Goal: Information Seeking & Learning: Check status

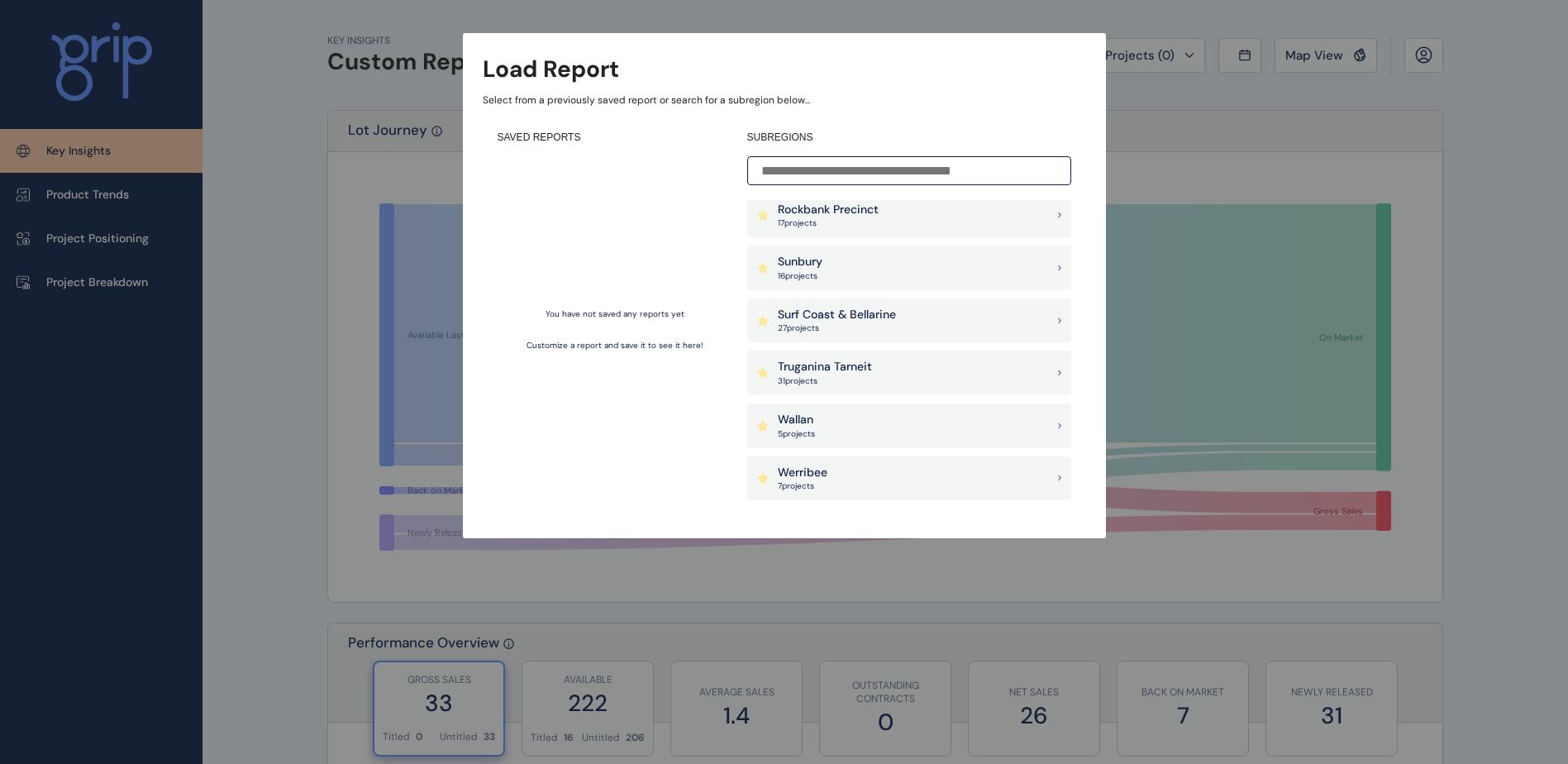
scroll to position [1405, 0]
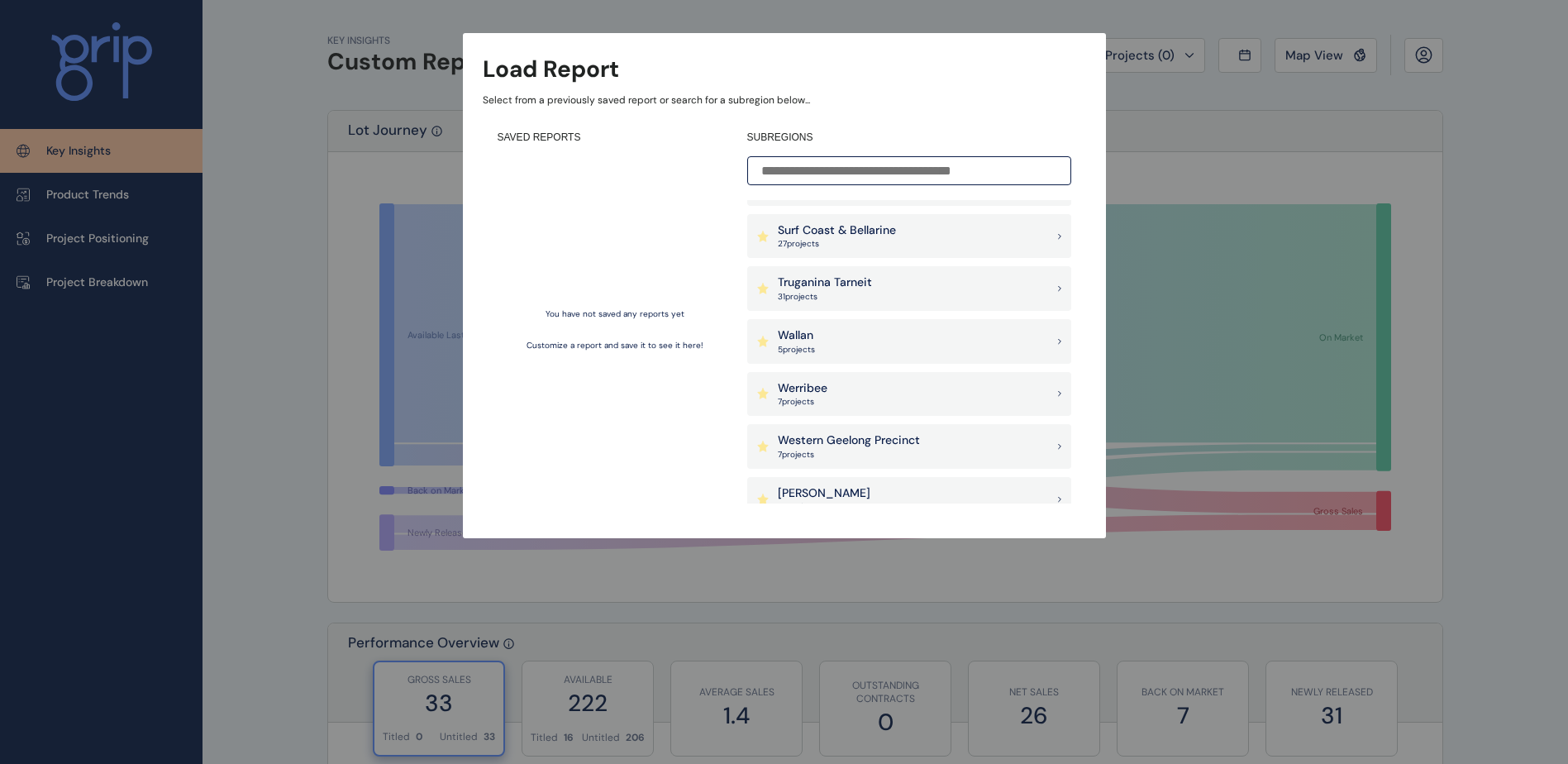
click at [885, 286] on div "Truganina Tarneit 31 project s" at bounding box center [909, 288] width 324 height 45
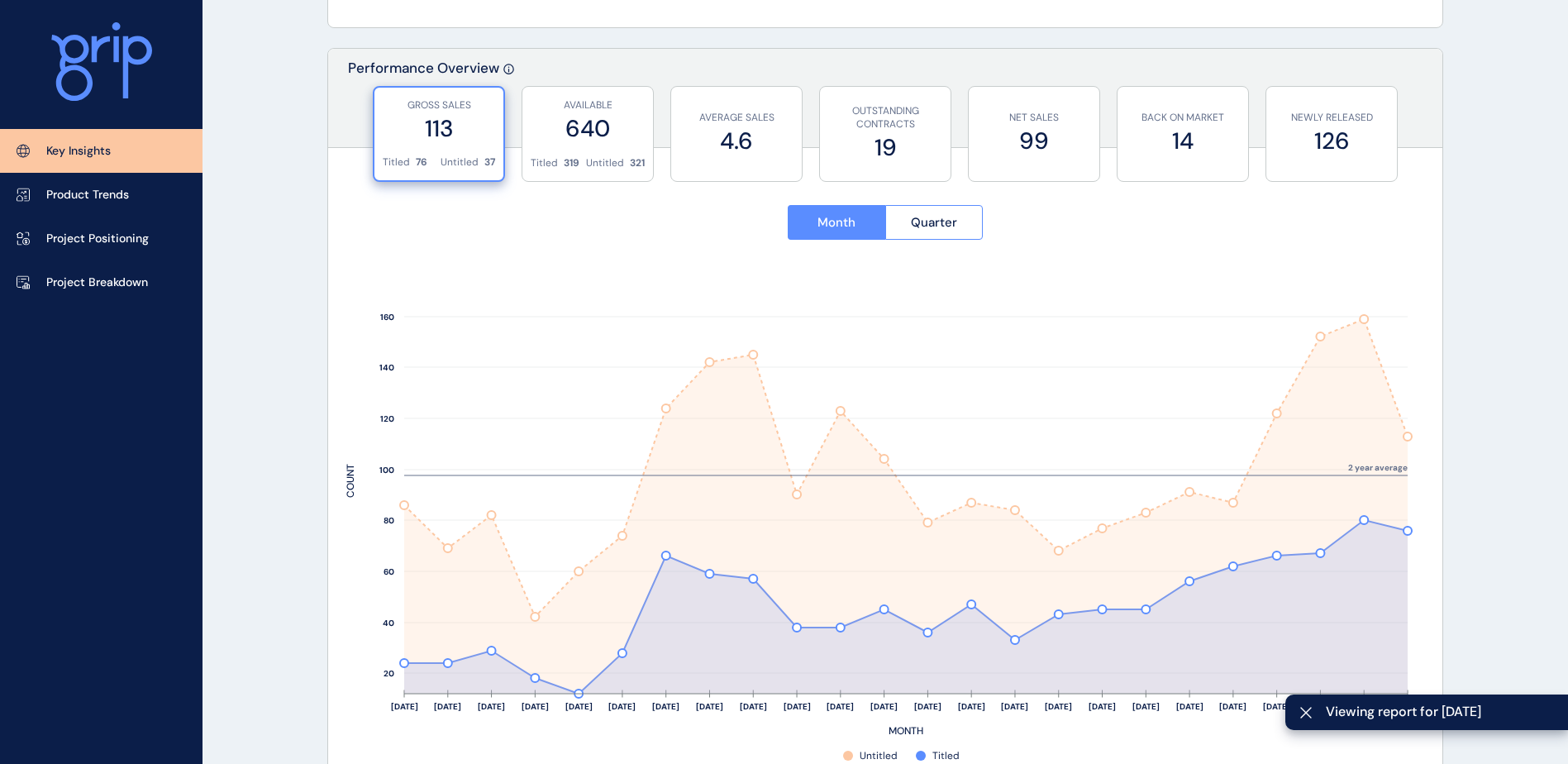
scroll to position [578, 0]
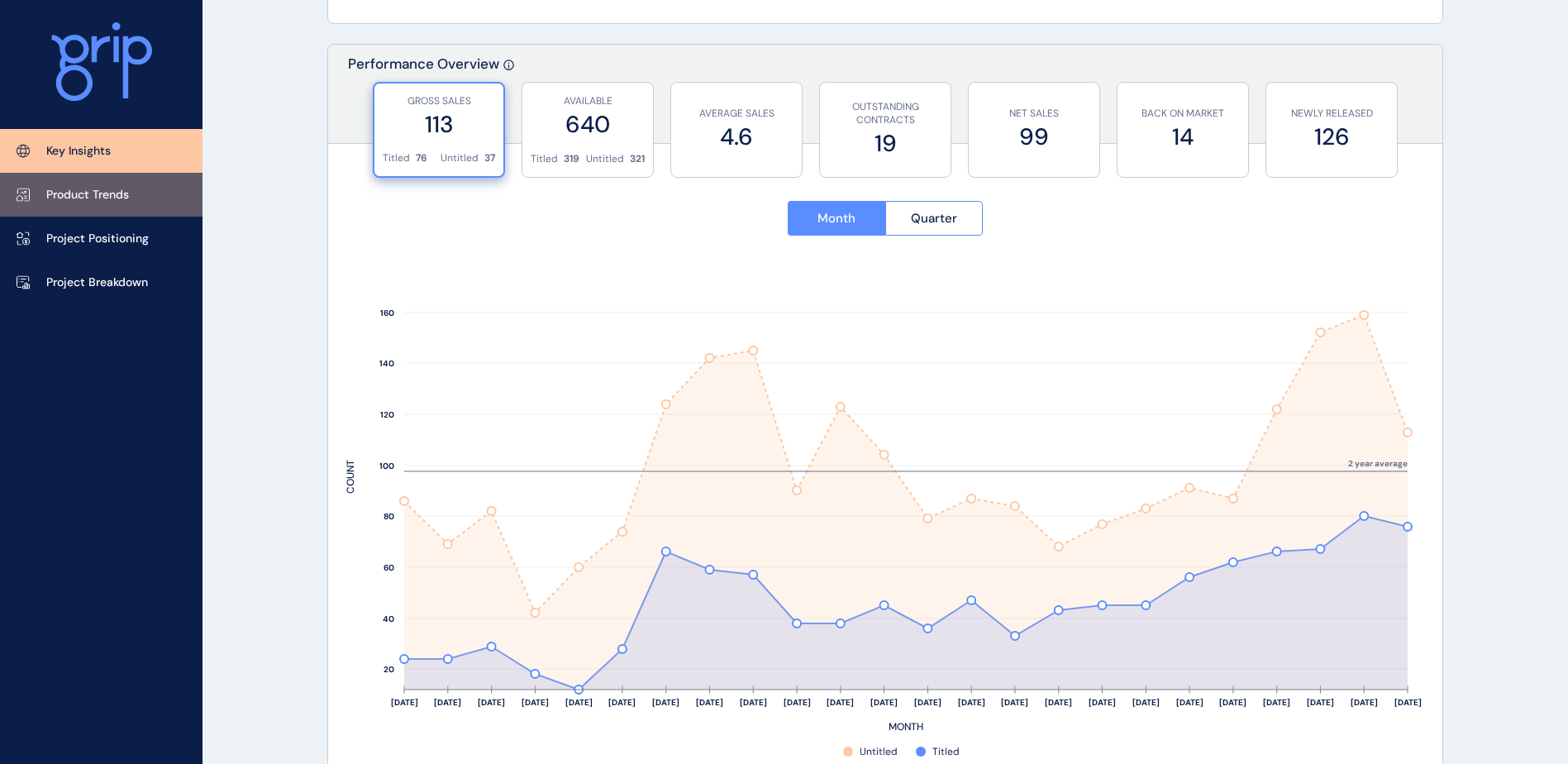
click at [140, 192] on link "Product Trends" at bounding box center [101, 195] width 203 height 44
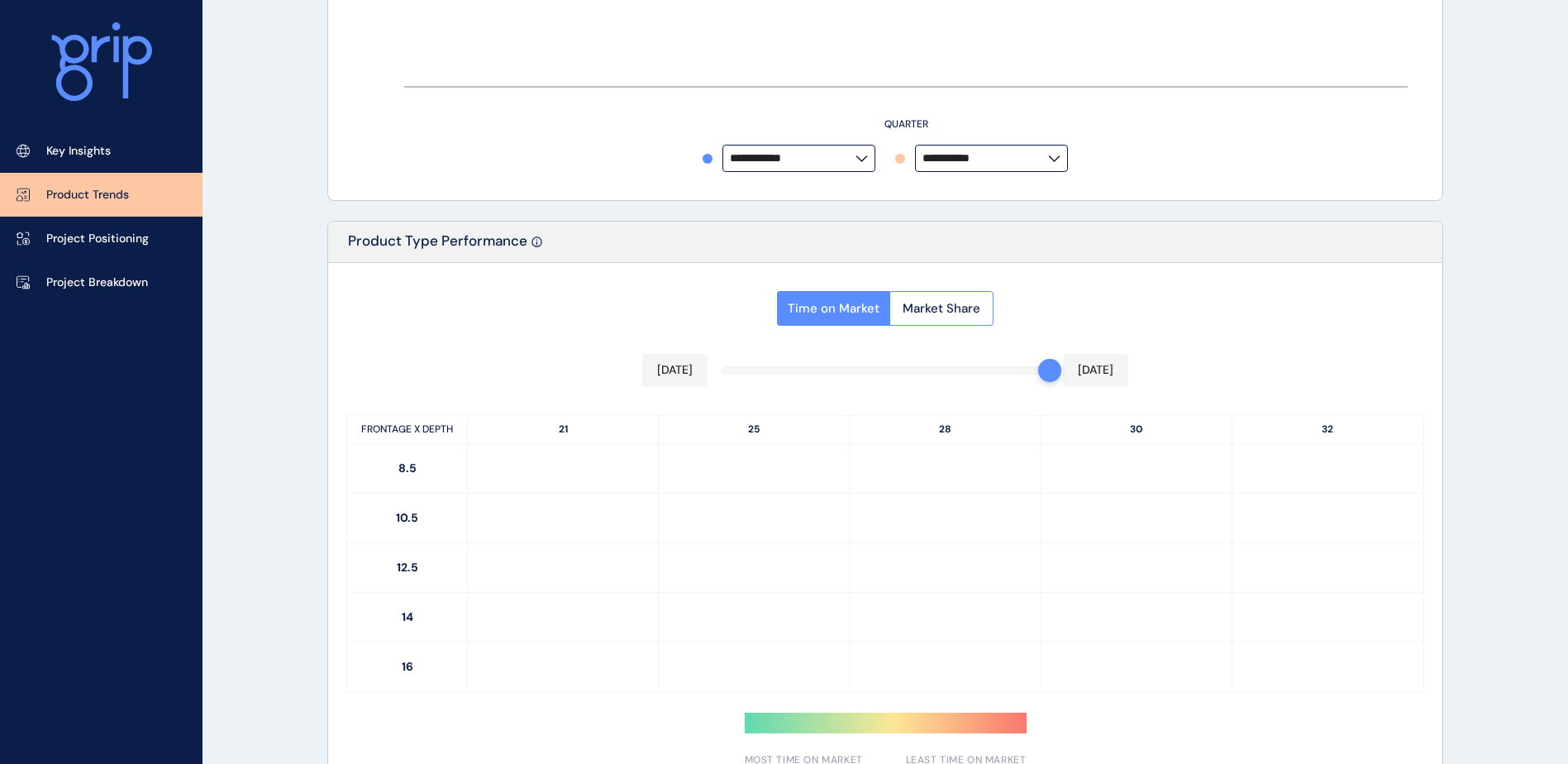
type input "**********"
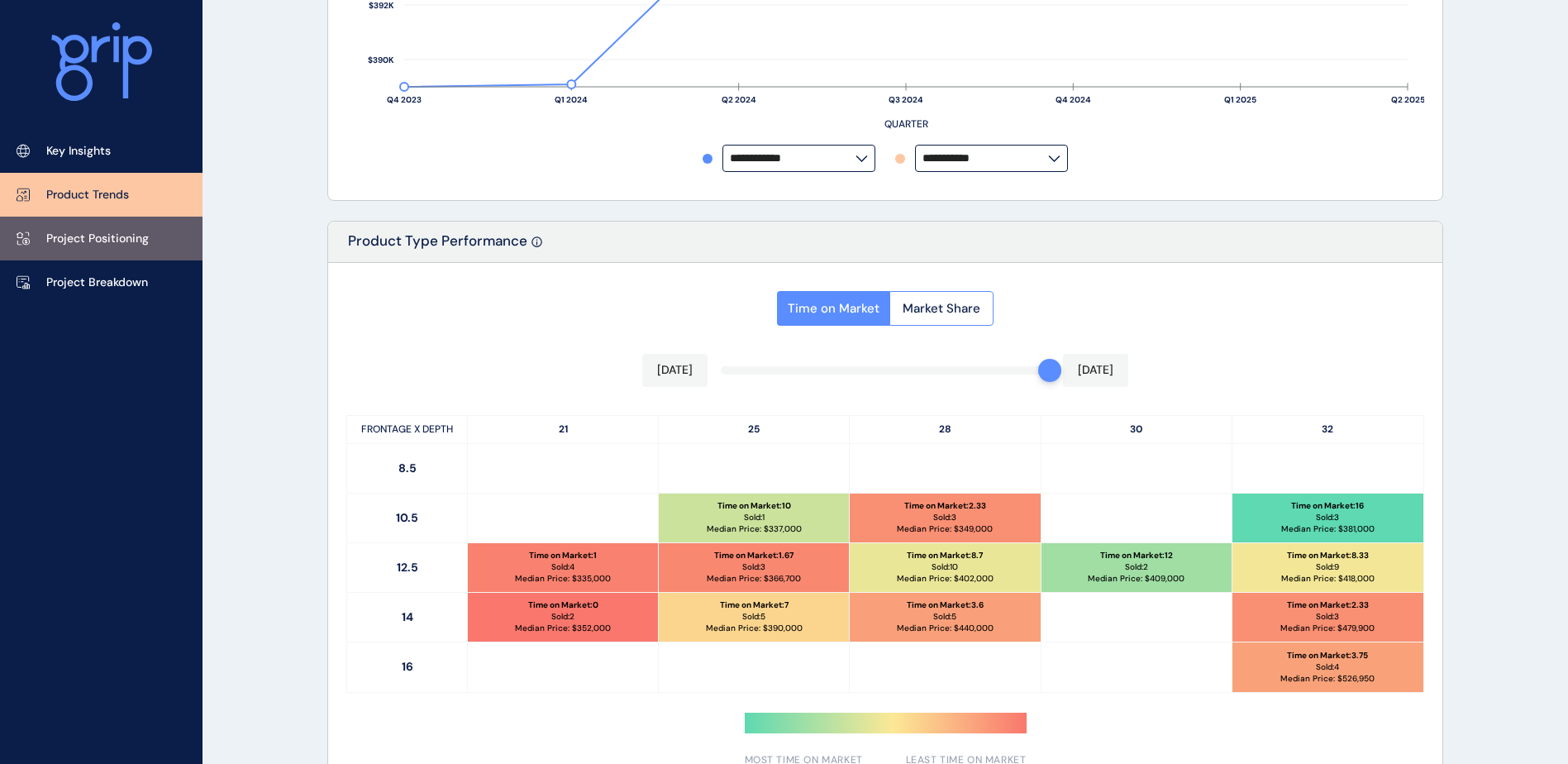
click at [73, 228] on link "Project Positioning" at bounding box center [101, 239] width 203 height 44
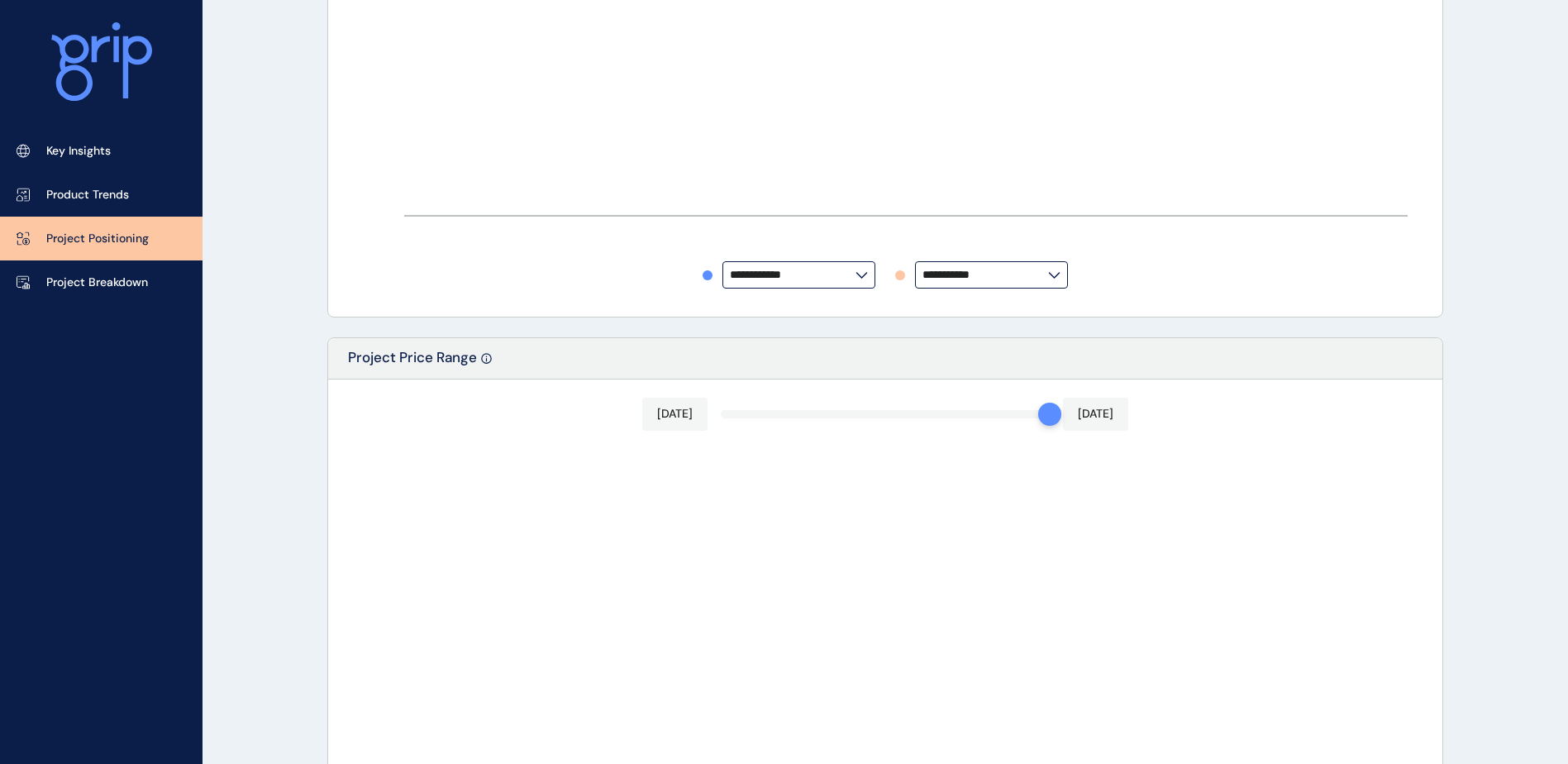
type input "********"
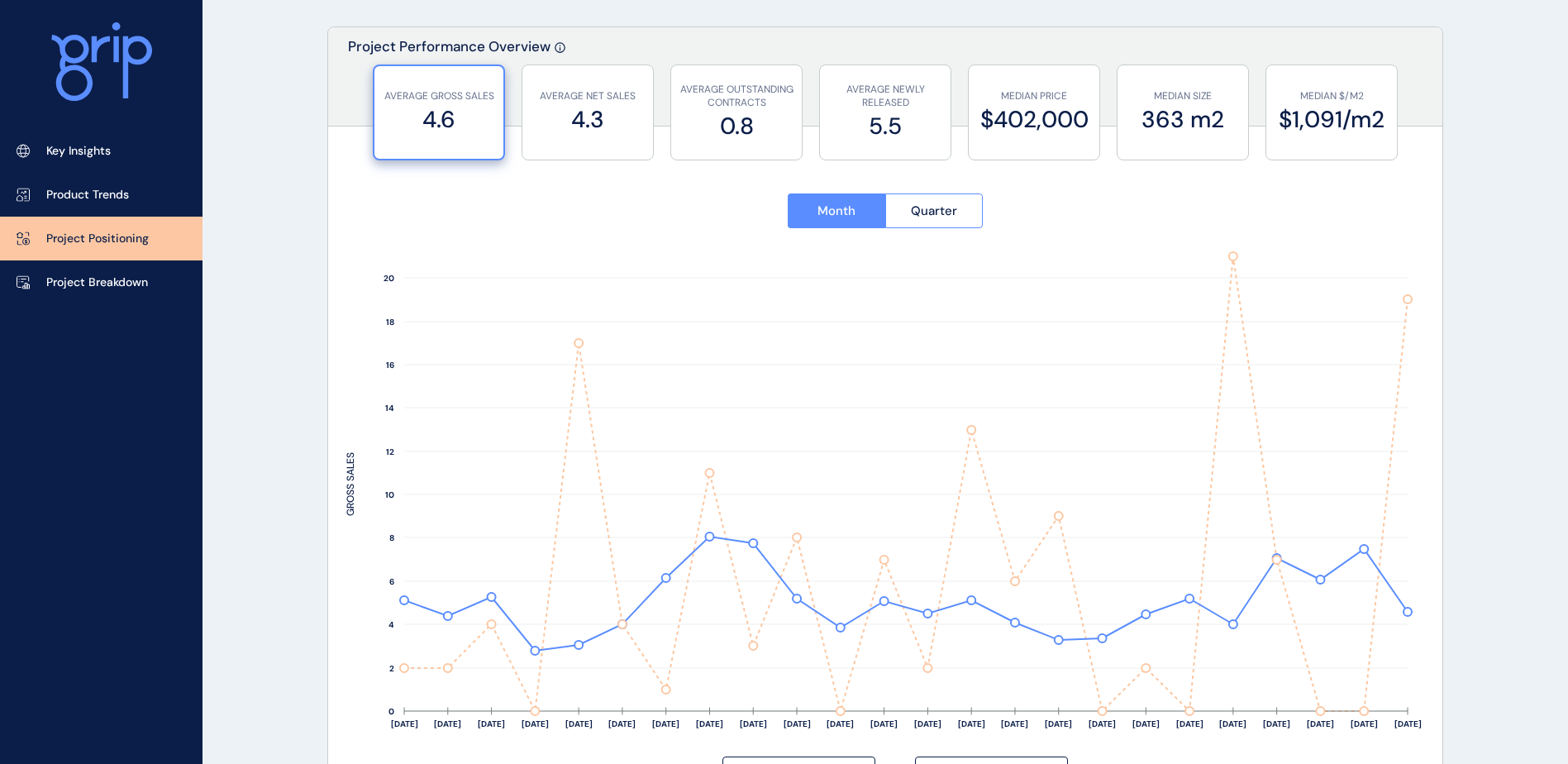
scroll to position [82, 0]
click at [87, 281] on p "Project Breakdown" at bounding box center [97, 282] width 102 height 17
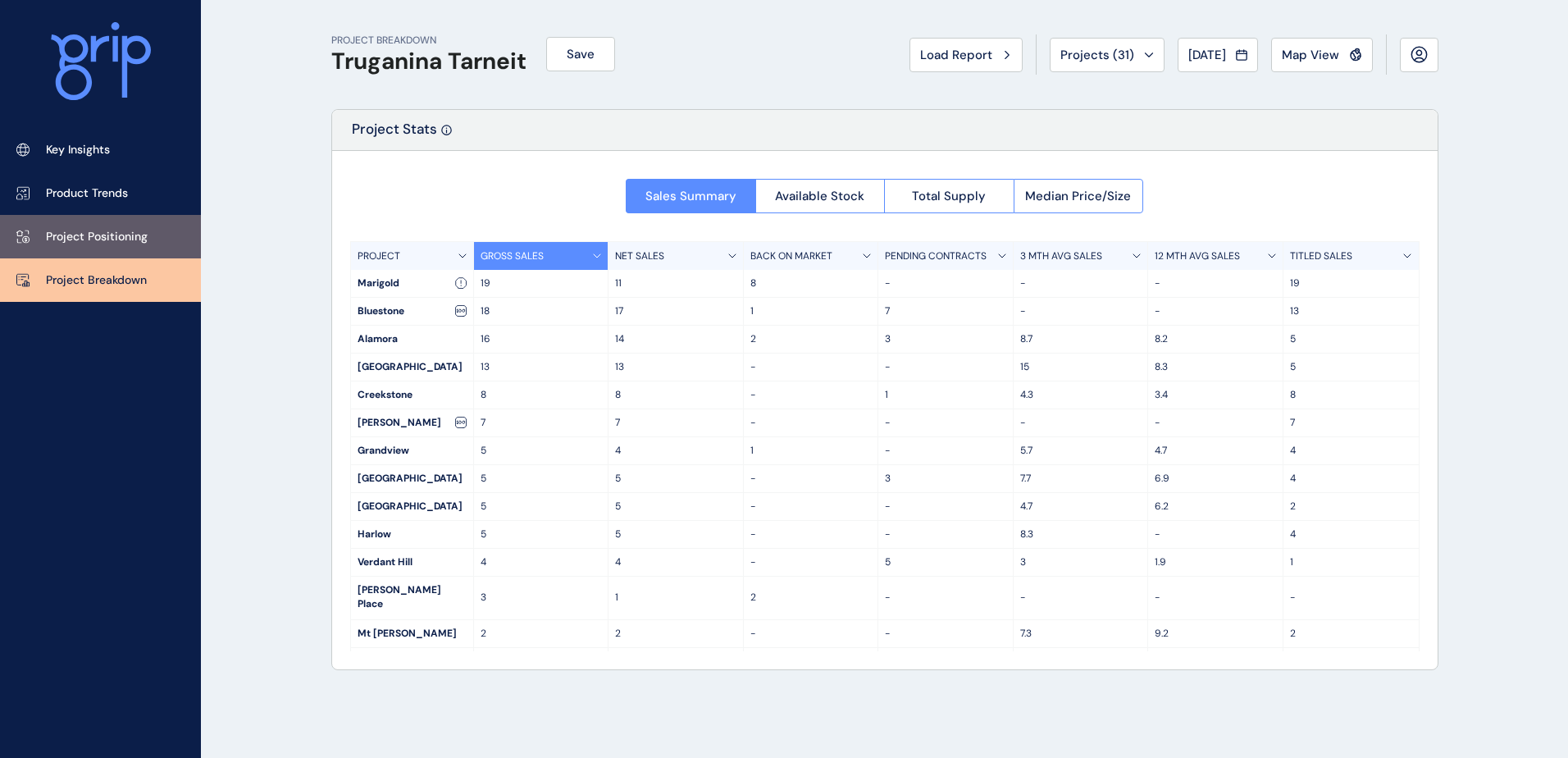
click at [129, 246] on link "Project Positioning" at bounding box center [100, 237] width 201 height 43
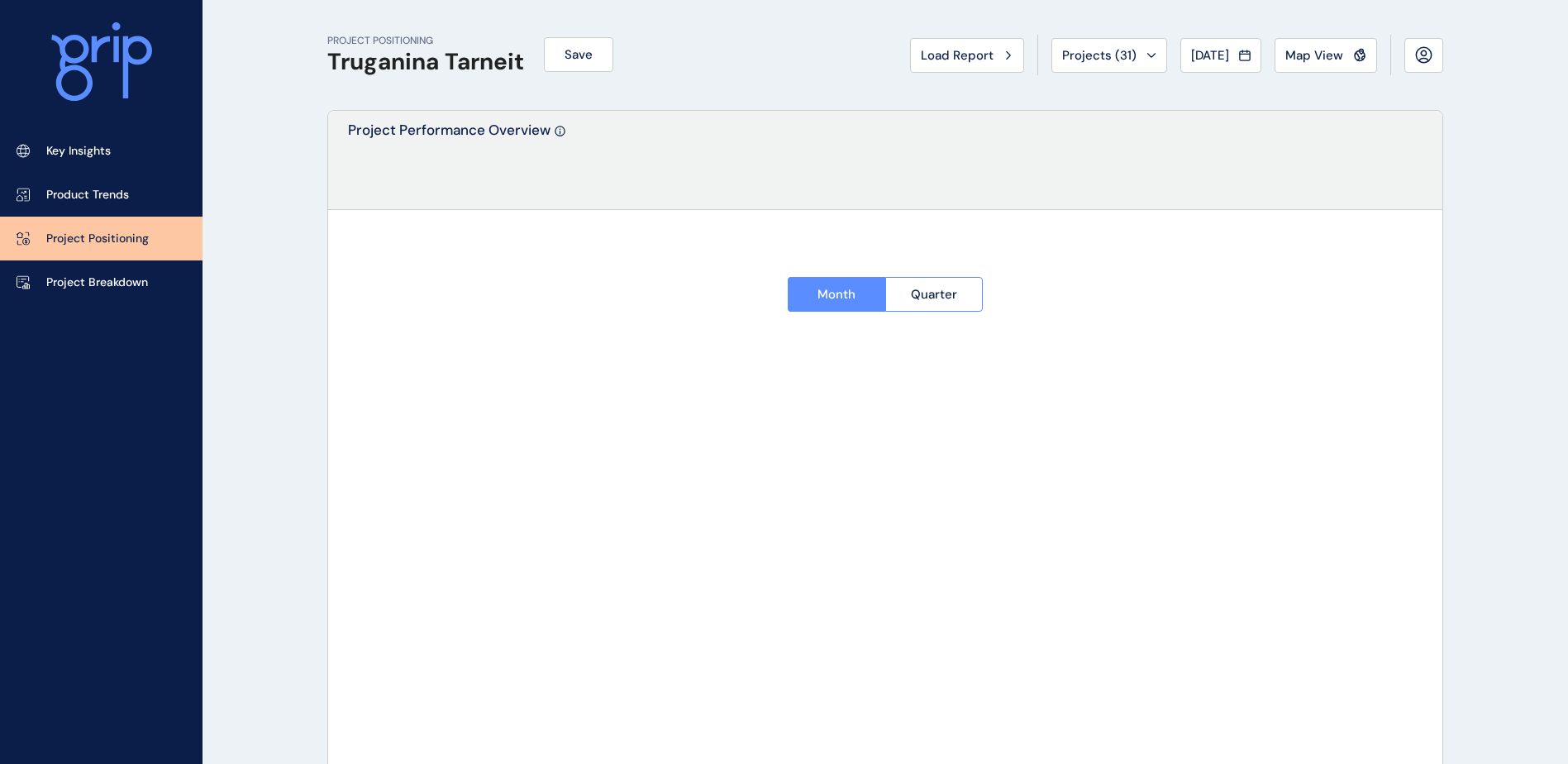
type input "********"
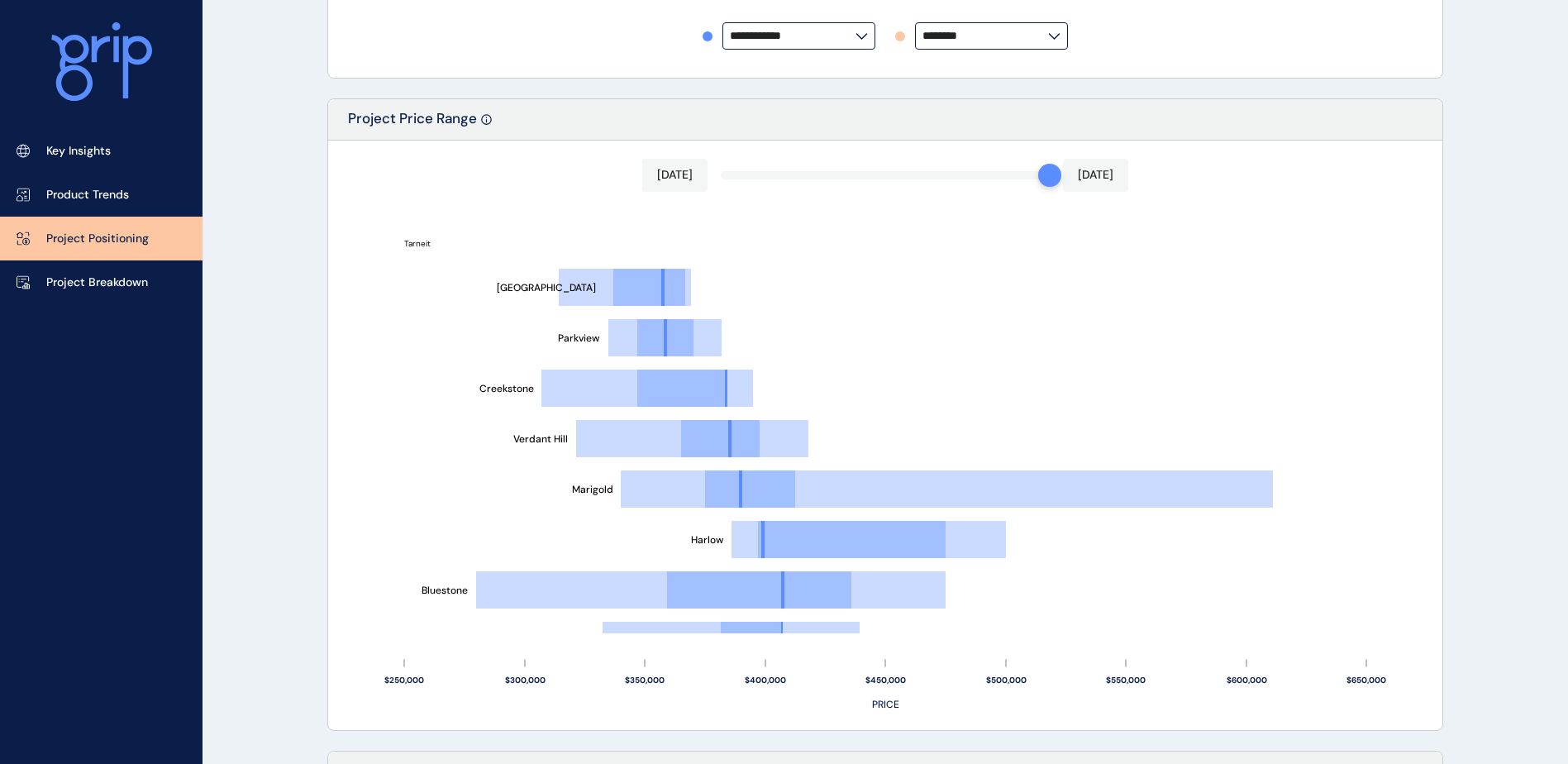
scroll to position [826, 0]
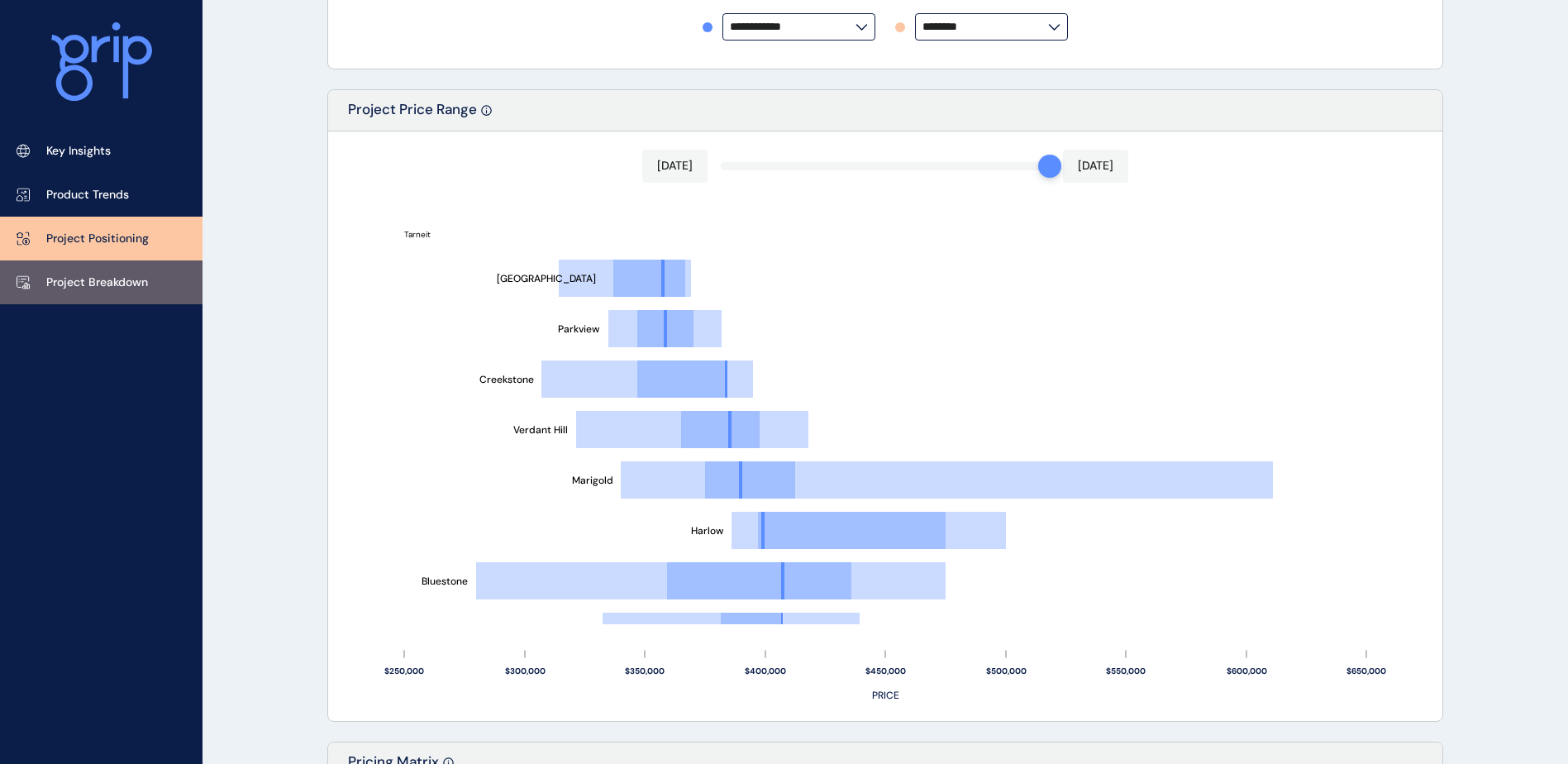
click at [84, 280] on p "Project Breakdown" at bounding box center [97, 282] width 102 height 17
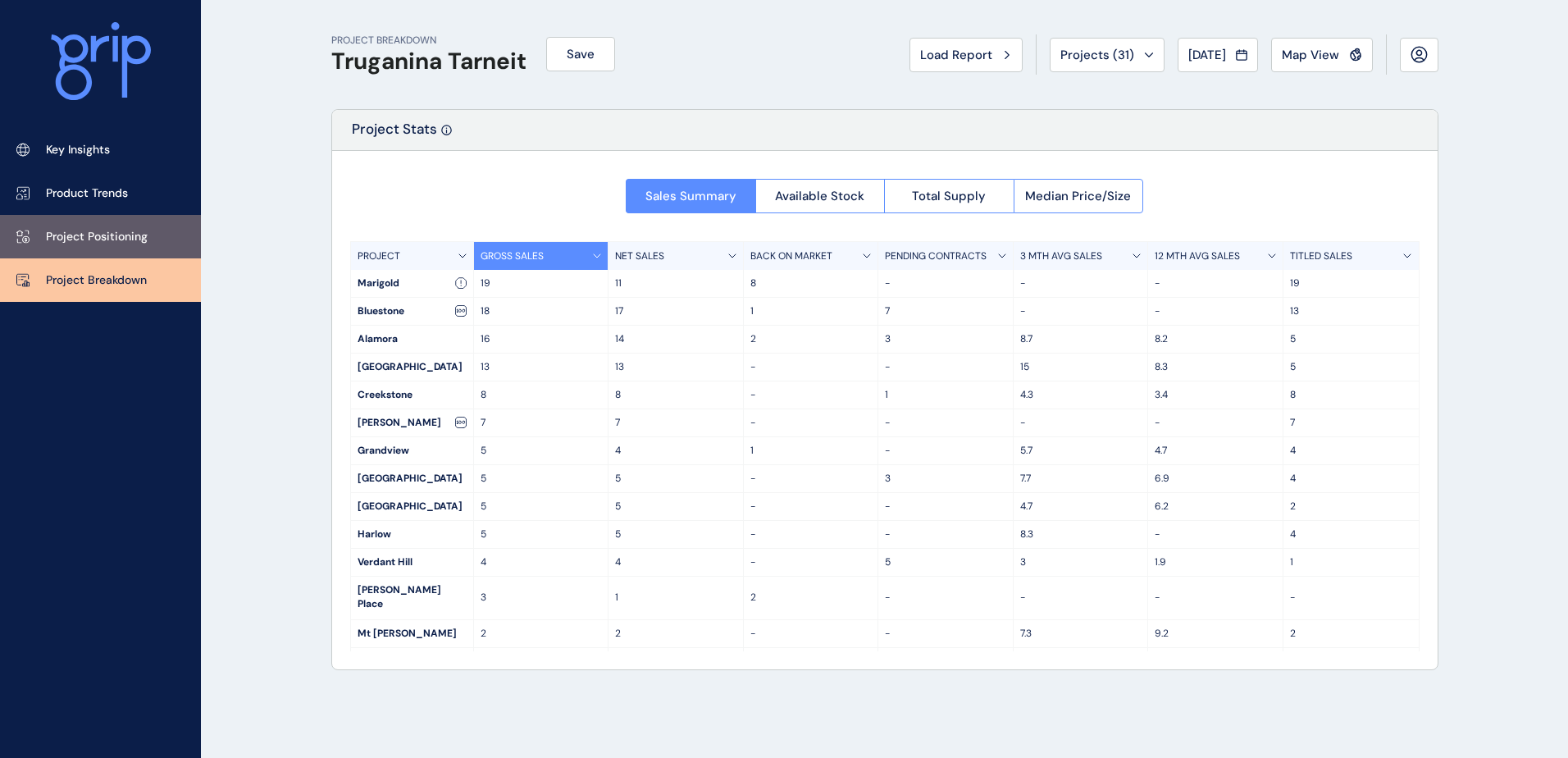
click at [68, 241] on p "Project Positioning" at bounding box center [97, 237] width 102 height 17
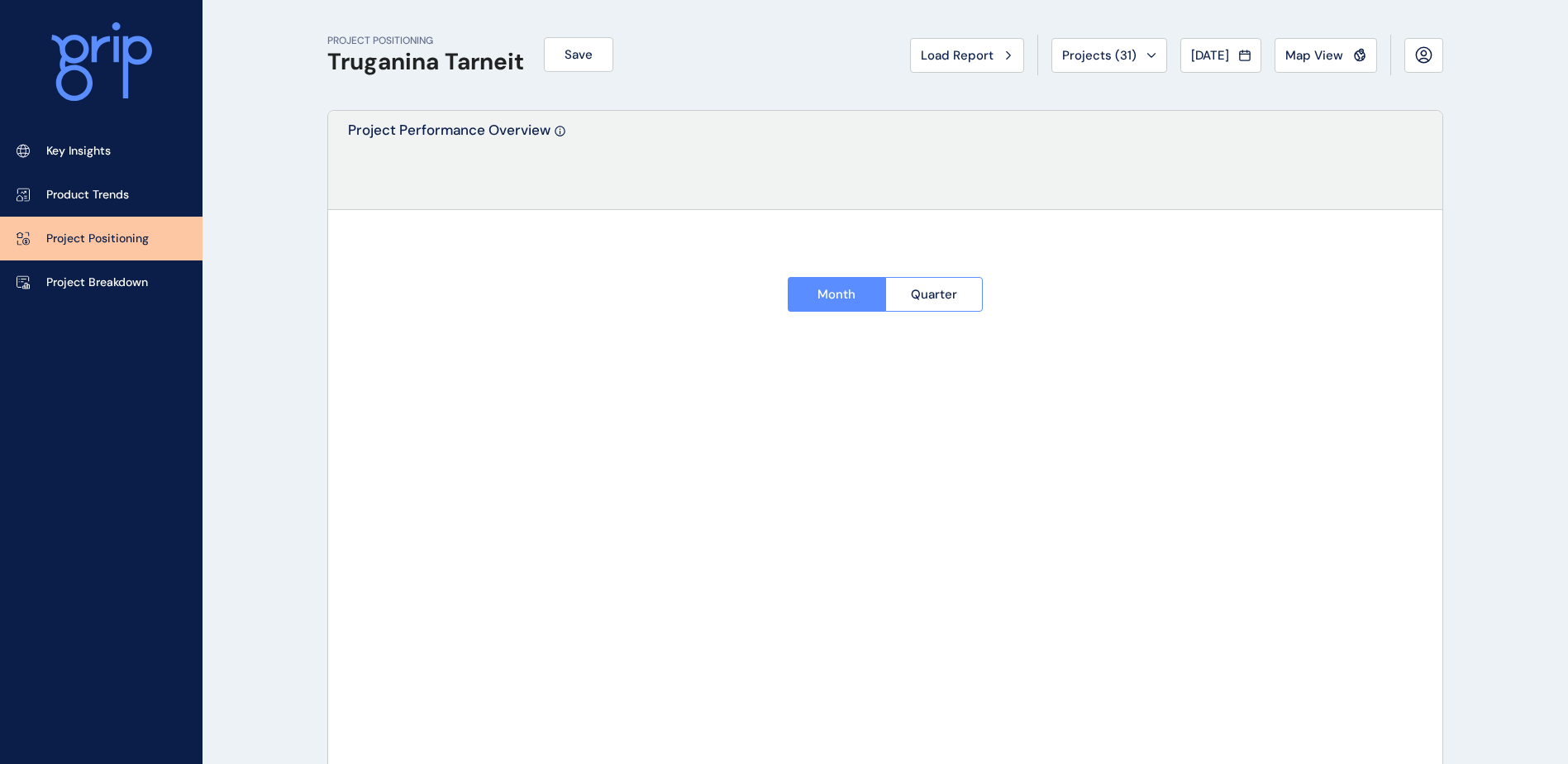
type input "********"
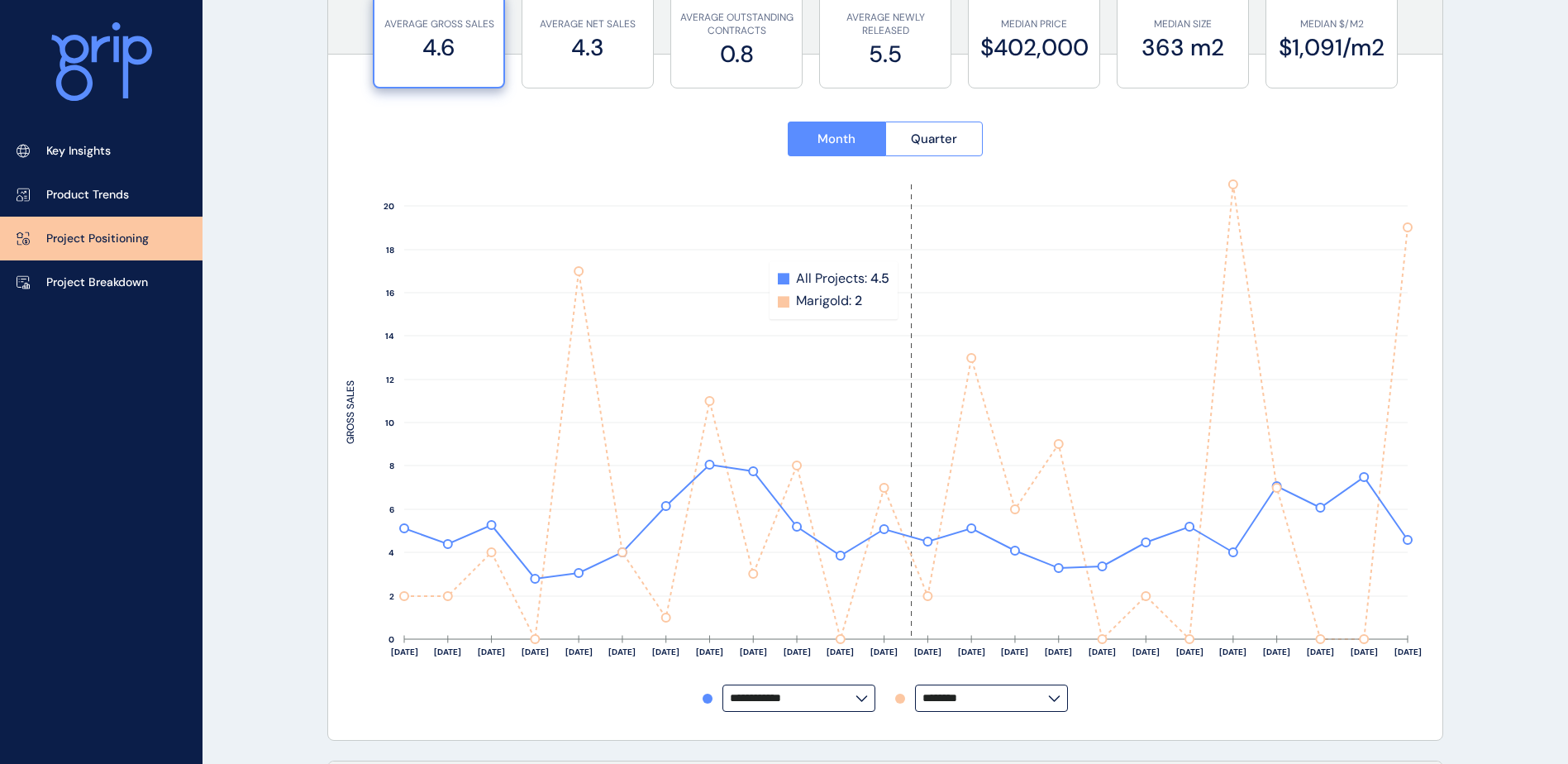
scroll to position [330, 0]
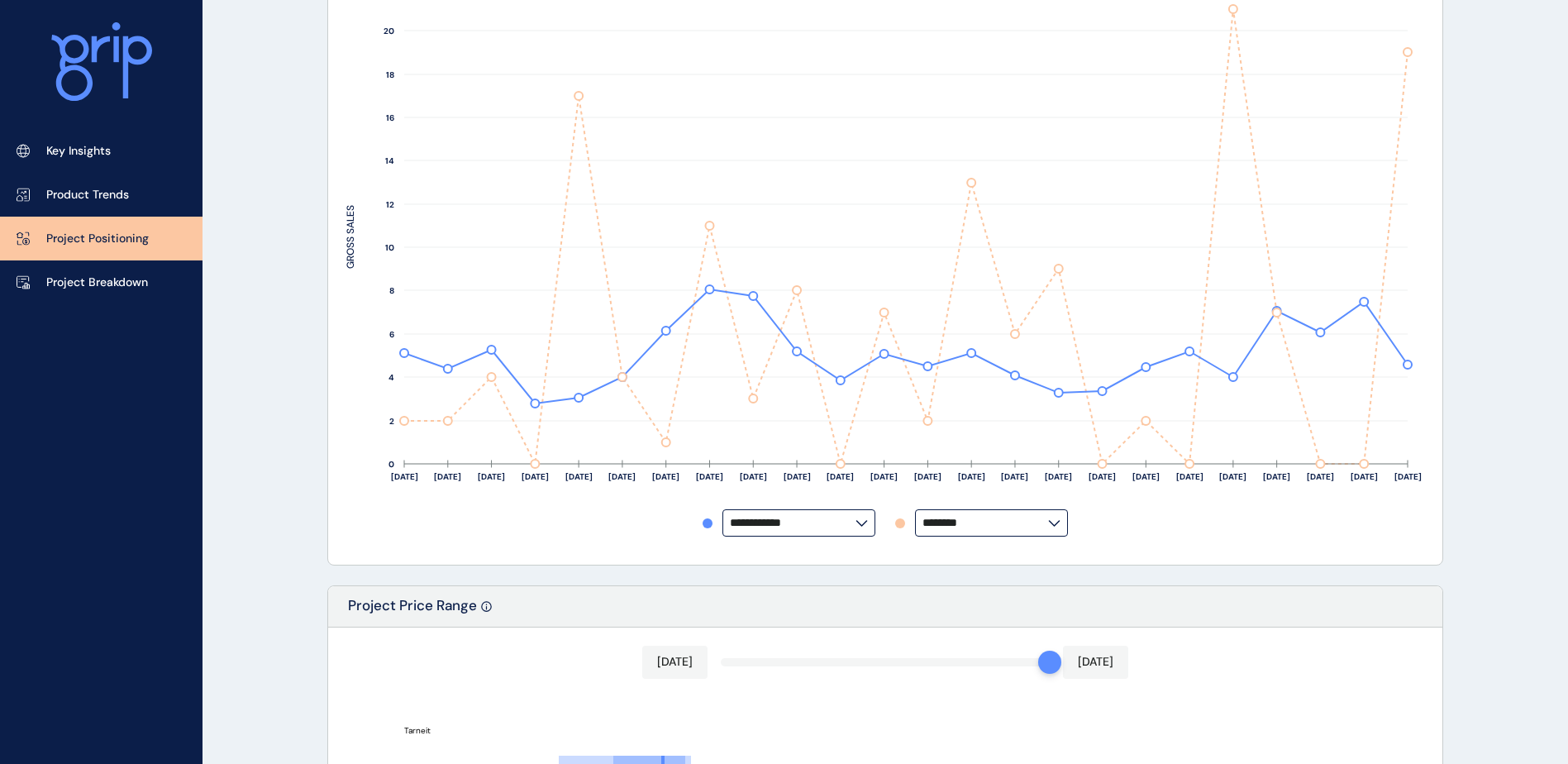
click at [1023, 524] on input "********" at bounding box center [985, 523] width 125 height 13
click at [1059, 524] on icon at bounding box center [1054, 523] width 13 height 7
click at [1048, 524] on input "********" at bounding box center [985, 523] width 125 height 13
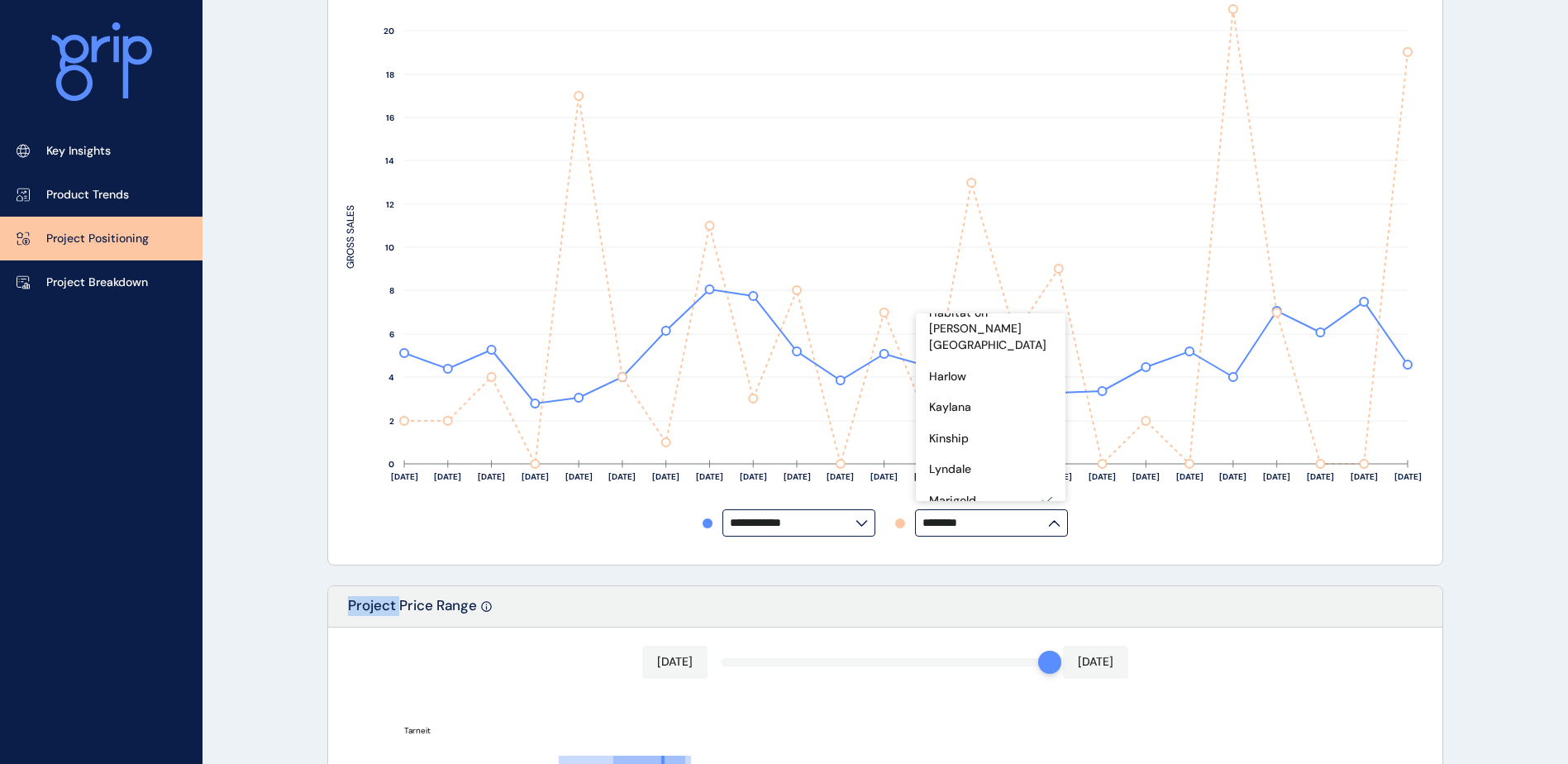
scroll to position [411, 0]
click at [955, 365] on p "Harlow" at bounding box center [948, 373] width 37 height 17
type input "******"
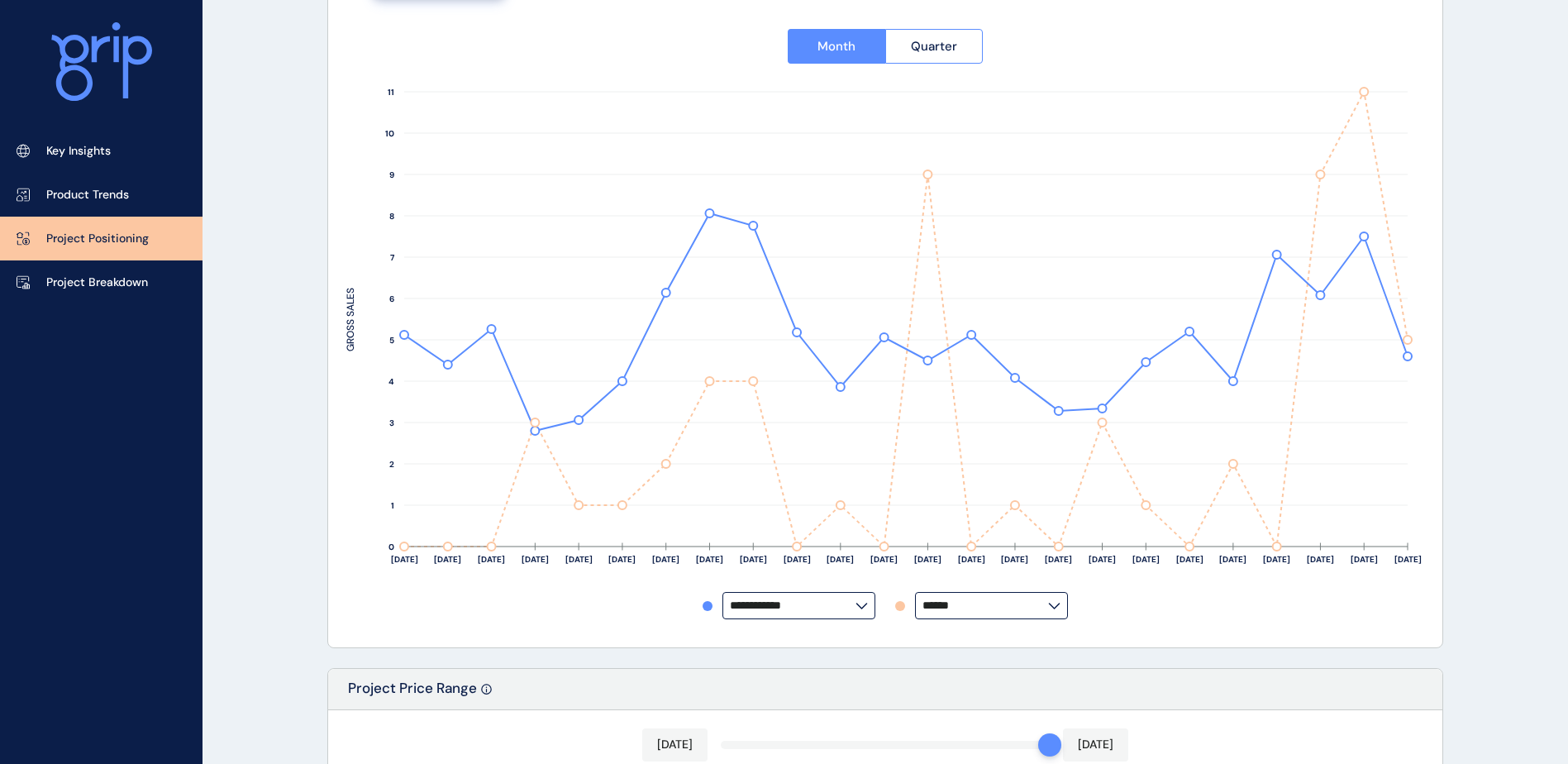
scroll to position [166, 0]
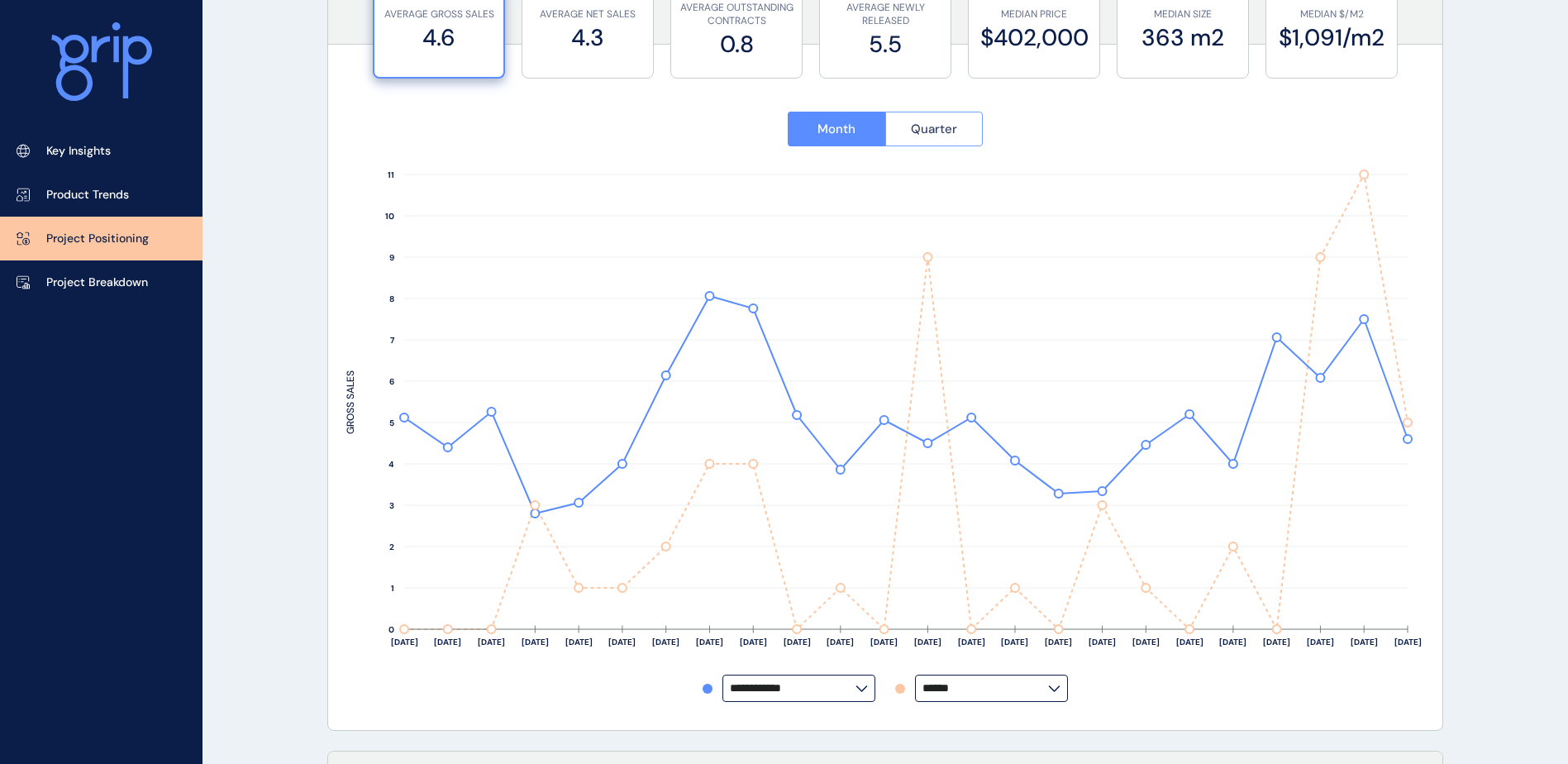
click at [918, 124] on span "Quarter" at bounding box center [934, 129] width 46 height 17
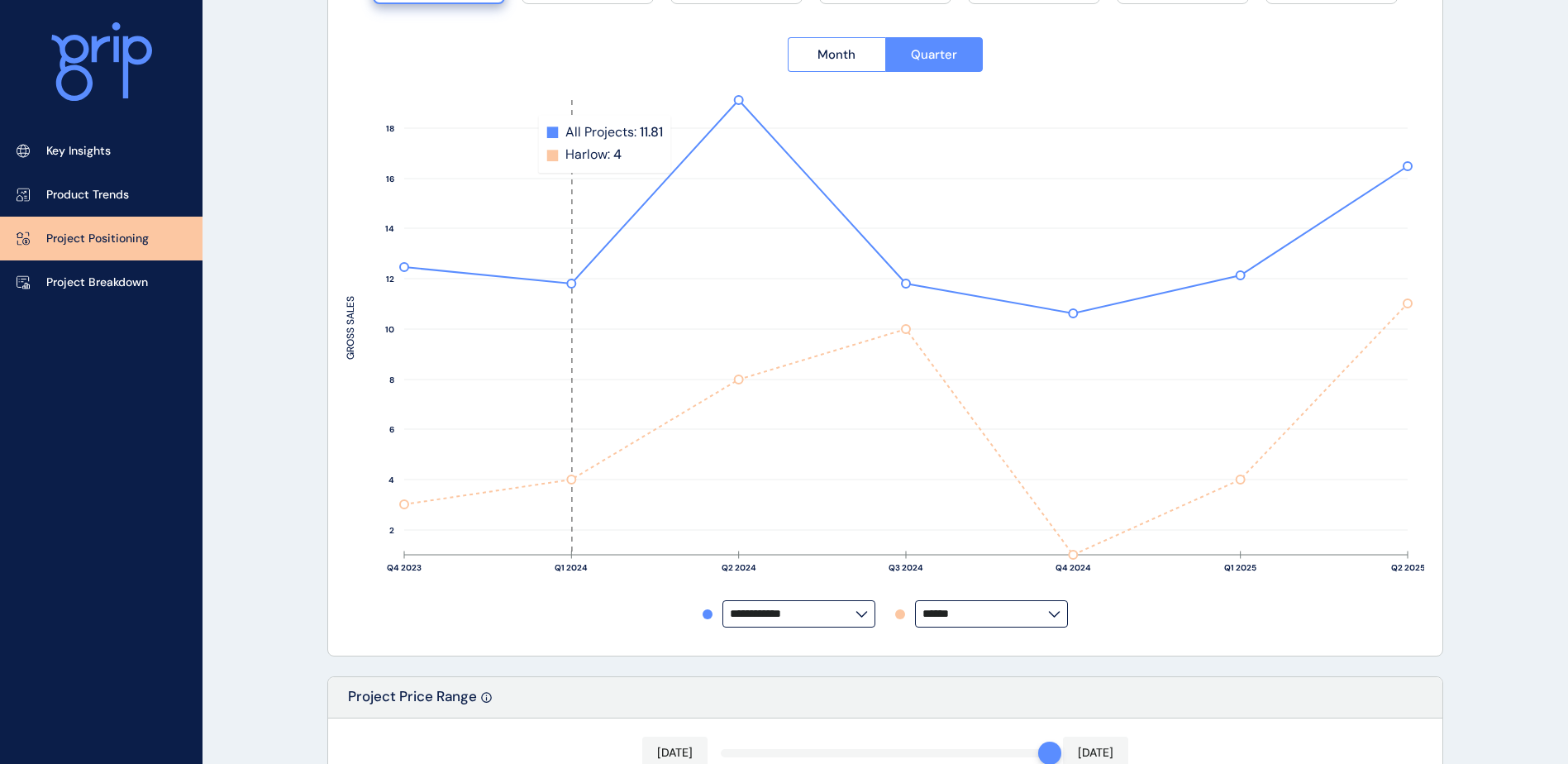
scroll to position [248, 0]
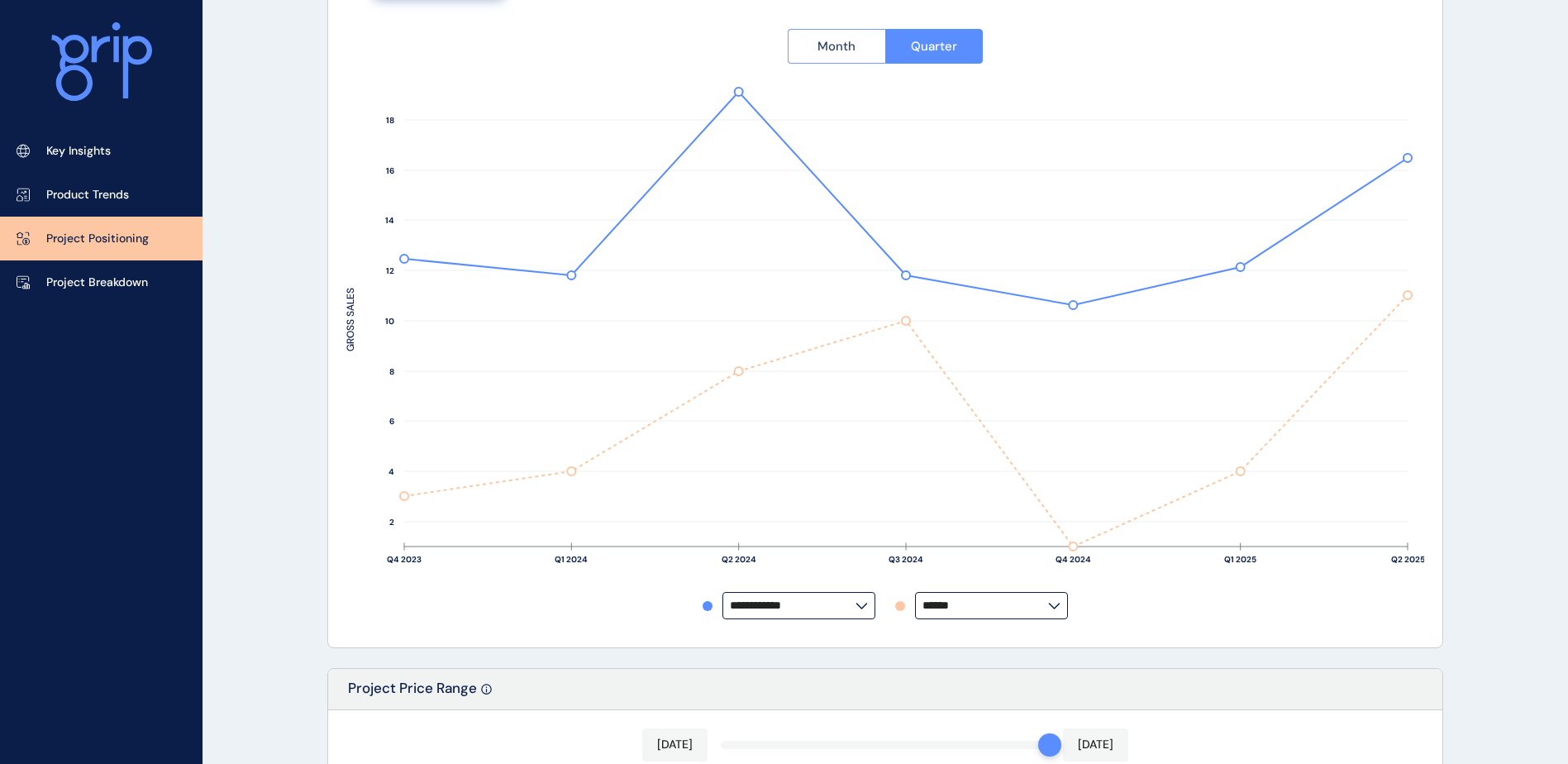
click at [845, 53] on span "Month" at bounding box center [836, 46] width 38 height 17
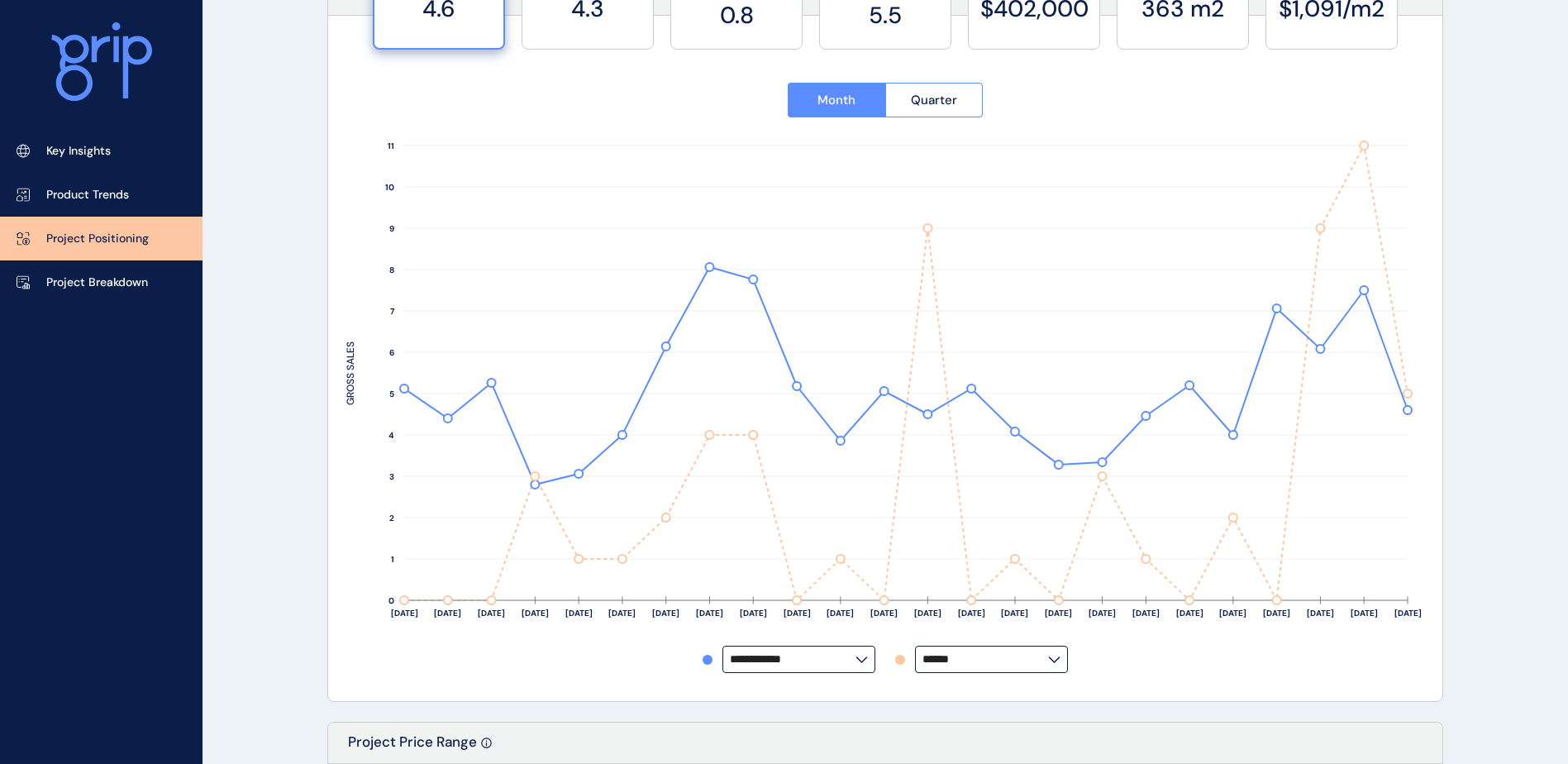
scroll to position [166, 0]
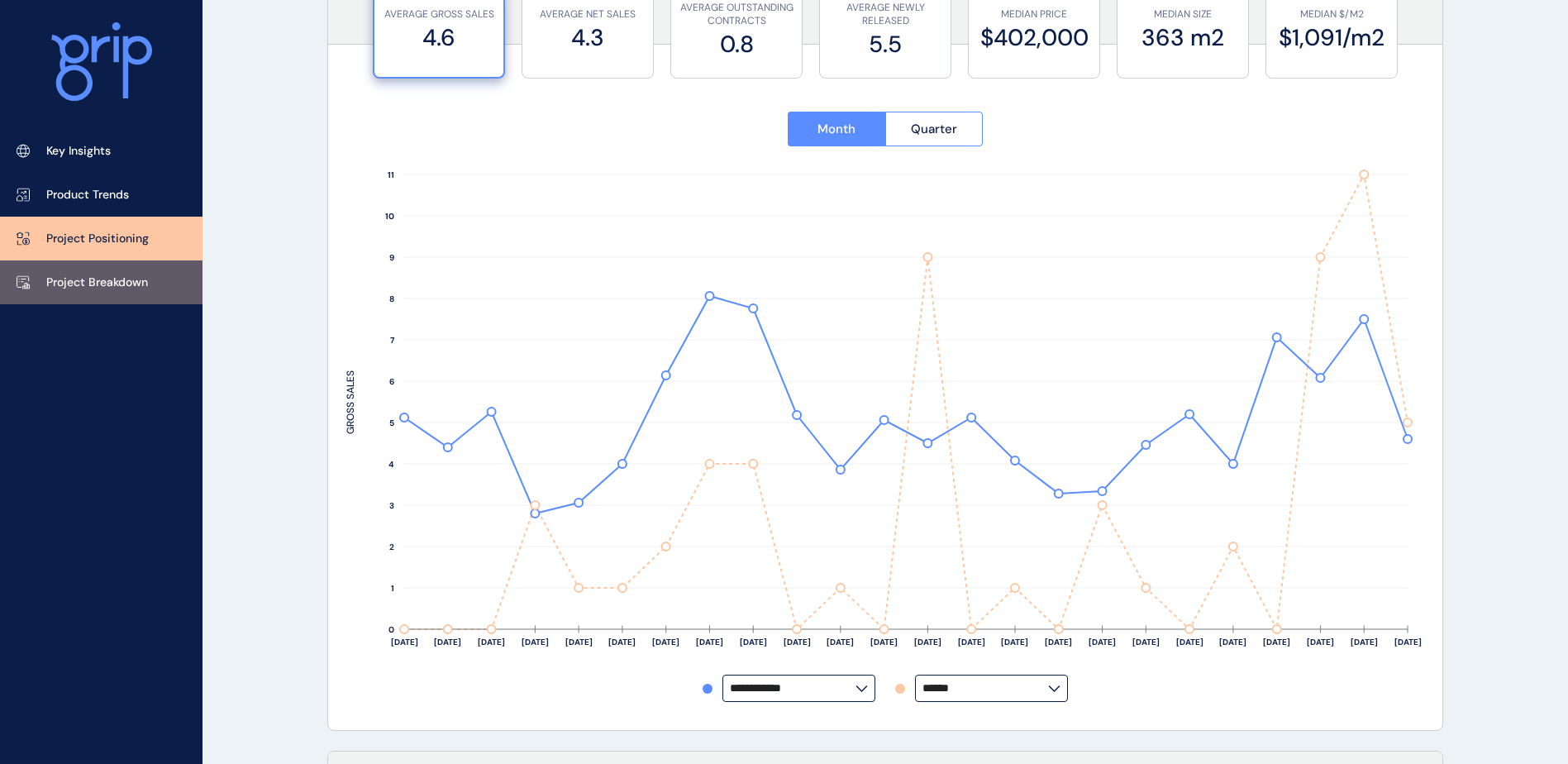
click at [95, 274] on p "Project Breakdown" at bounding box center [97, 282] width 102 height 17
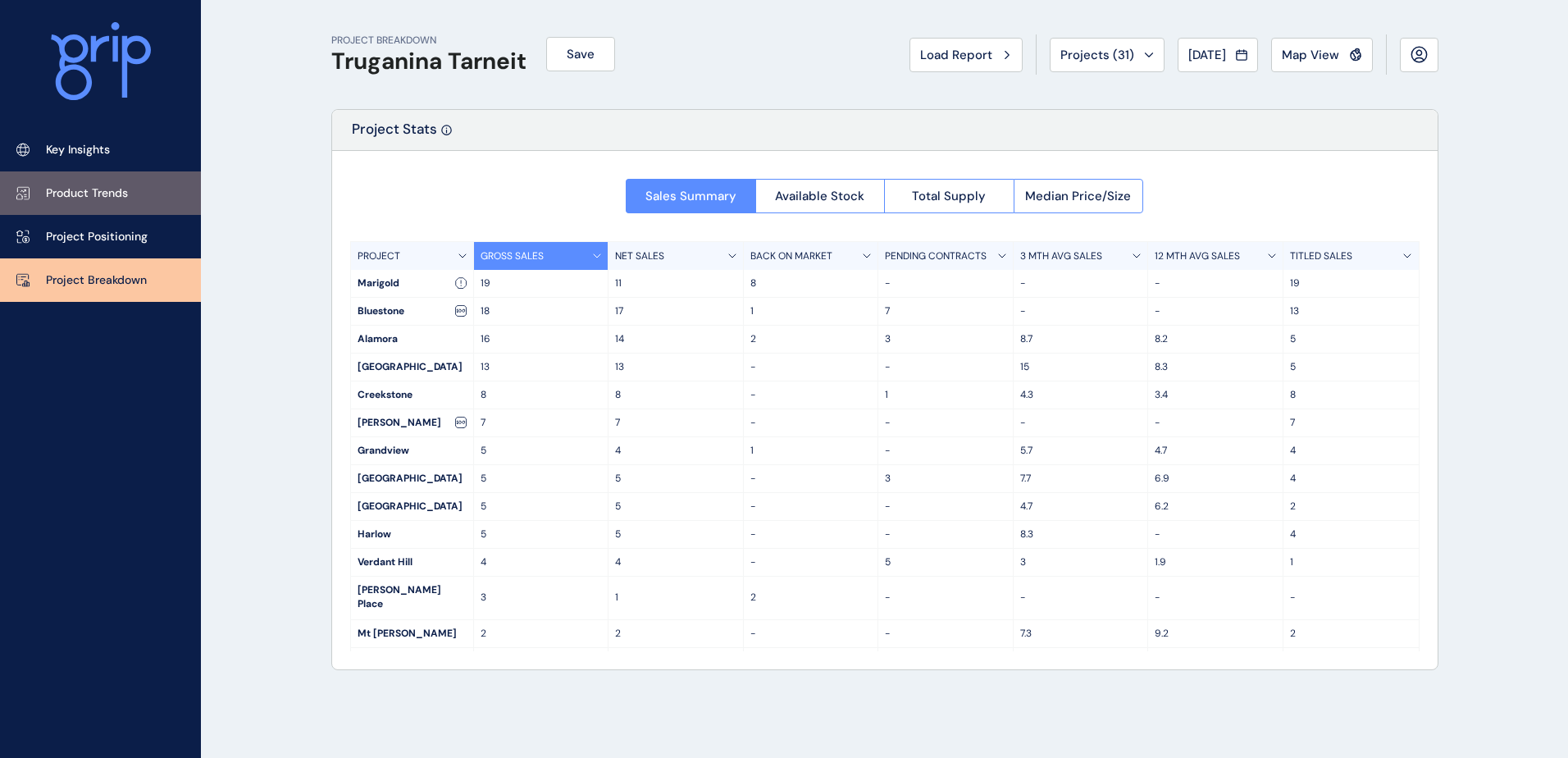
click at [75, 214] on link "Product Trends" at bounding box center [100, 193] width 201 height 43
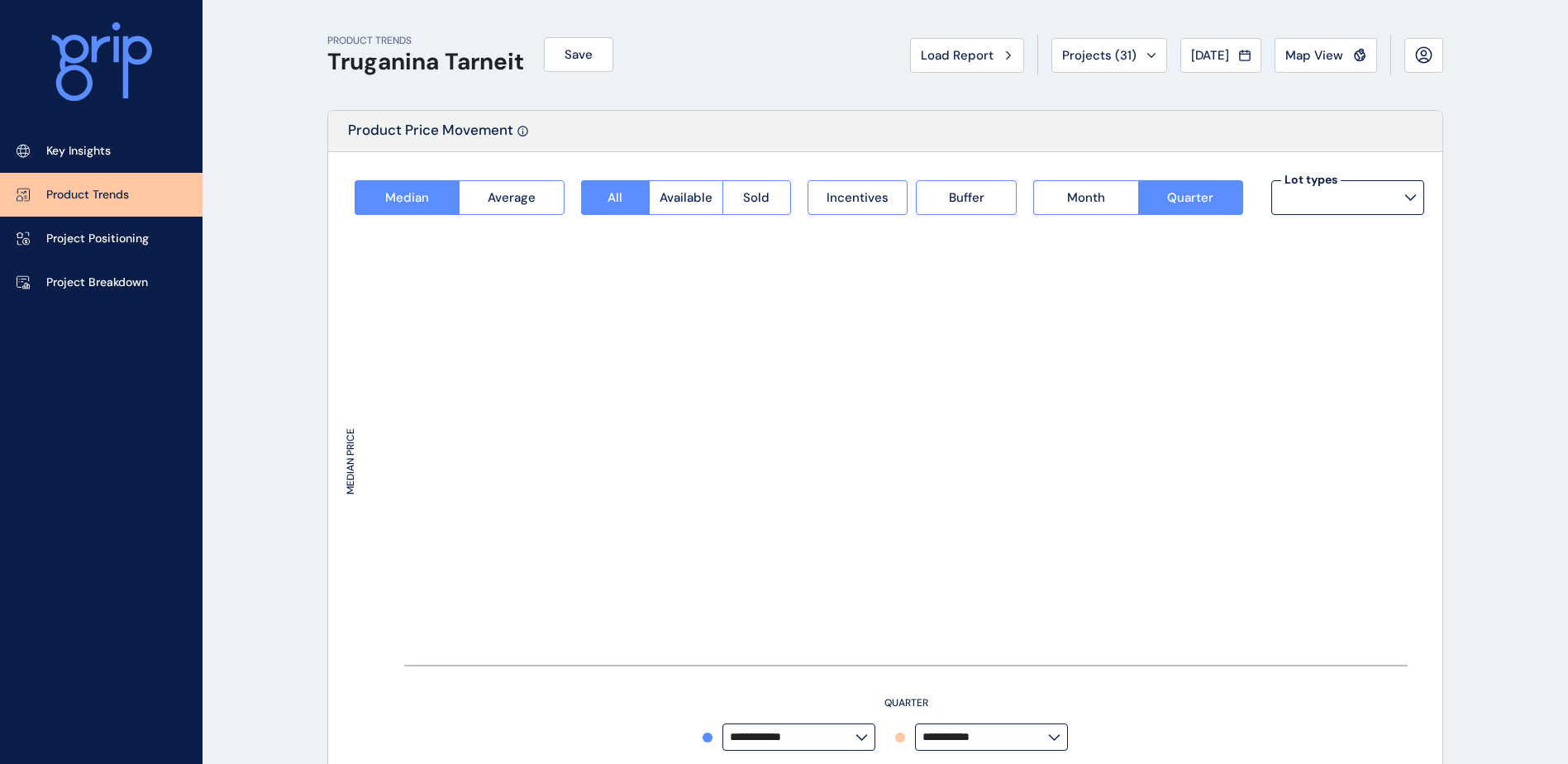
type input "**********"
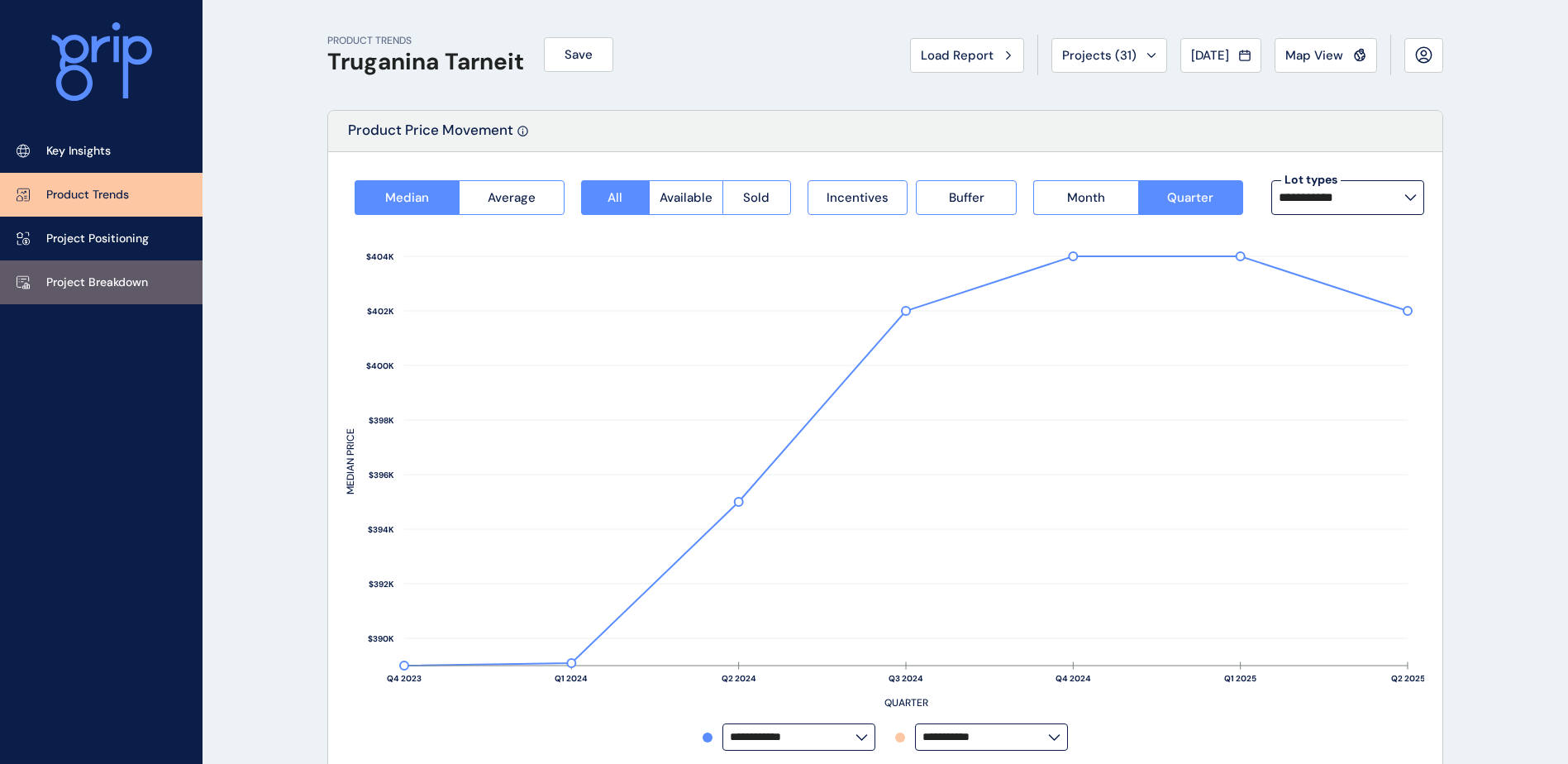
click at [74, 275] on p "Project Breakdown" at bounding box center [97, 282] width 102 height 17
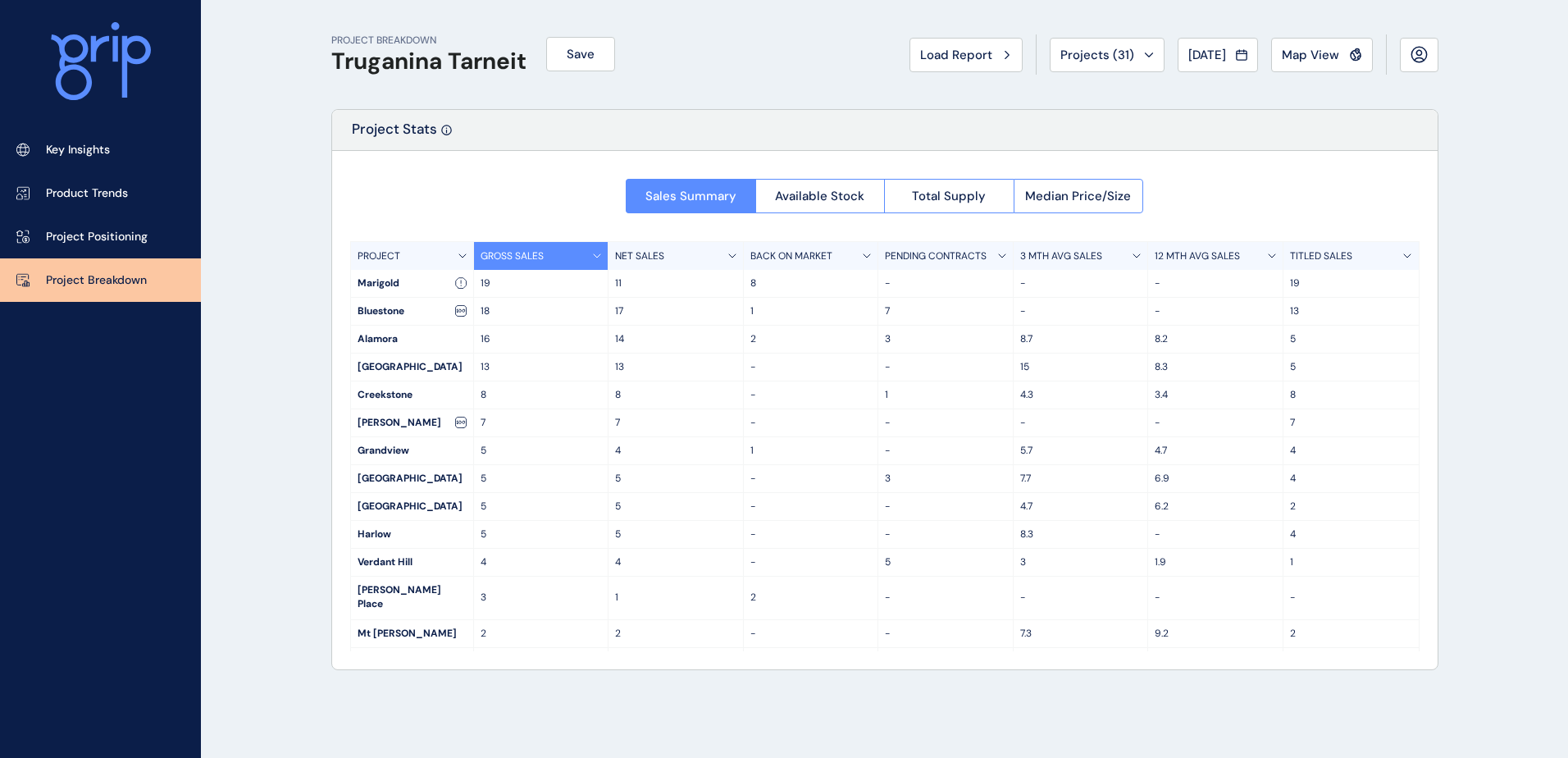
click at [1072, 213] on div "Sales Summary Available Stock Total Supply Median Price/Size PROJECT GROSS SALE…" at bounding box center [884, 409] width 1105 height 518
click at [1067, 201] on span "Median Price/Size" at bounding box center [1078, 196] width 106 height 17
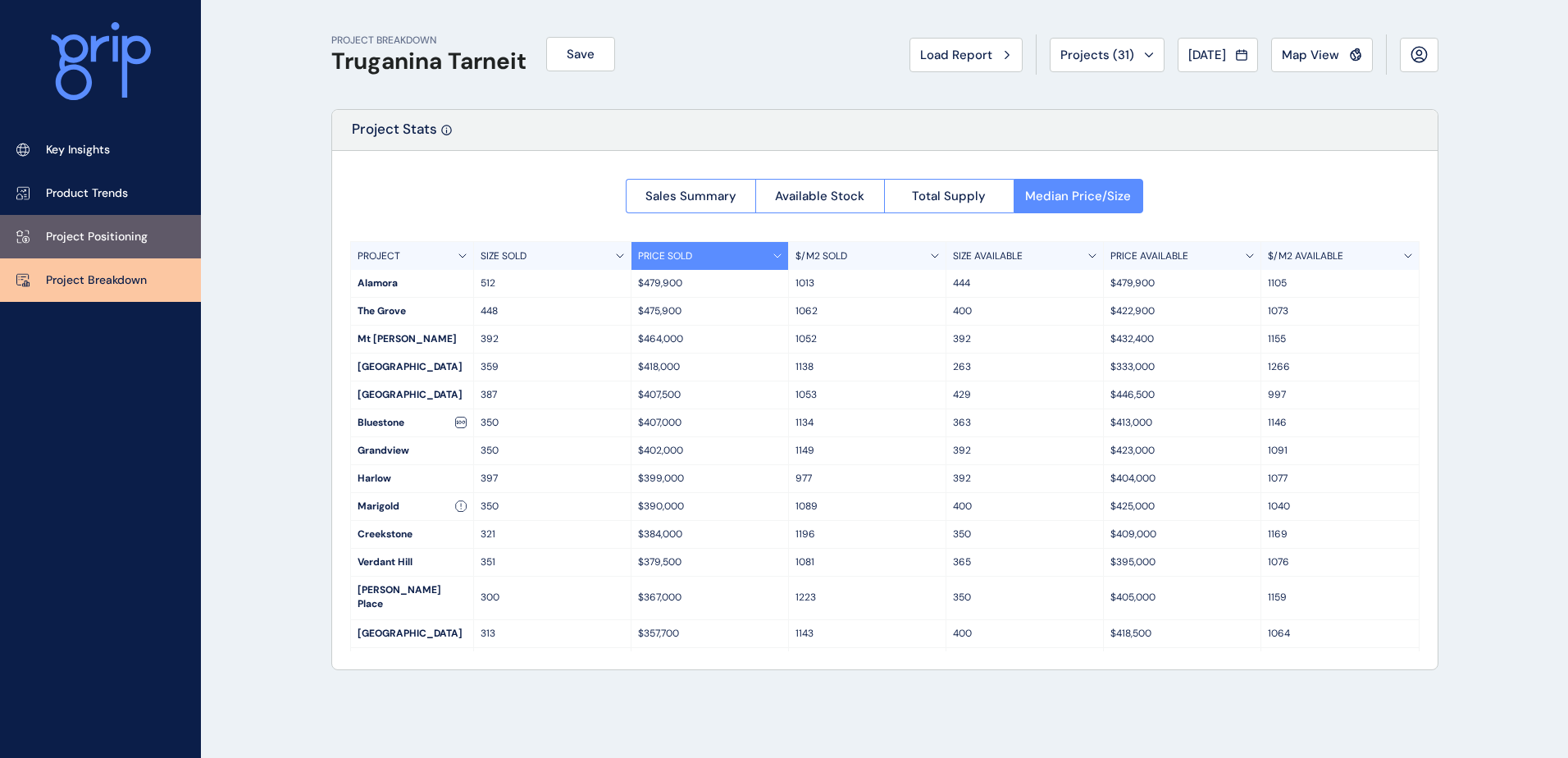
click at [128, 245] on link "Project Positioning" at bounding box center [100, 237] width 201 height 43
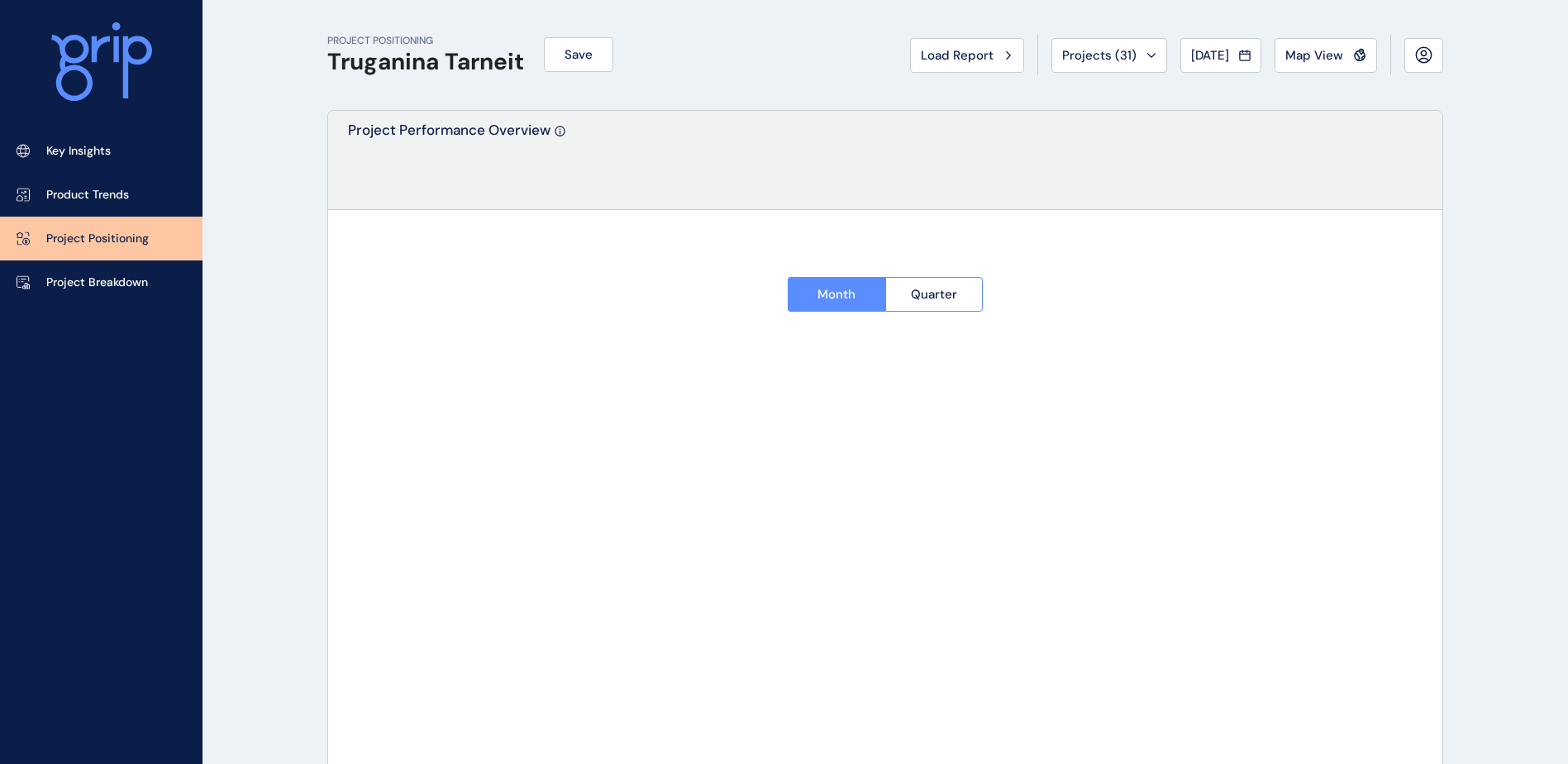
type input "********"
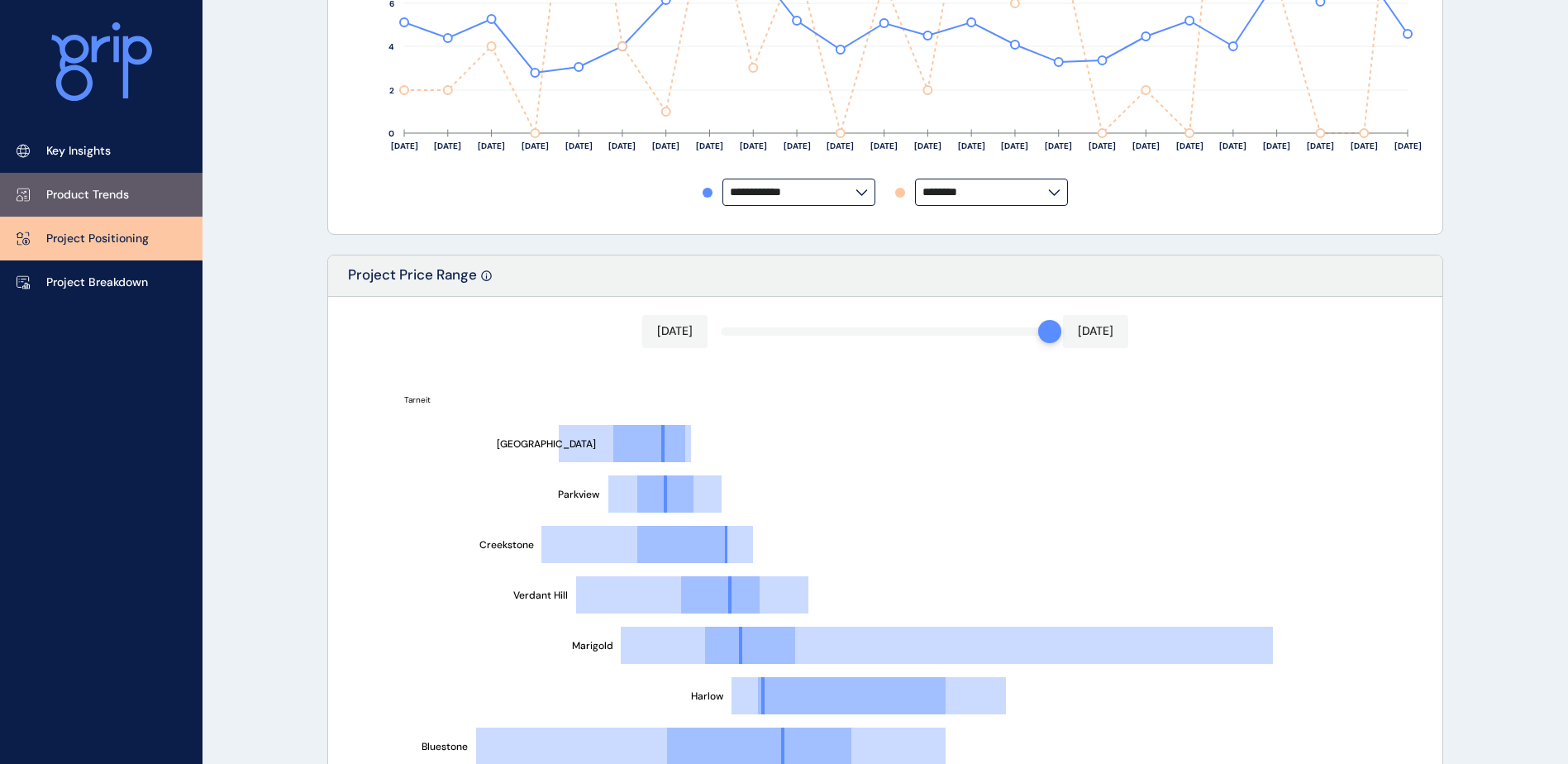
click at [140, 208] on link "Product Trends" at bounding box center [101, 195] width 203 height 44
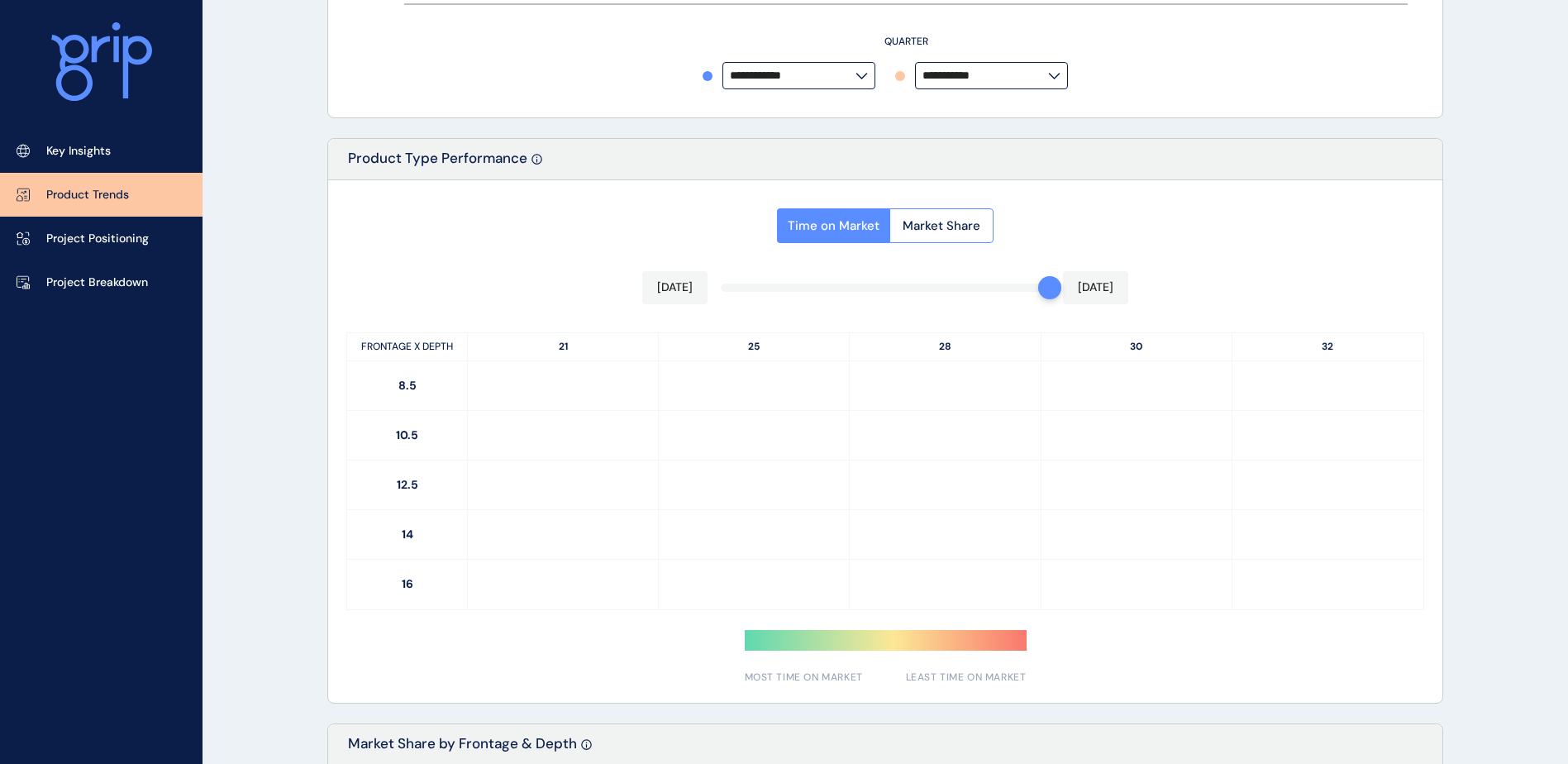
type input "**********"
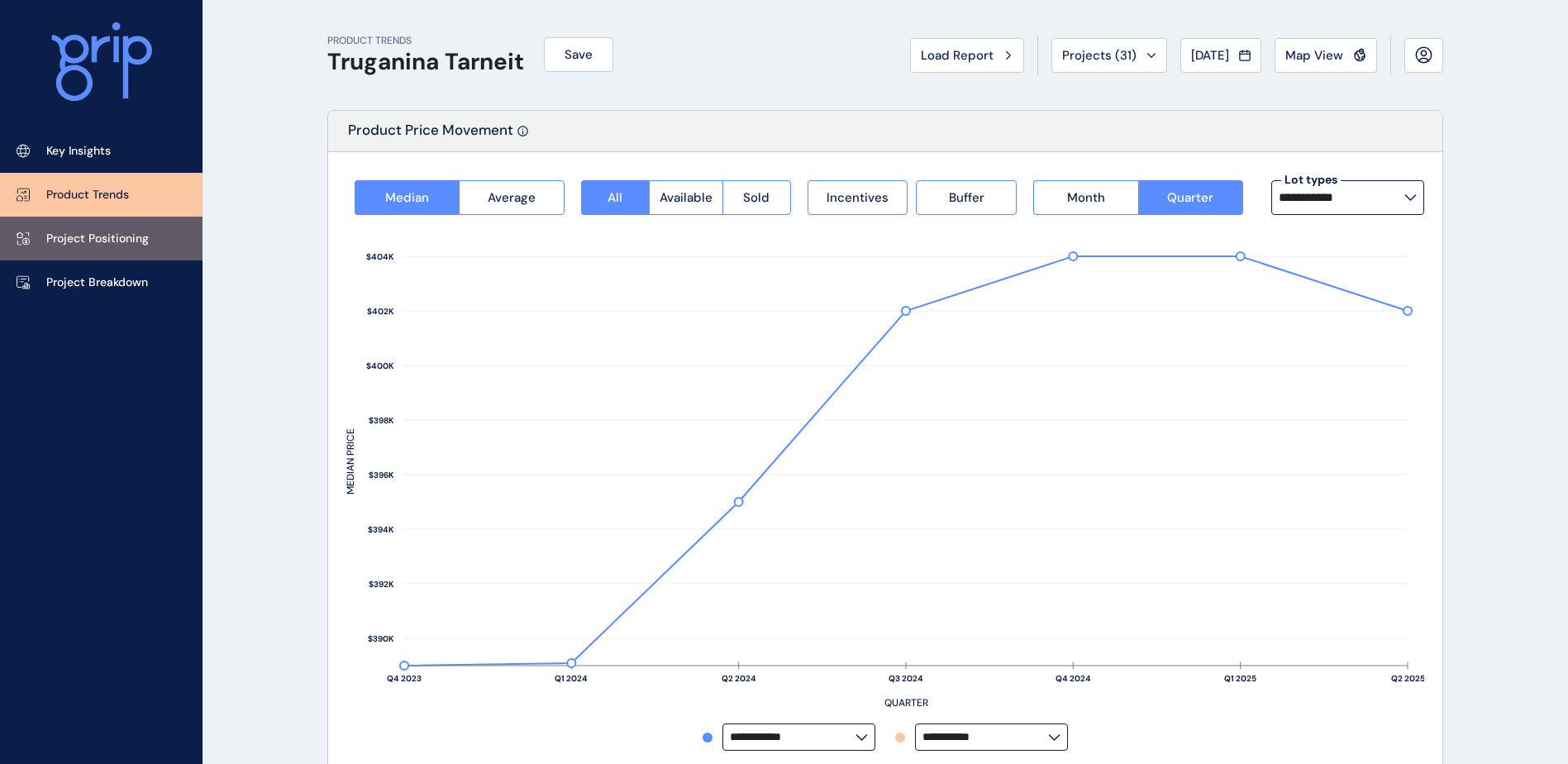
click at [98, 222] on link "Project Positioning" at bounding box center [101, 239] width 203 height 44
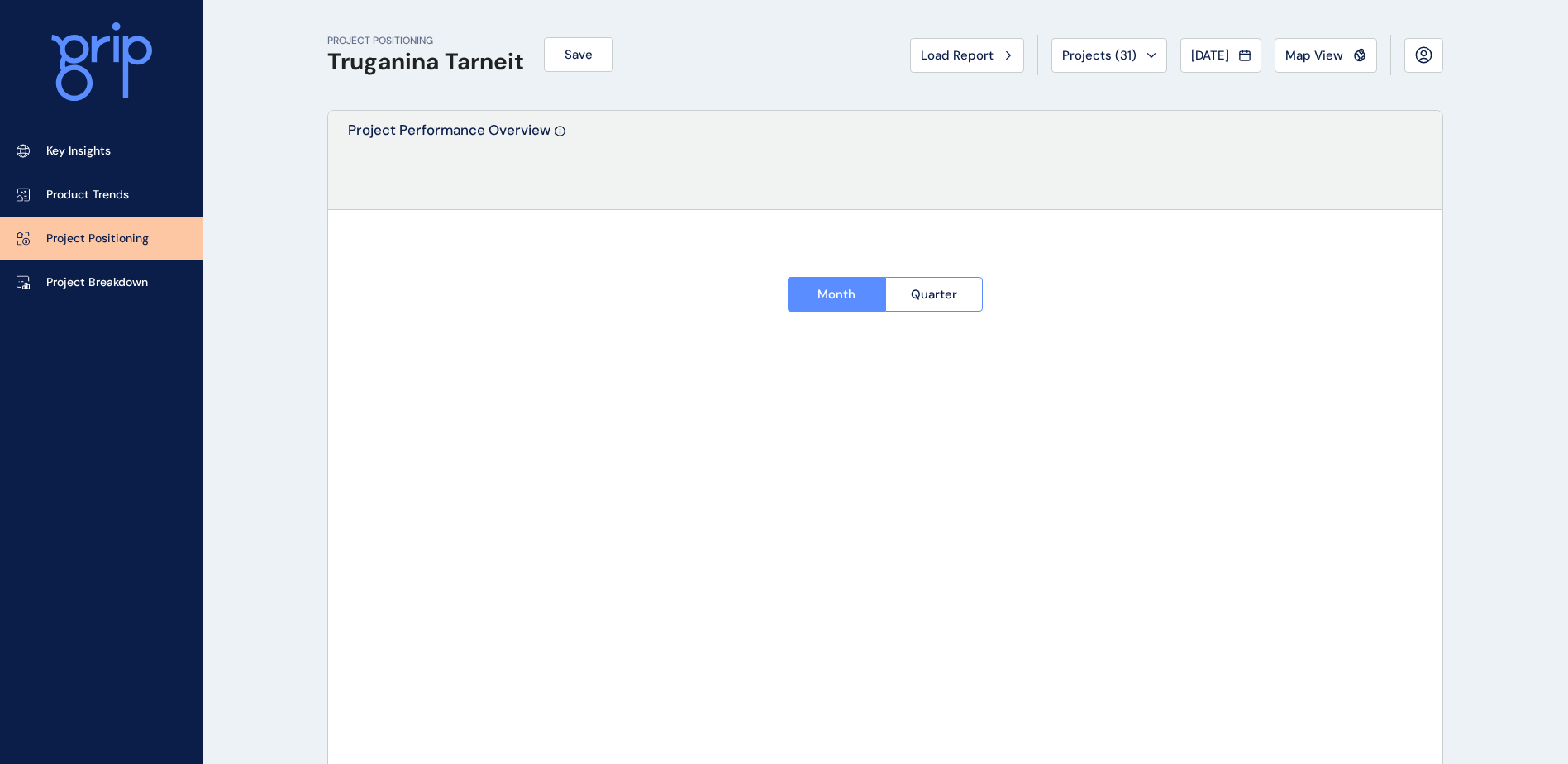
type input "********"
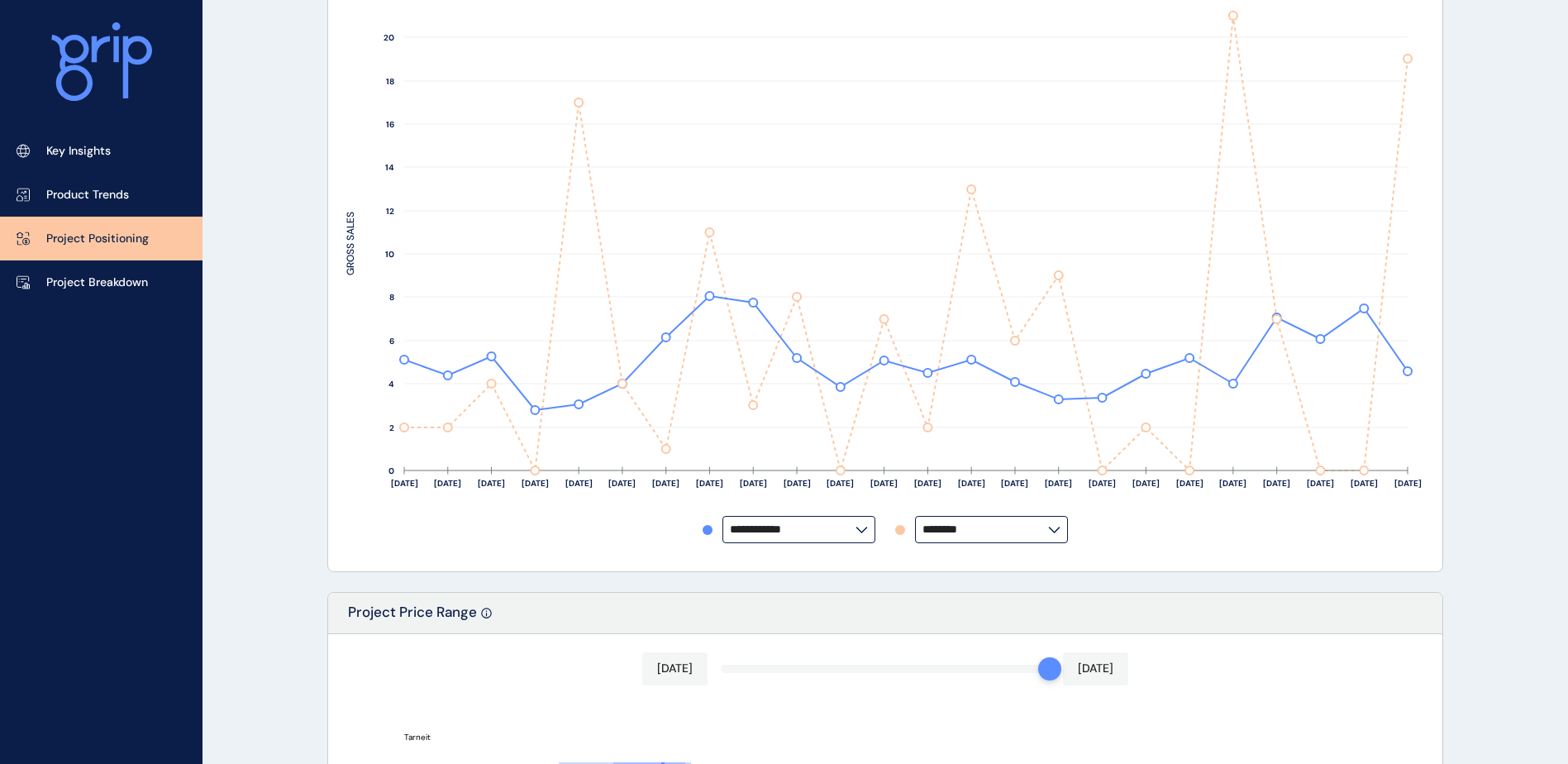
scroll to position [414, 0]
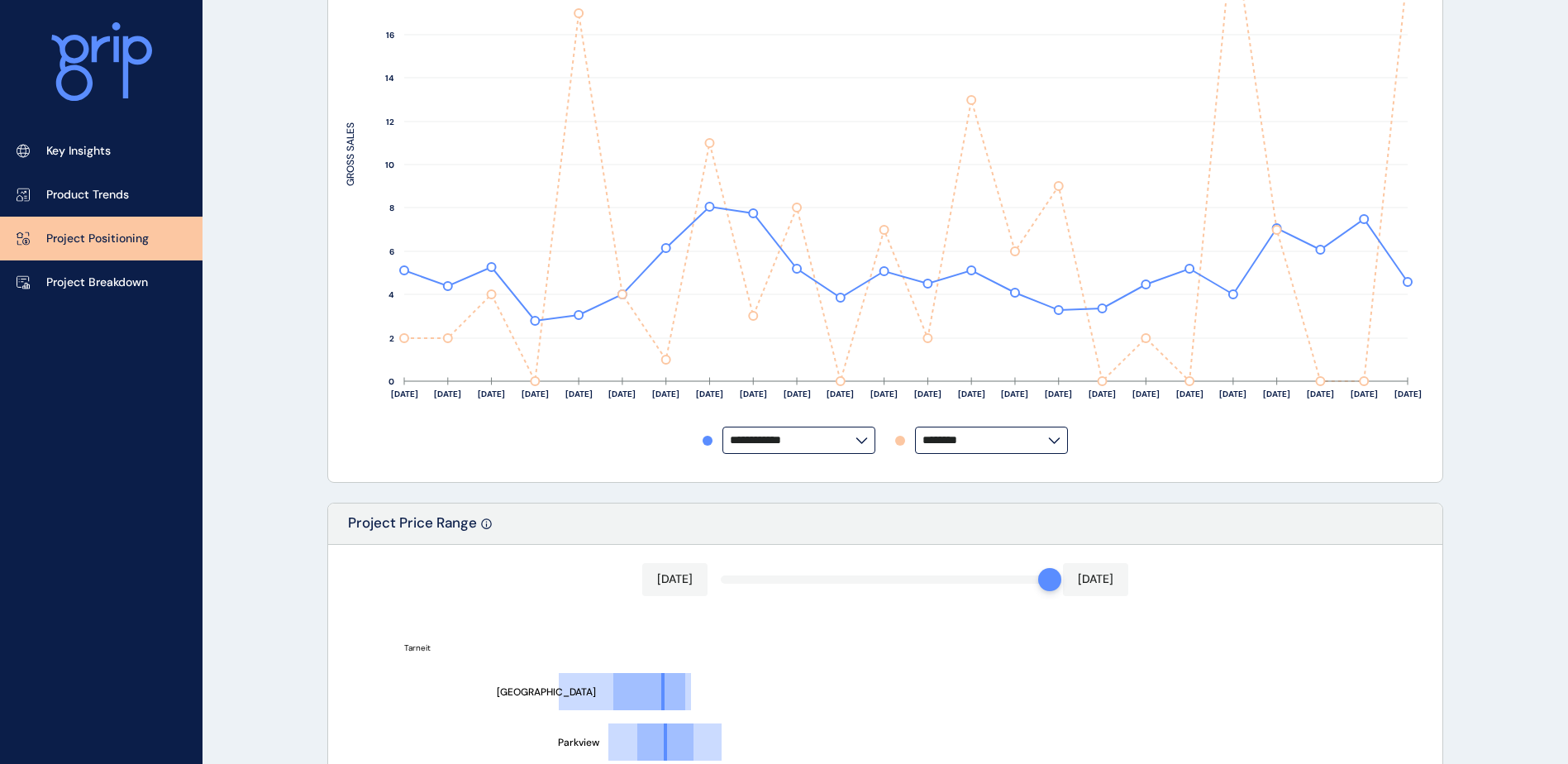
click at [1034, 435] on input "********" at bounding box center [985, 440] width 125 height 13
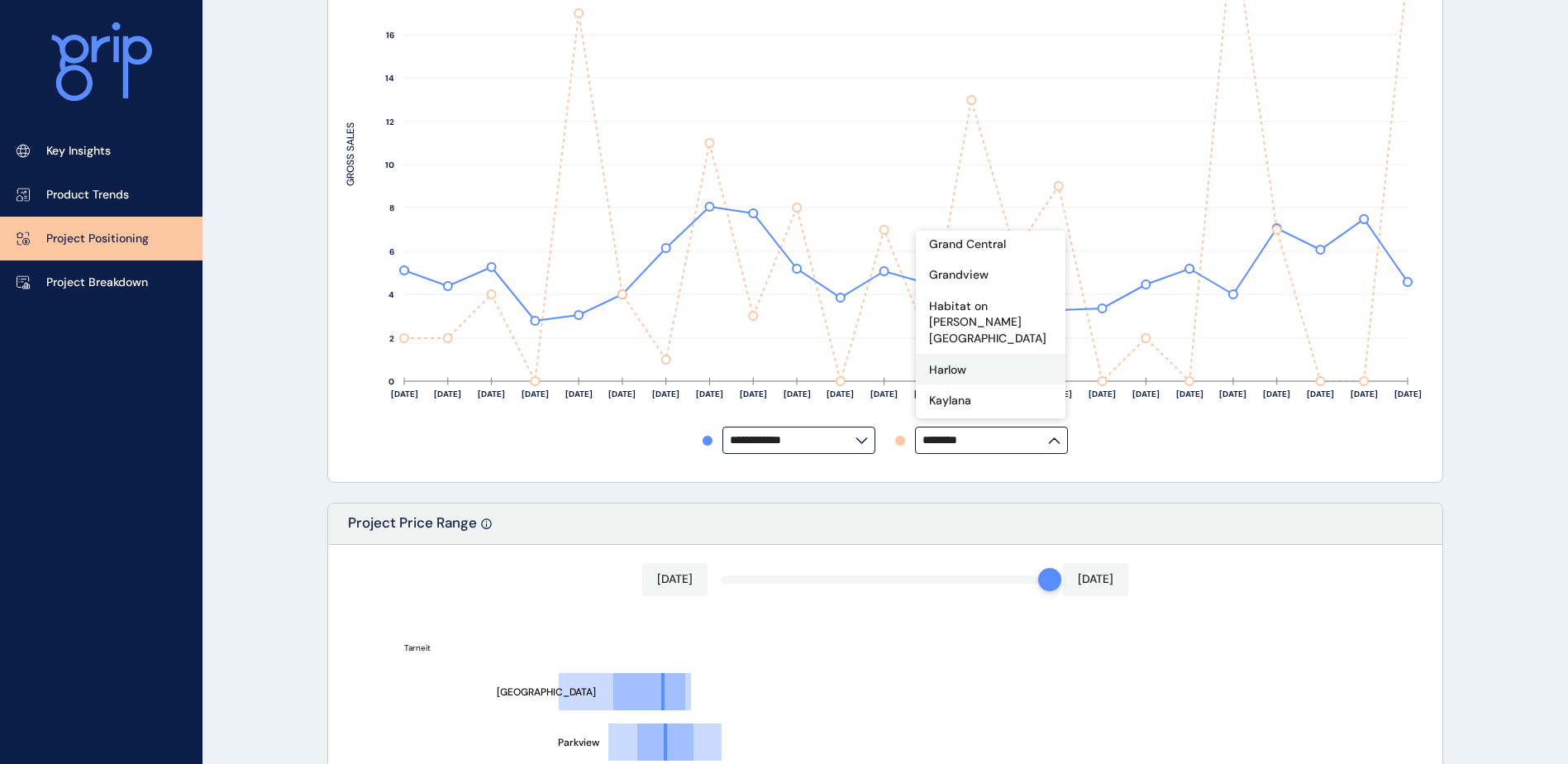
click at [973, 354] on div "Harlow" at bounding box center [990, 369] width 150 height 31
type input "******"
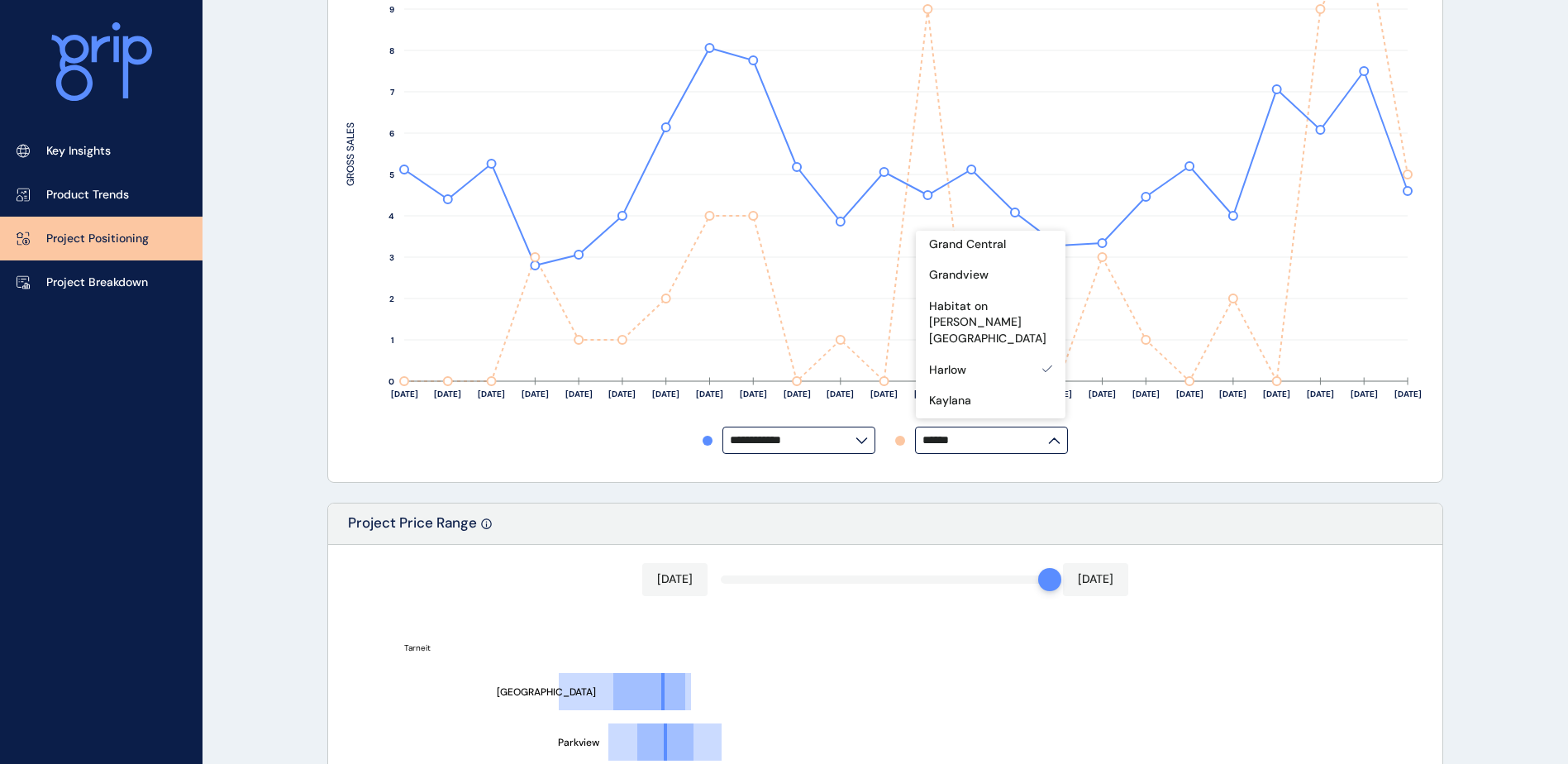
click at [1328, 470] on div "**********" at bounding box center [884, 150] width 1114 height 665
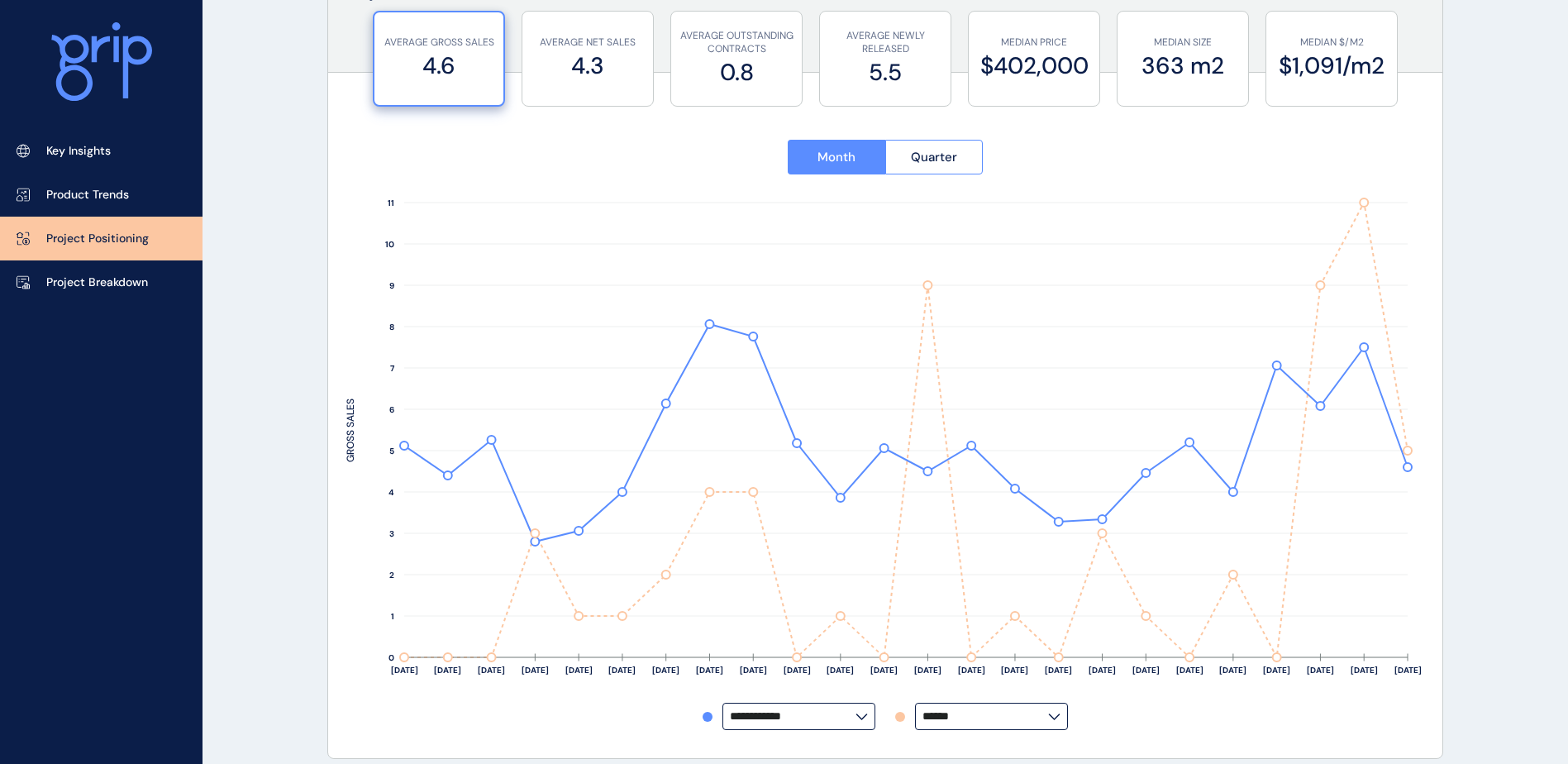
scroll to position [166, 0]
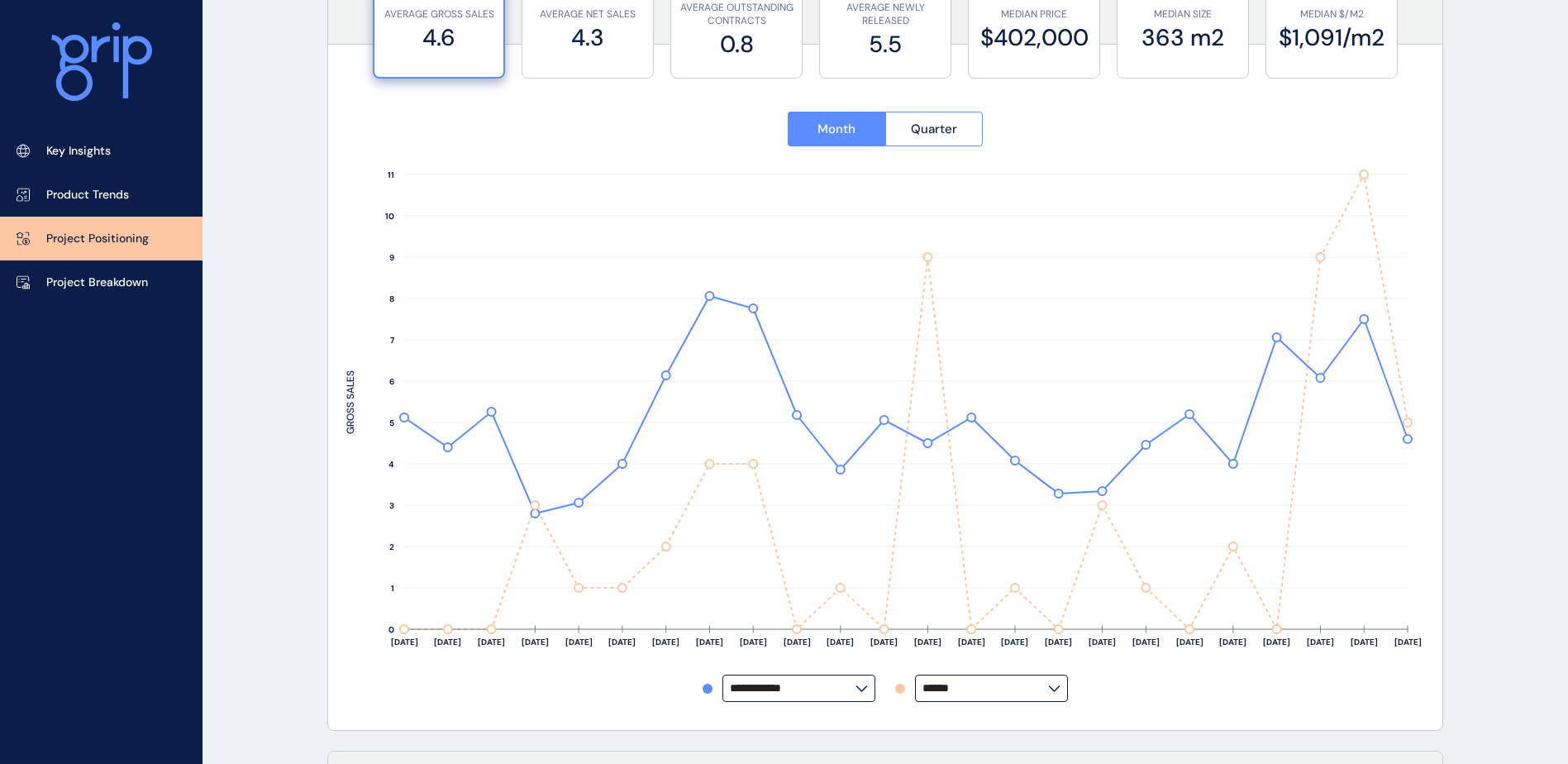
click at [1034, 682] on input "******" at bounding box center [985, 688] width 125 height 13
click at [982, 554] on div "Albright" at bounding box center [990, 556] width 150 height 31
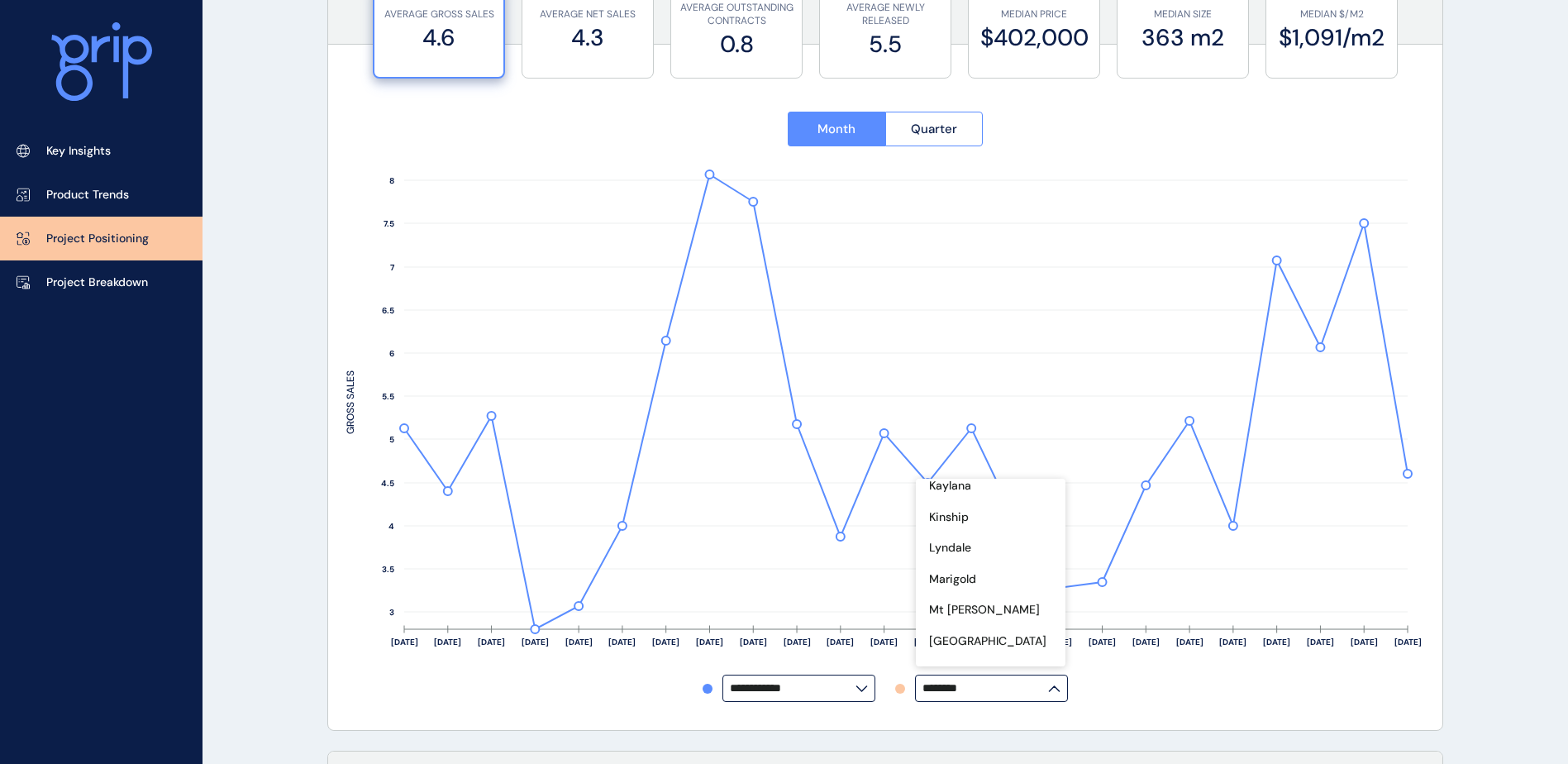
scroll to position [411, 0]
click at [955, 530] on p "Harlow" at bounding box center [948, 538] width 37 height 17
type input "******"
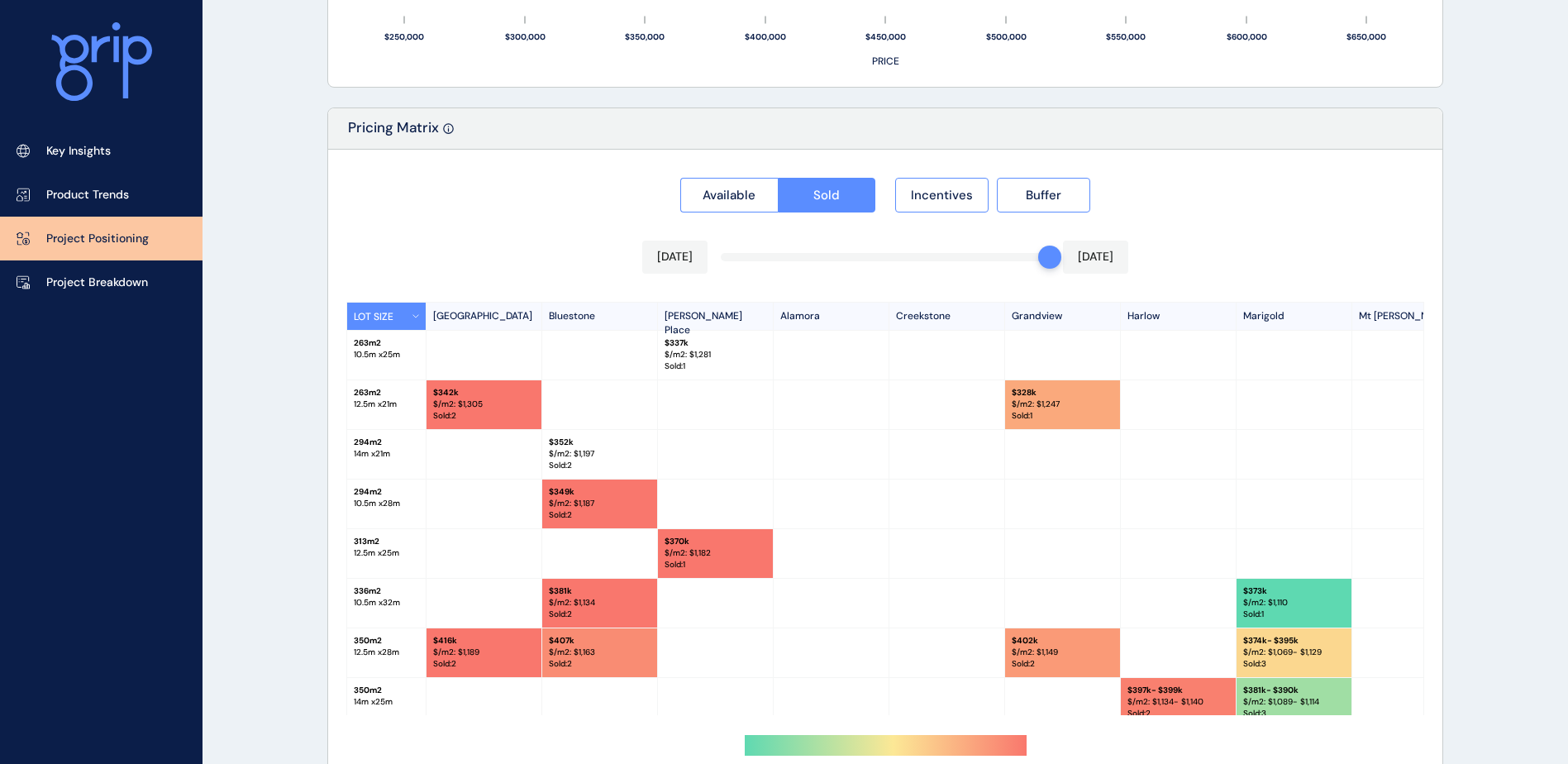
scroll to position [1488, 0]
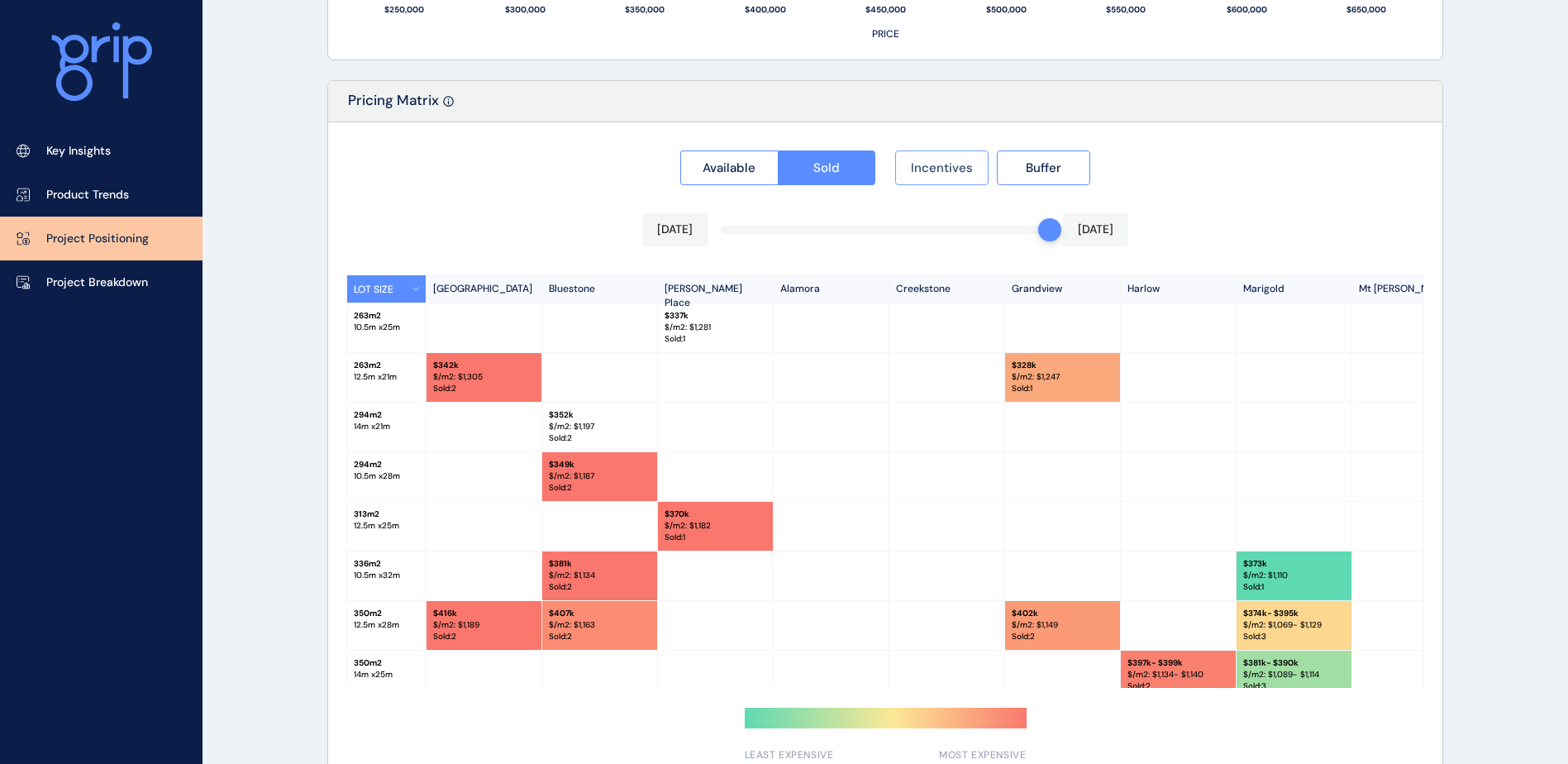
click at [927, 166] on span "Incentives" at bounding box center [942, 168] width 62 height 17
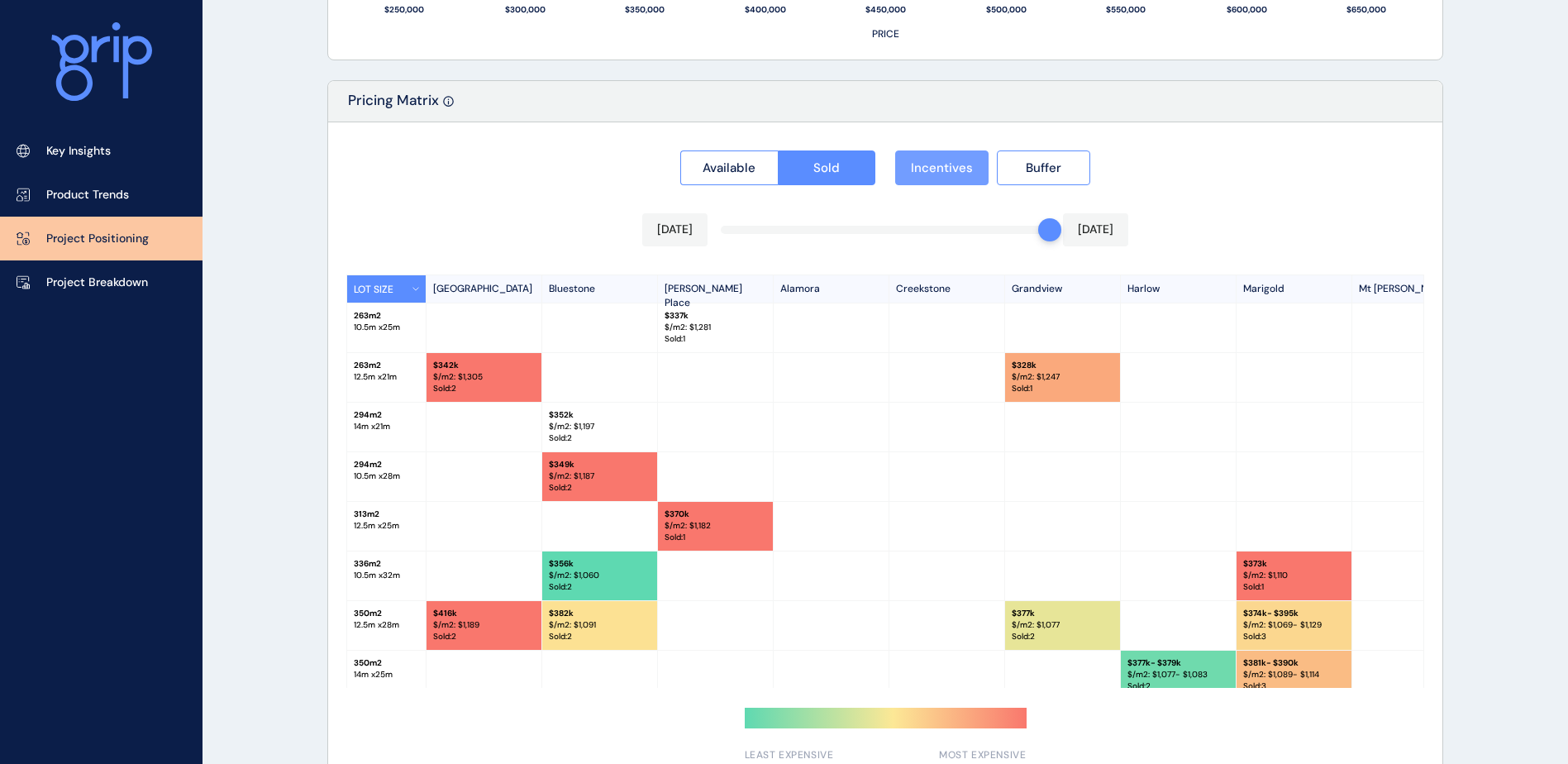
click at [927, 166] on span "Incentives" at bounding box center [942, 168] width 62 height 17
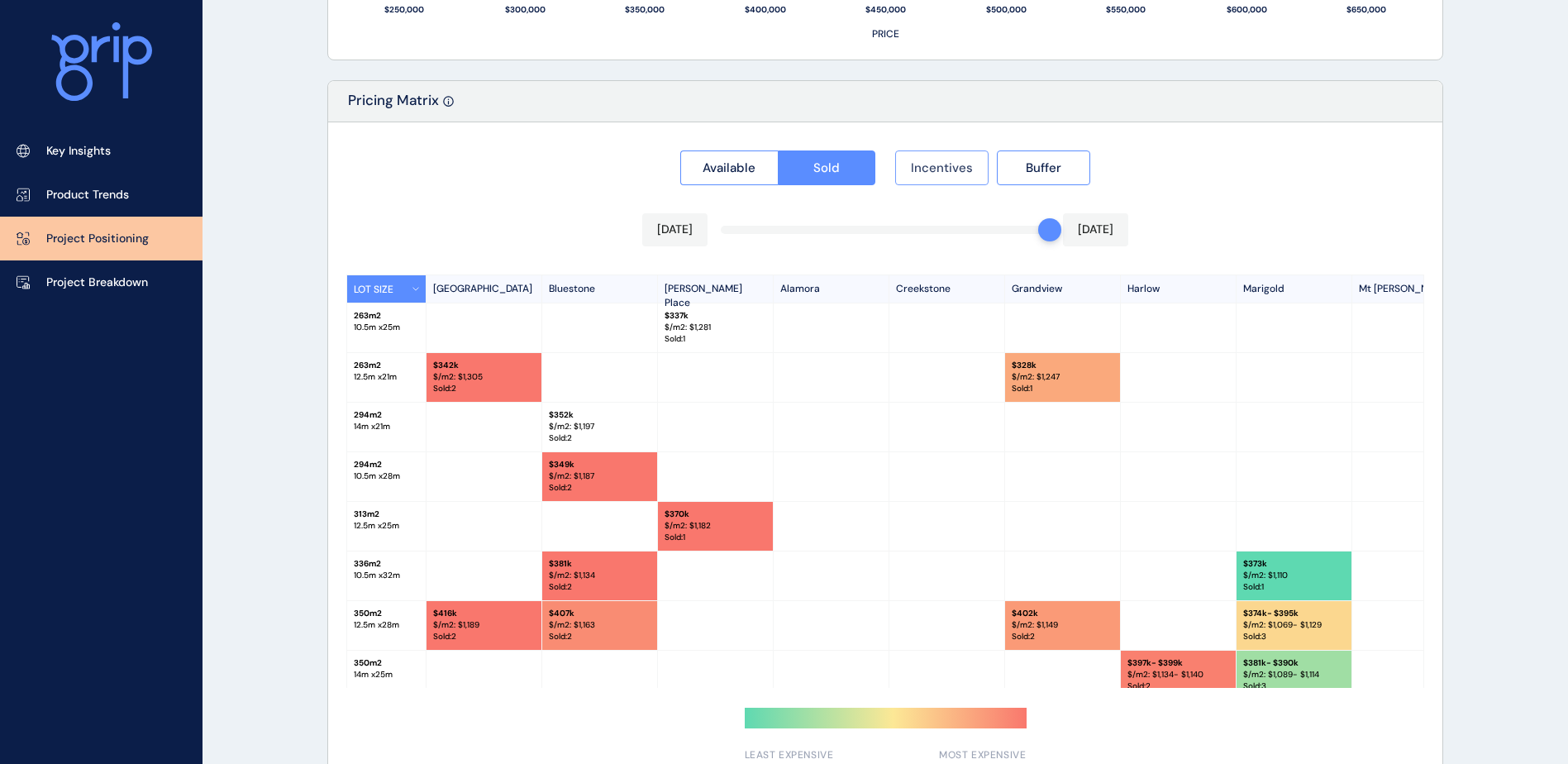
click at [927, 166] on span "Incentives" at bounding box center [942, 168] width 62 height 17
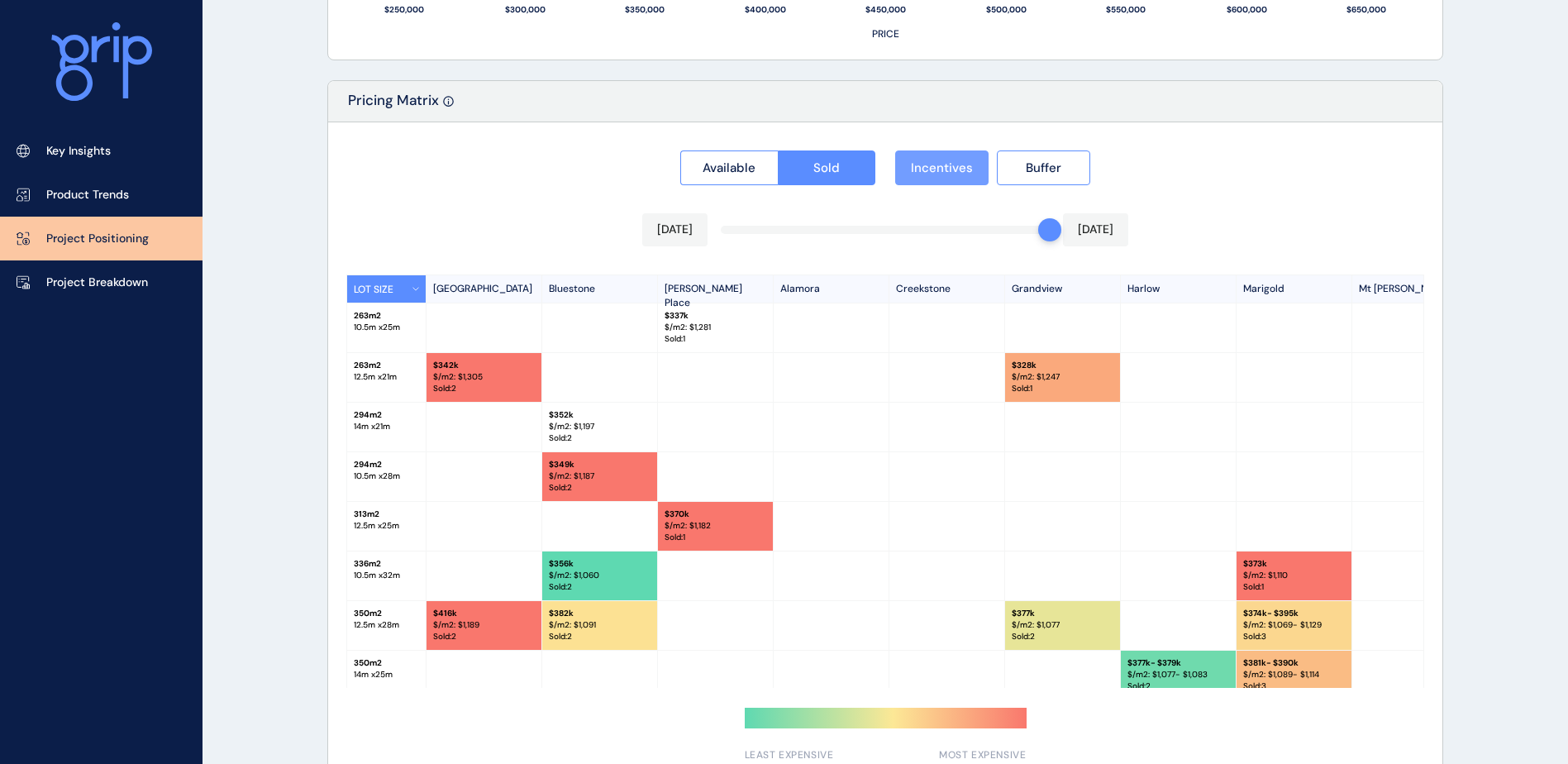
click at [927, 166] on span "Incentives" at bounding box center [942, 168] width 62 height 17
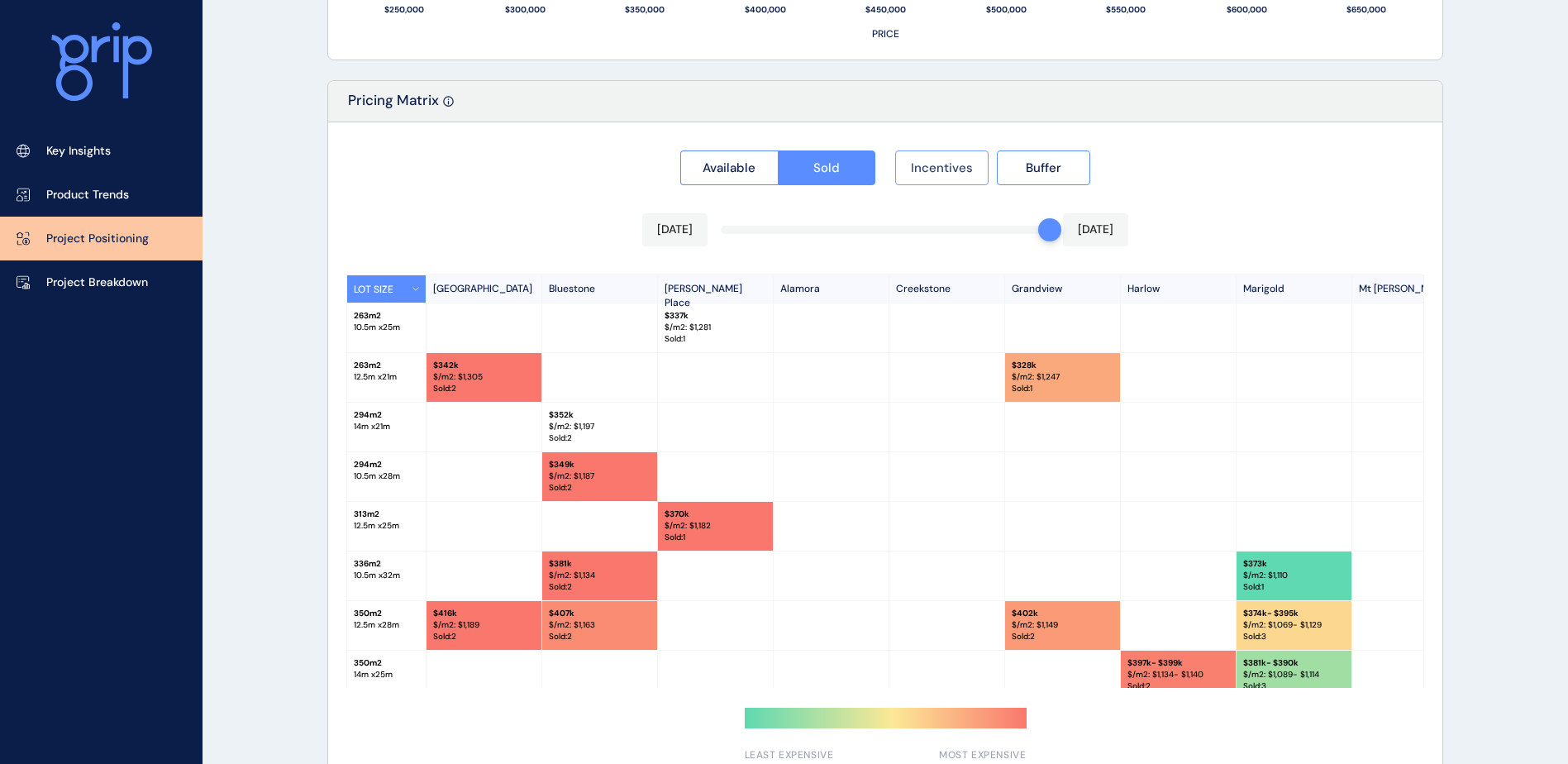
click at [927, 166] on span "Incentives" at bounding box center [942, 168] width 62 height 17
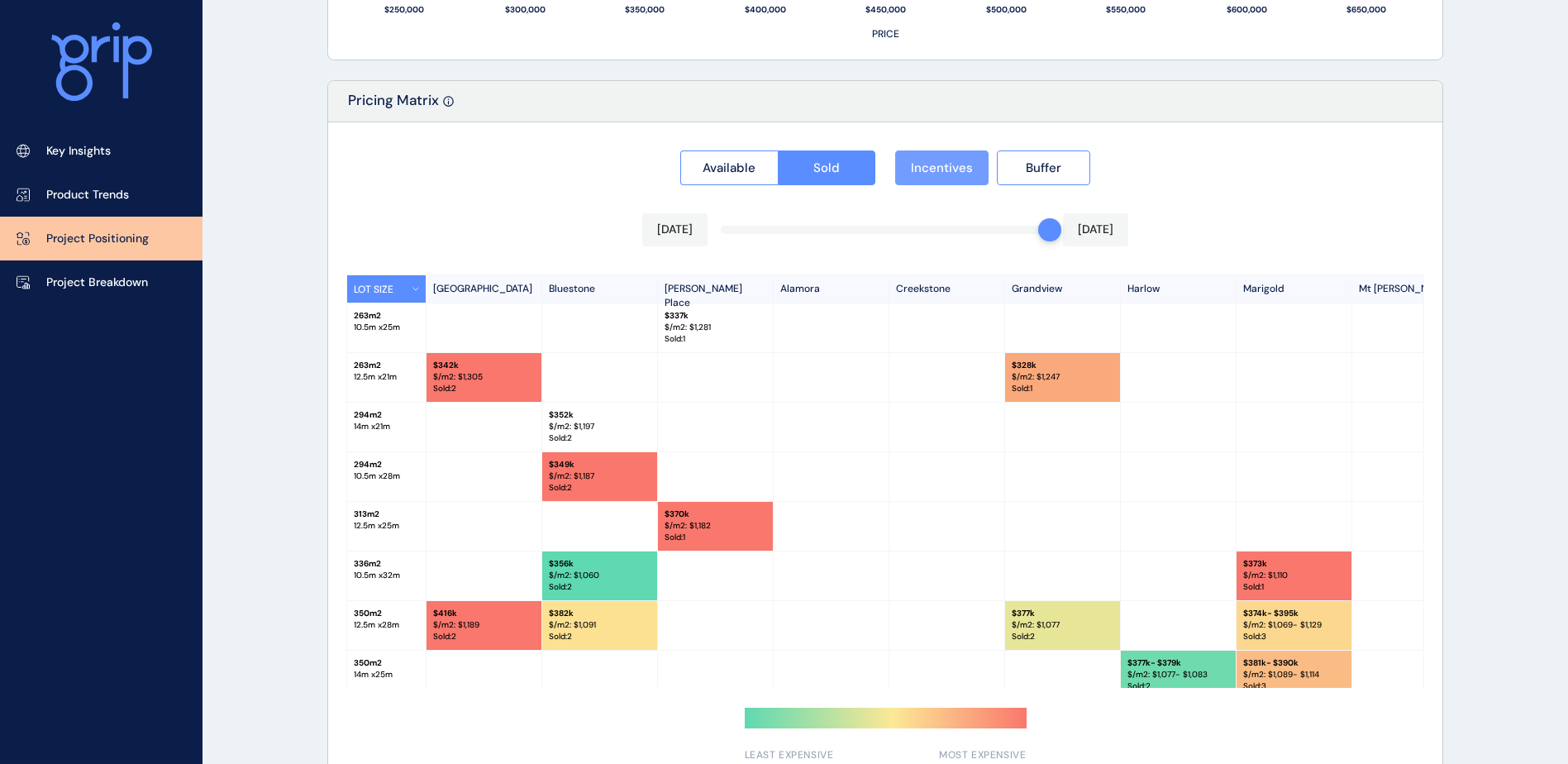
click at [927, 166] on span "Incentives" at bounding box center [942, 168] width 62 height 17
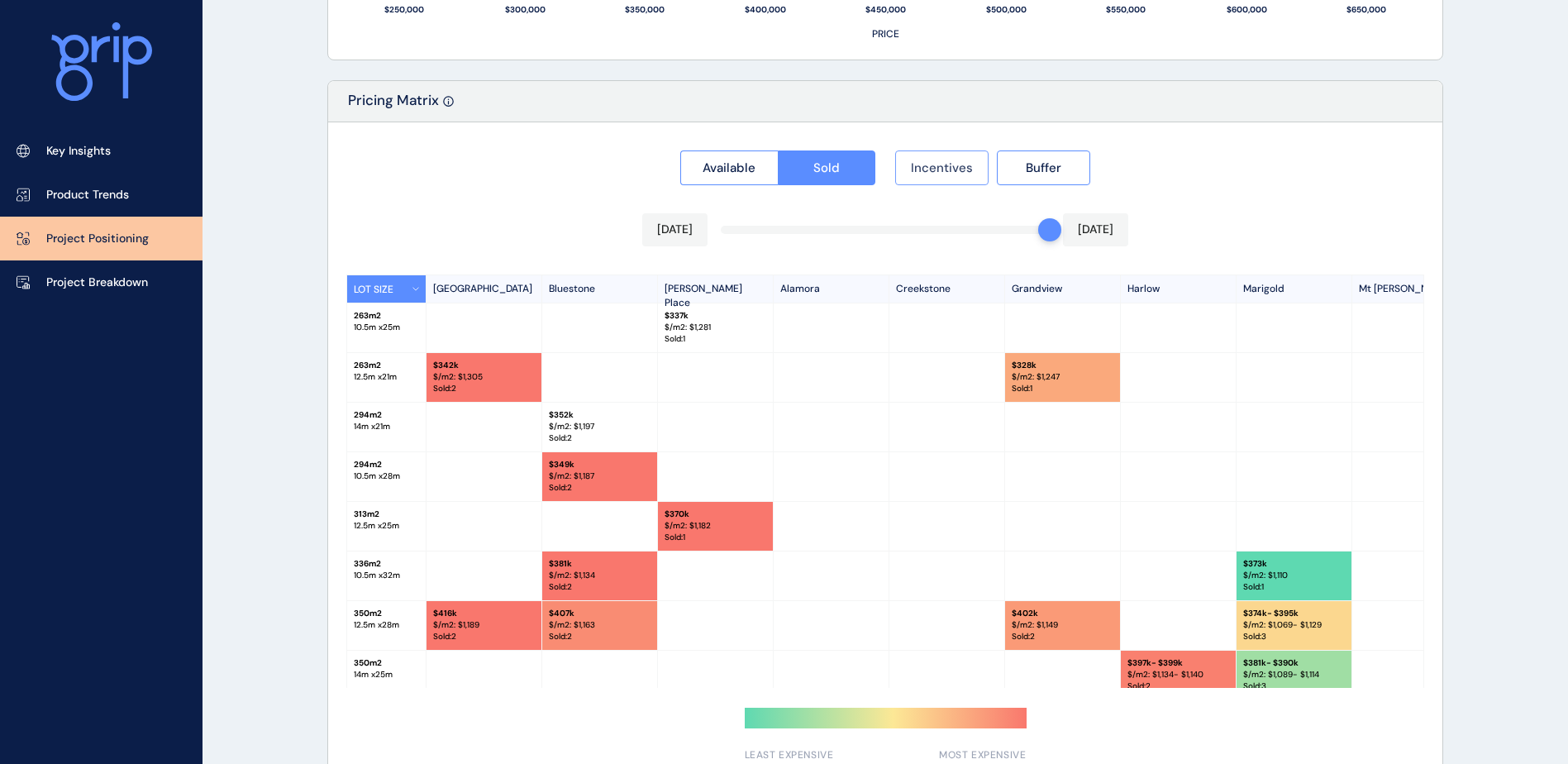
click at [927, 166] on span "Incentives" at bounding box center [942, 168] width 62 height 17
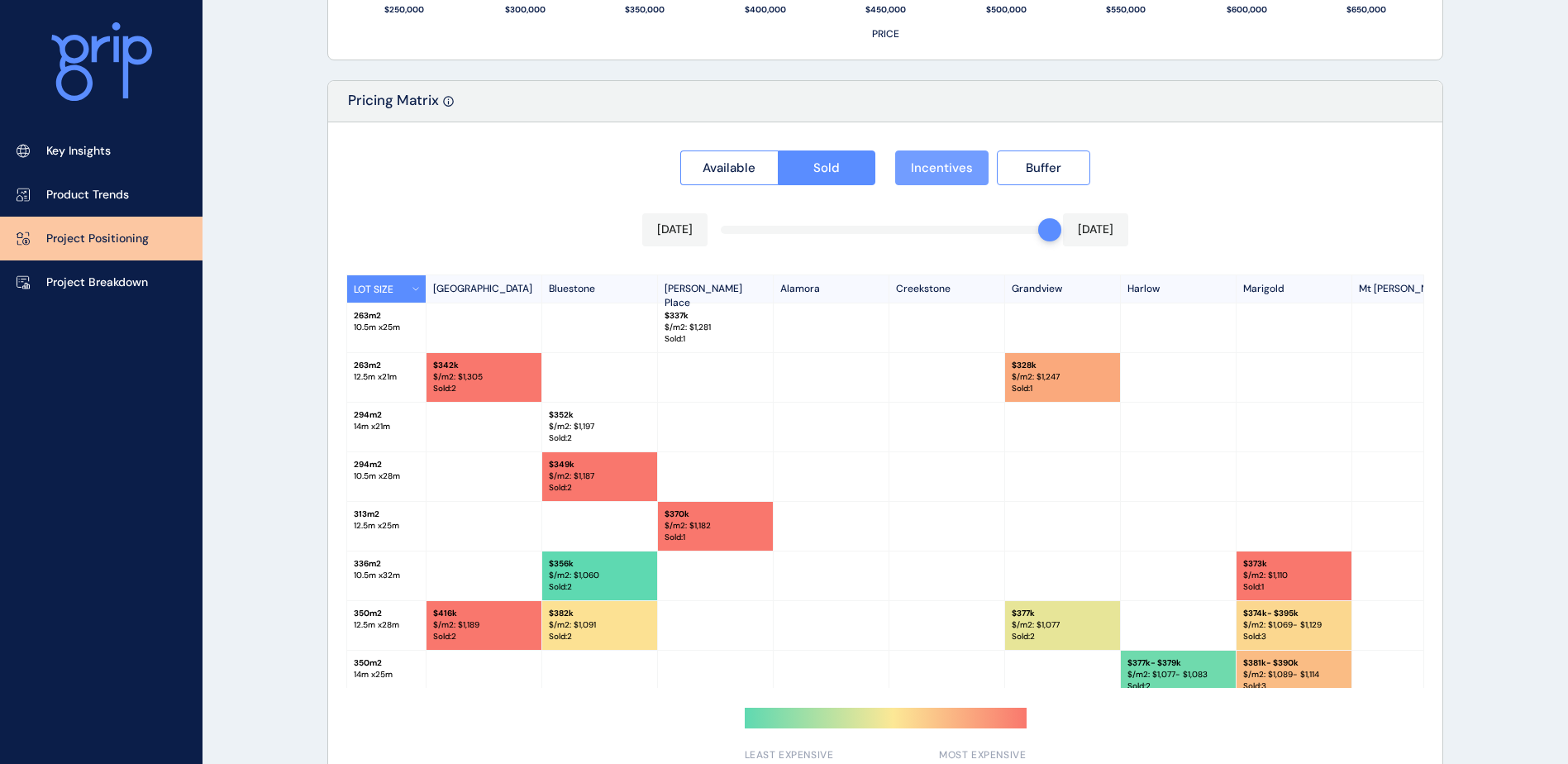
click at [927, 166] on span "Incentives" at bounding box center [942, 168] width 62 height 17
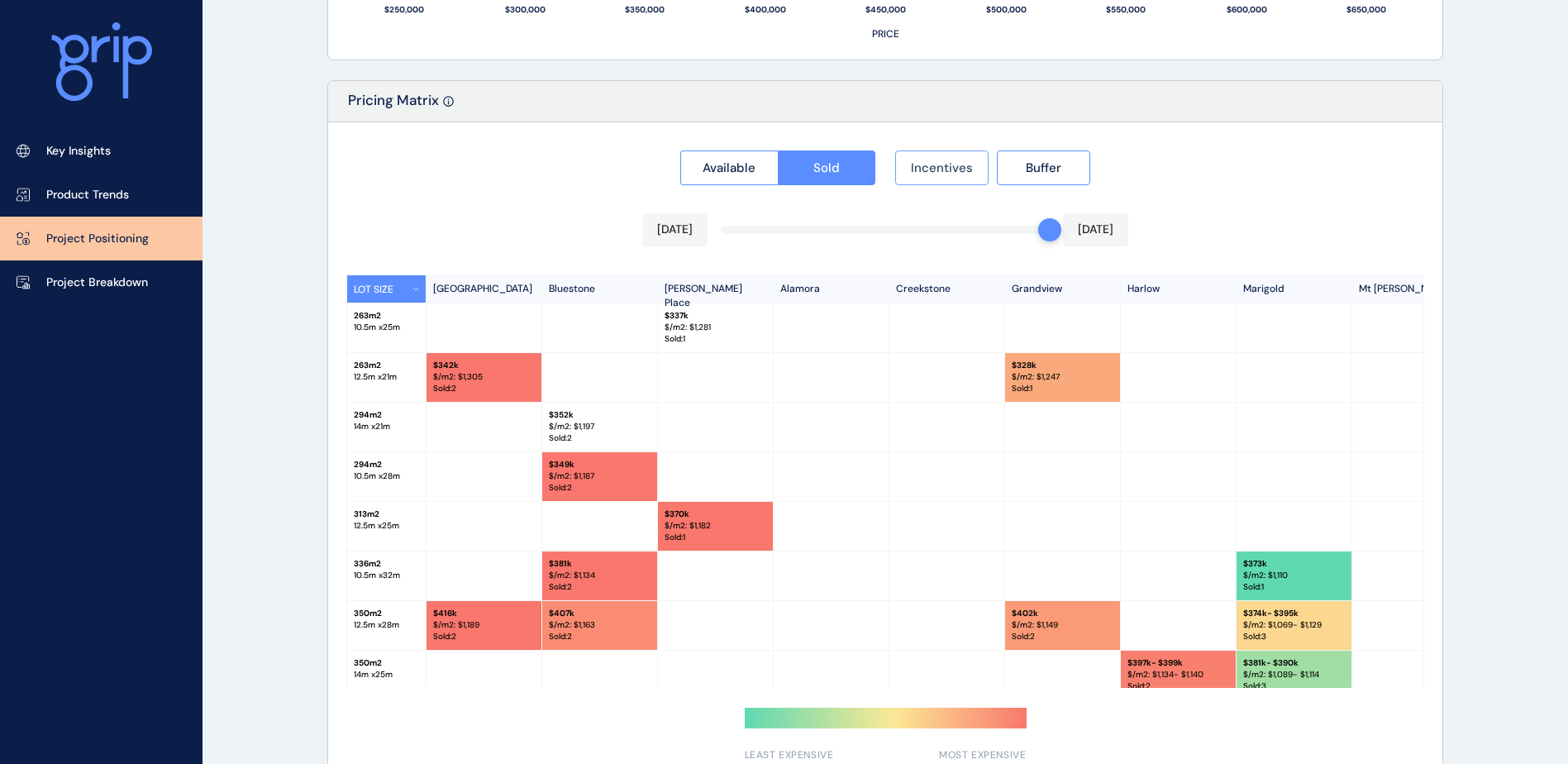
click at [927, 166] on span "Incentives" at bounding box center [942, 168] width 62 height 17
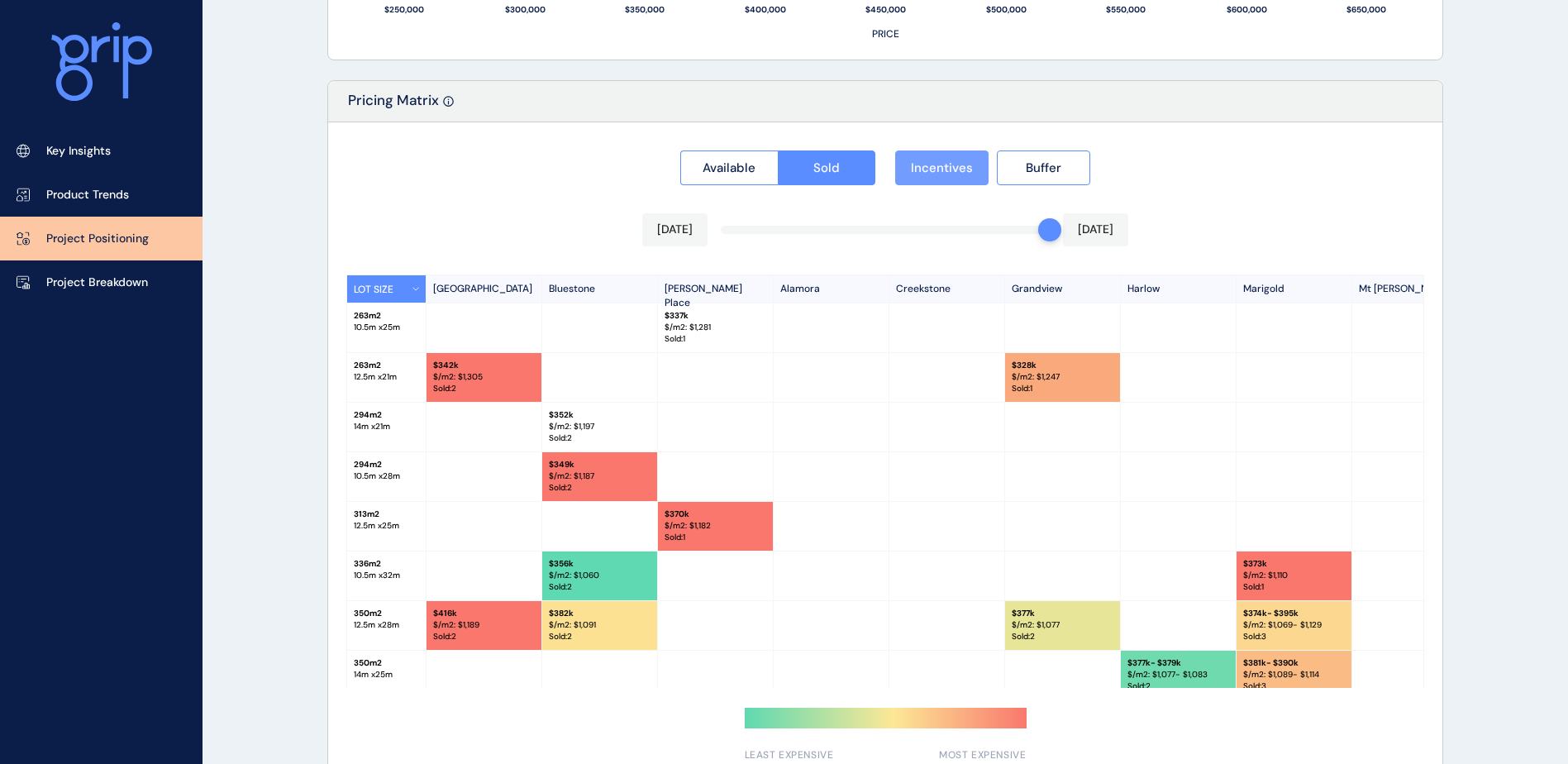
click at [927, 166] on span "Incentives" at bounding box center [942, 168] width 62 height 17
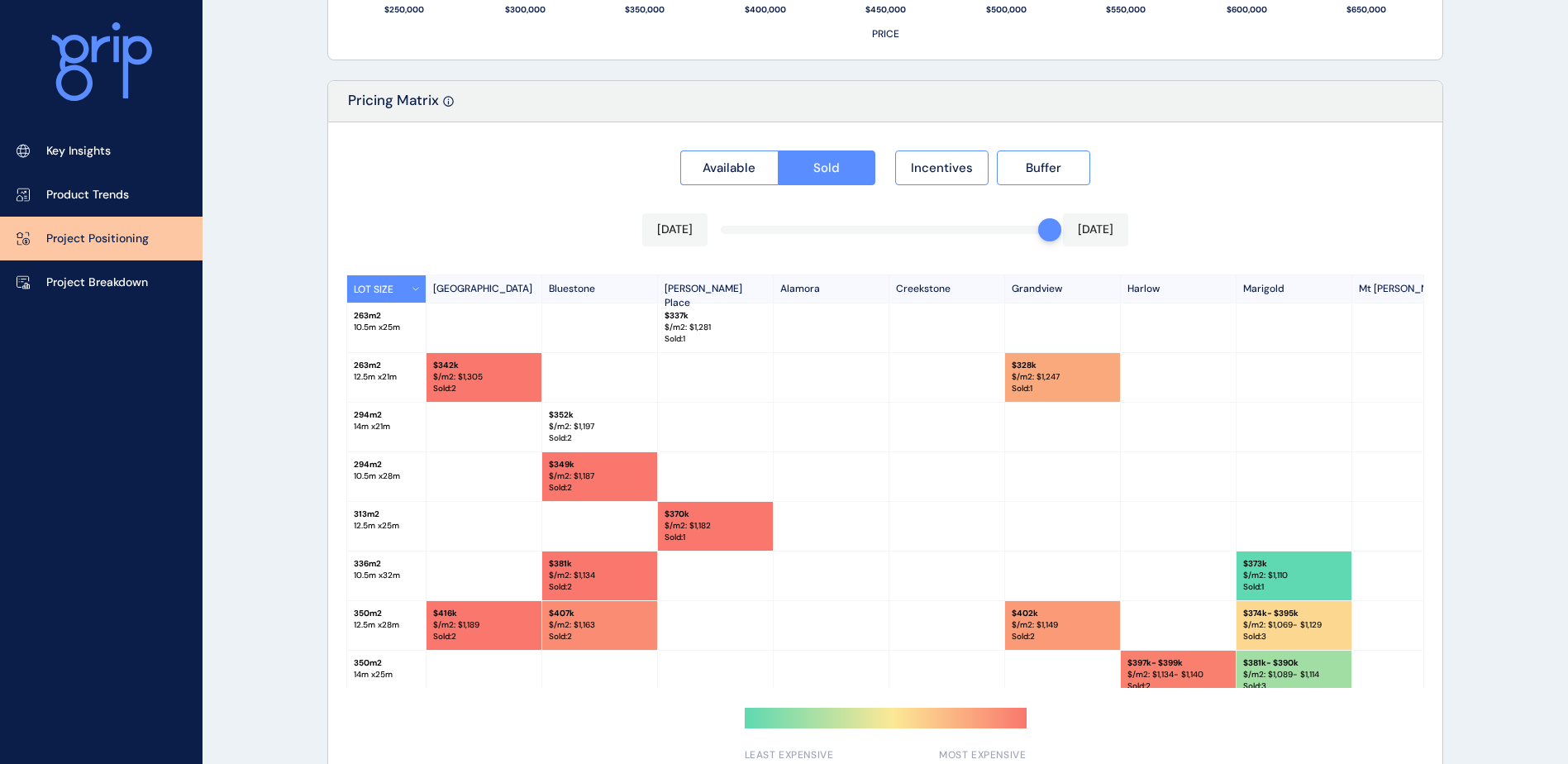
click at [974, 228] on div "Available Sold Incentives Buffer Aug 2025 Aug 2025 LOT SIZE Newhaven Bluestone …" at bounding box center [884, 451] width 1114 height 658
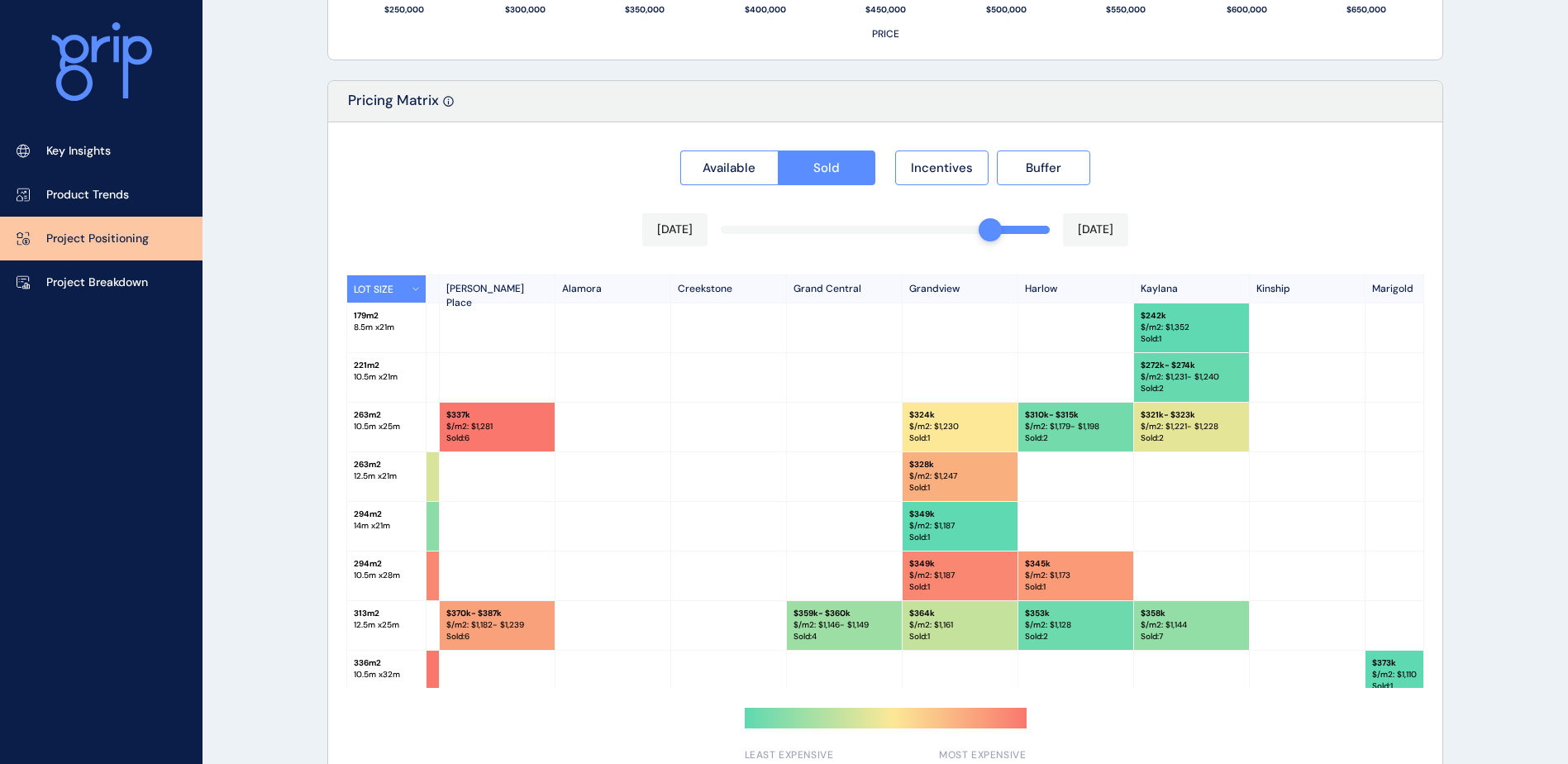
scroll to position [0, 401]
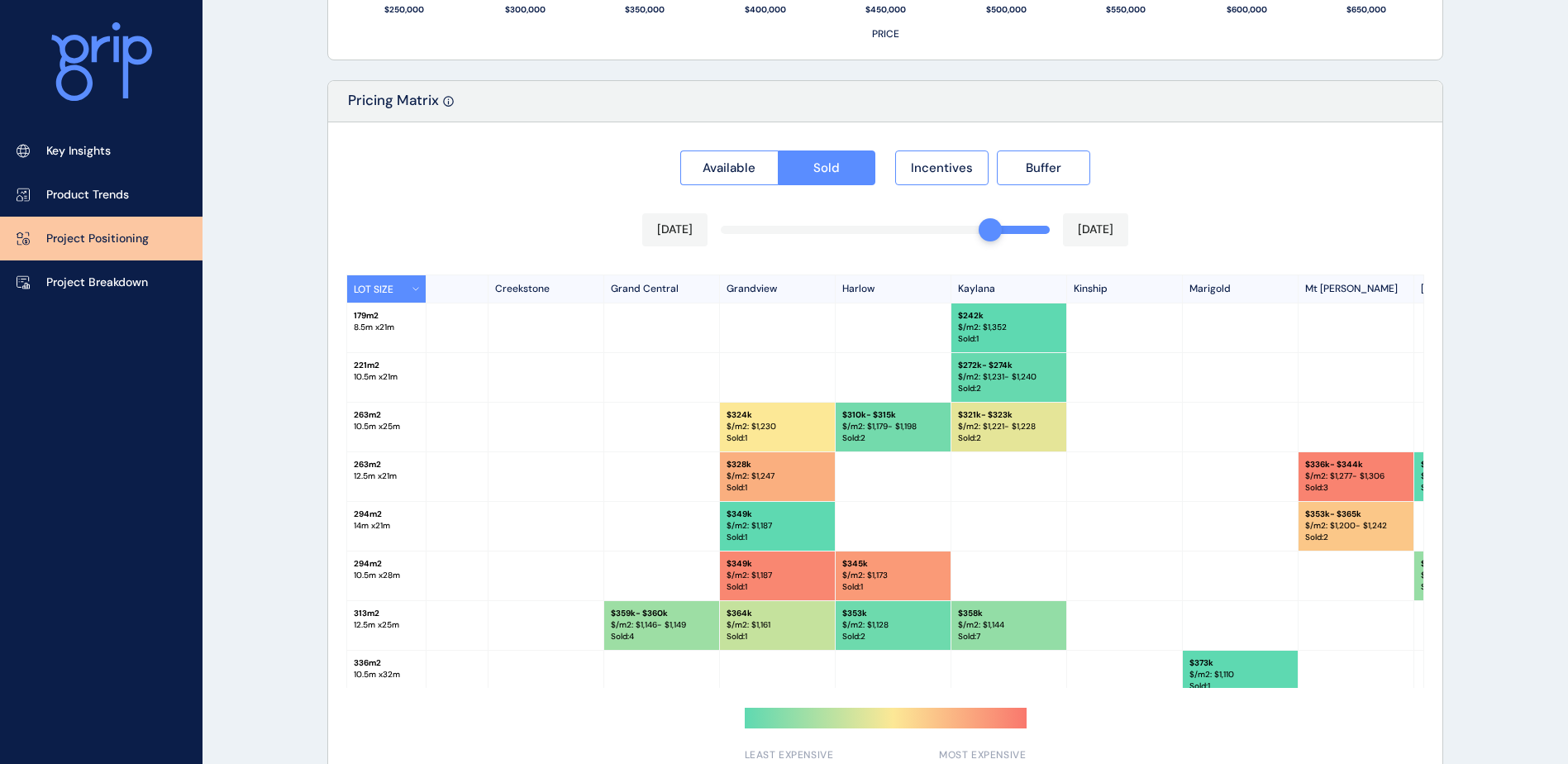
click at [1018, 231] on div "Available Sold Incentives Buffer Jun 2025 Aug 2025 LOT SIZE Newhaven Bluestone …" at bounding box center [884, 451] width 1114 height 658
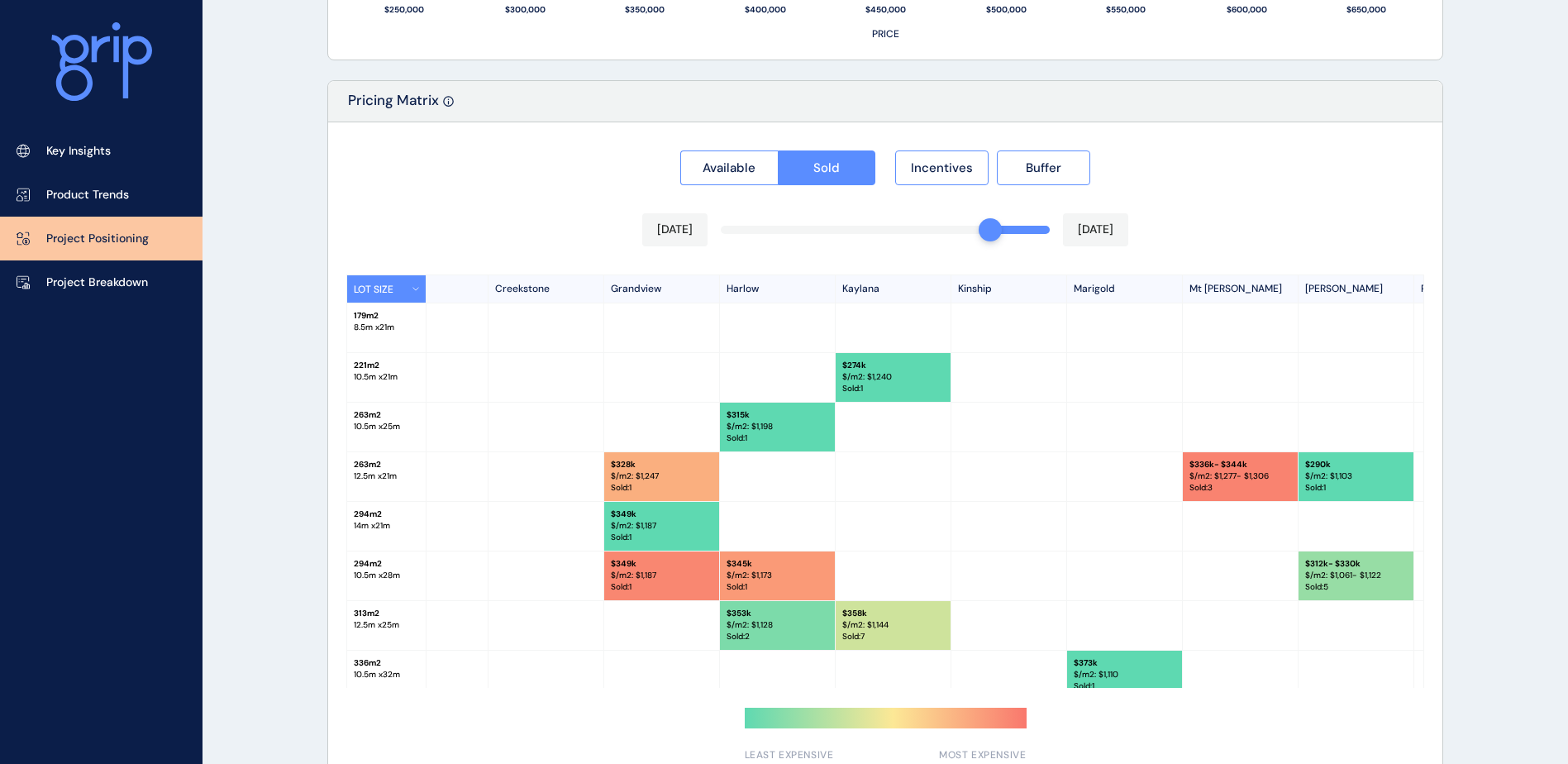
click at [980, 233] on div "Available Sold Incentives Buffer Jun 2025 Aug 2025 LOT SIZE Newhaven Bluestone …" at bounding box center [884, 451] width 1114 height 658
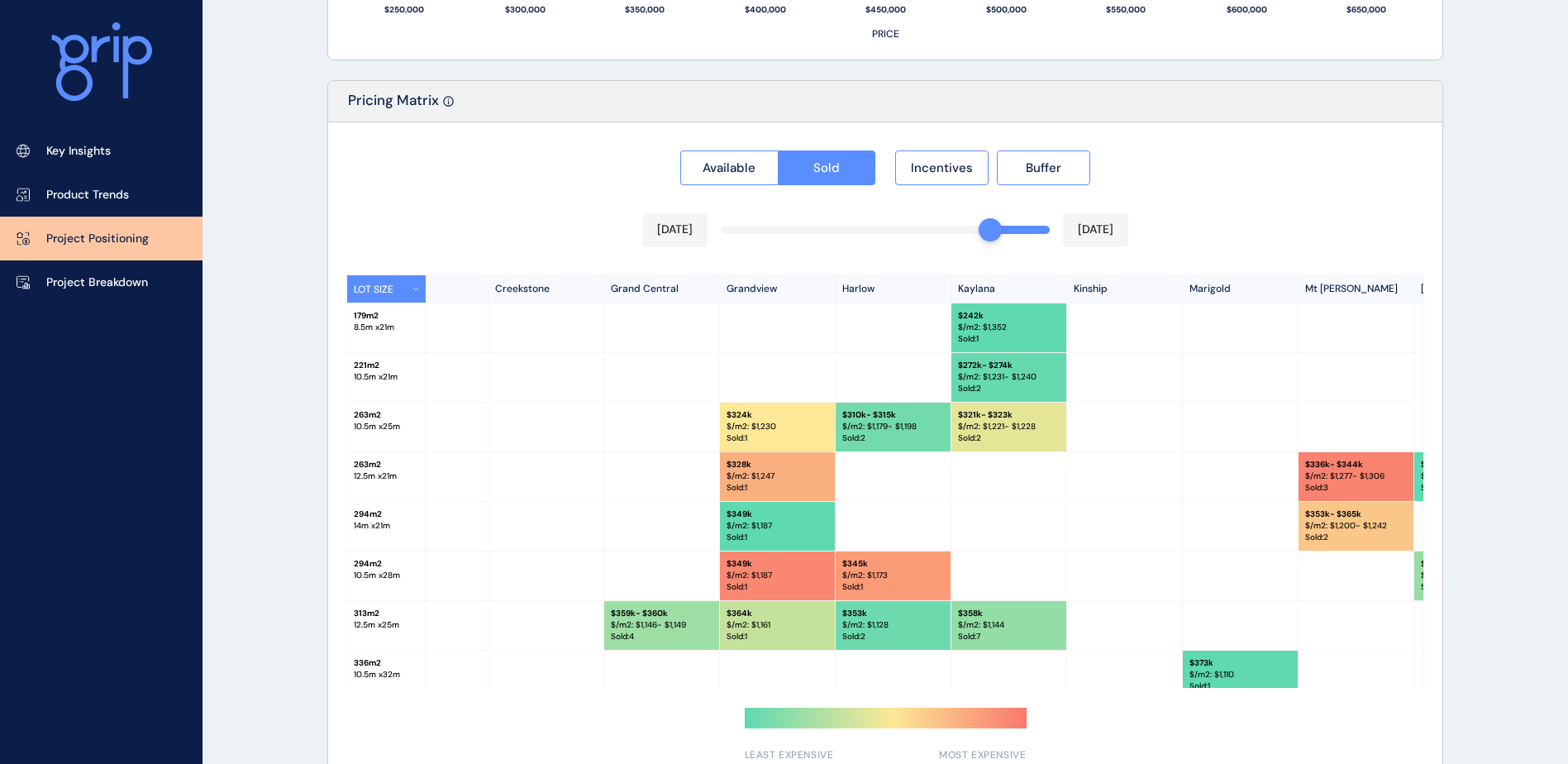
click at [949, 233] on div "Available Sold Incentives Buffer Jun 2025 Aug 2025 LOT SIZE Newhaven Bluestone …" at bounding box center [884, 451] width 1114 height 658
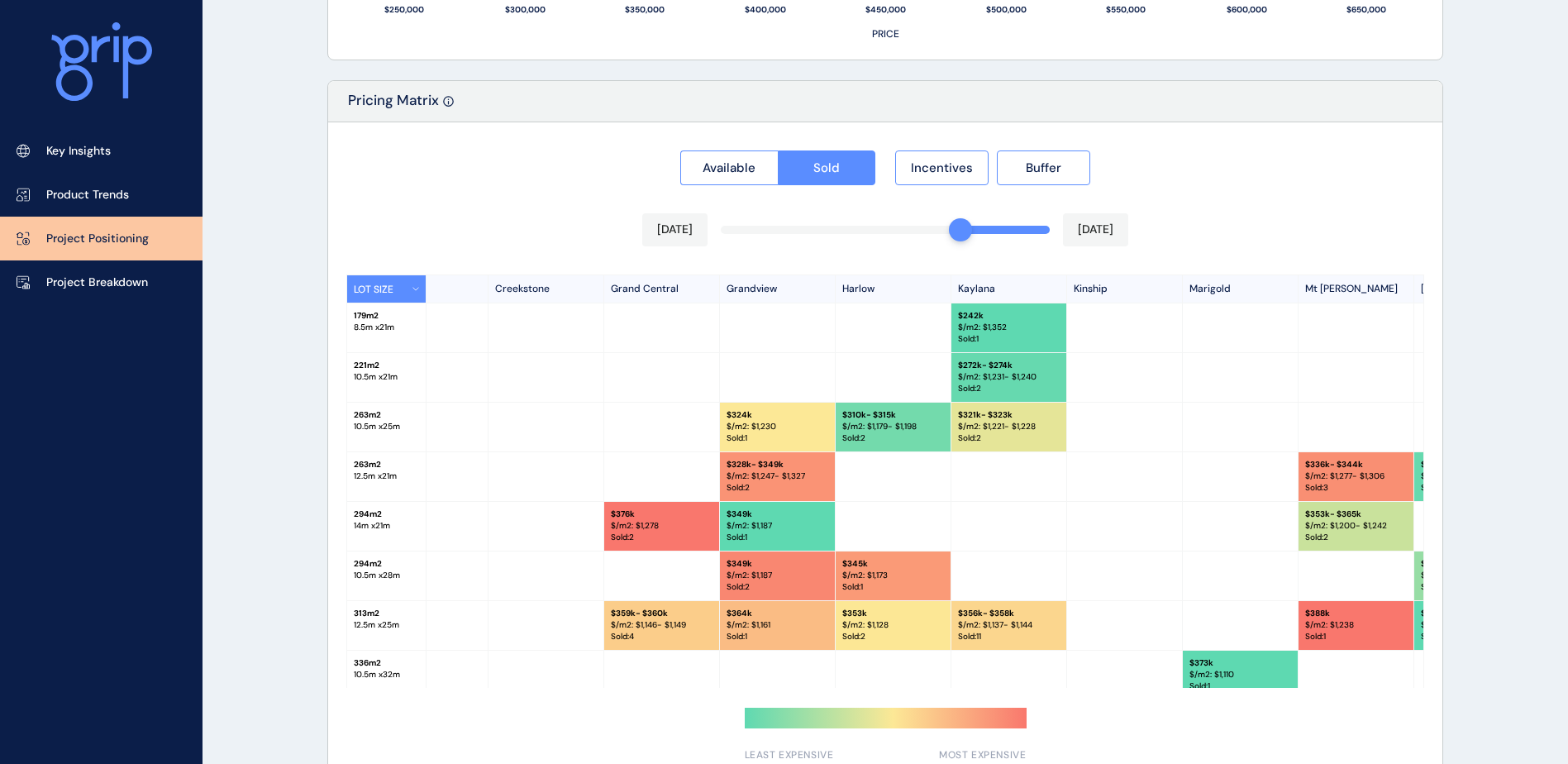
click at [900, 236] on div "May 2025 Aug 2025" at bounding box center [885, 229] width 486 height 33
click at [904, 230] on div "Available Sold Incentives Buffer Mar 2025 Aug 2025 LOT SIZE Newhaven Bluestone …" at bounding box center [884, 451] width 1114 height 658
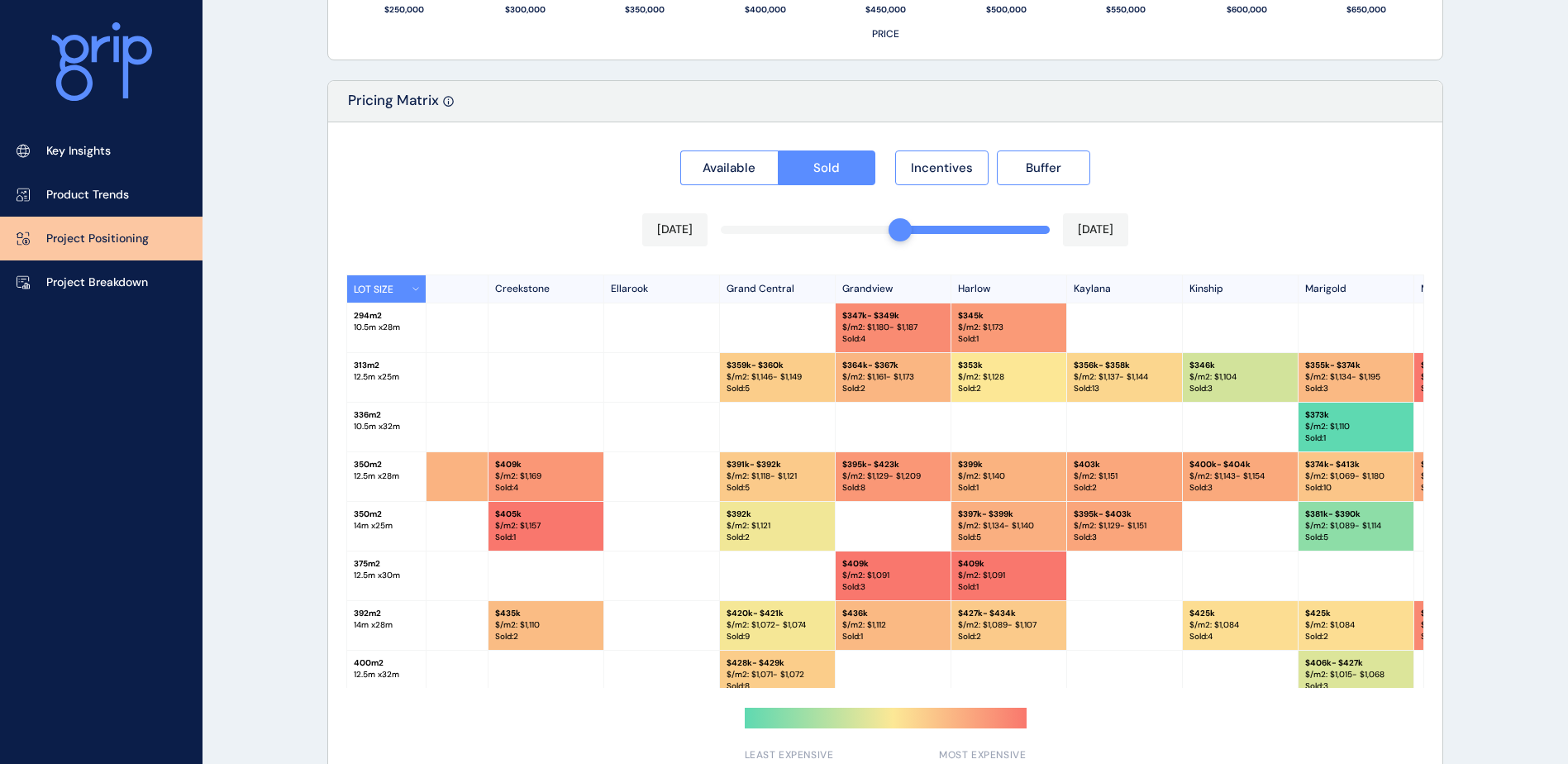
scroll to position [330, 401]
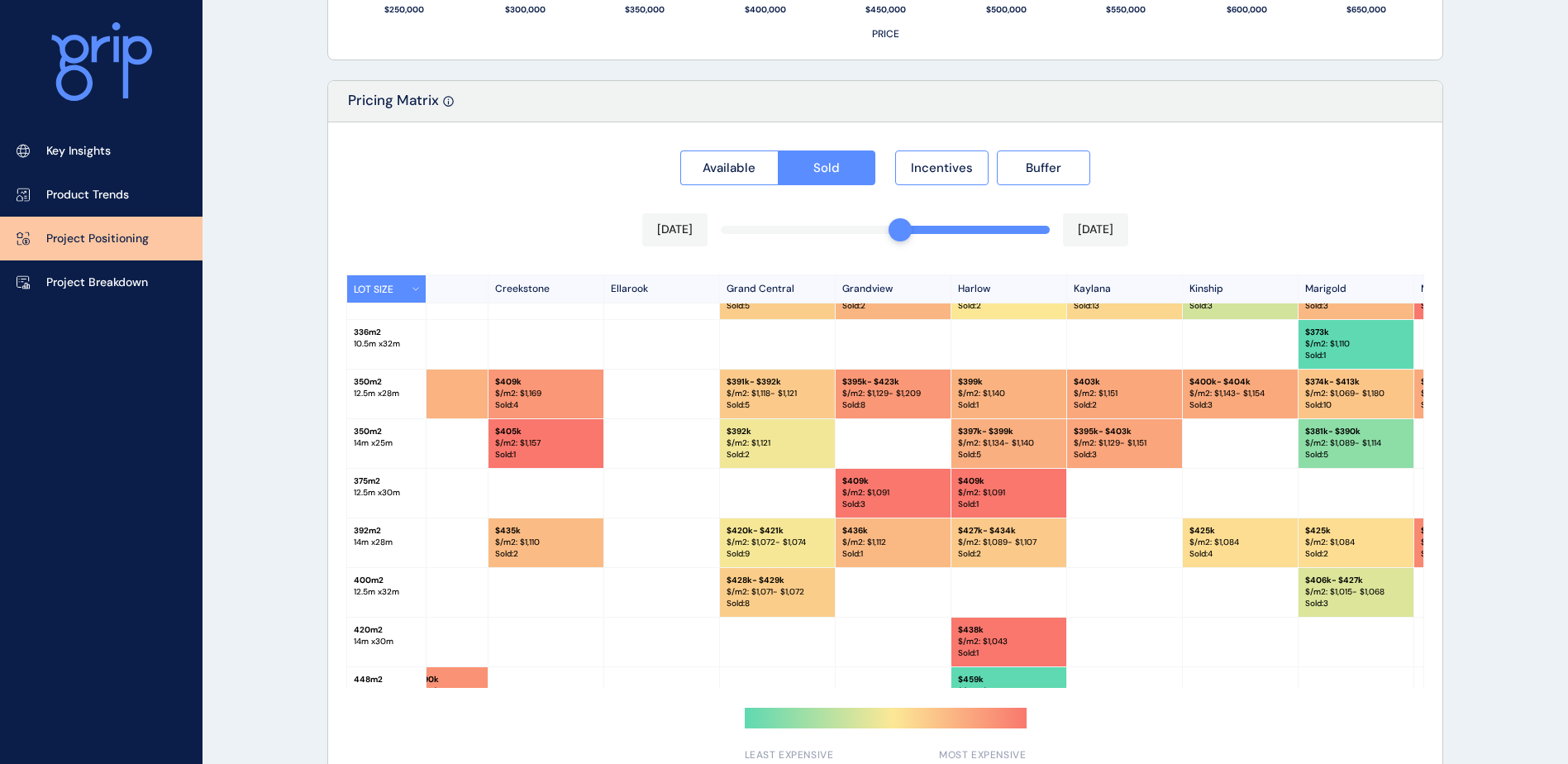
click at [978, 234] on div "Mar 2025 Aug 2025" at bounding box center [885, 229] width 486 height 33
click at [979, 228] on div "Available Sold Incentives Buffer Mar 2025 Aug 2025 LOT SIZE Newhaven Bluestone …" at bounding box center [884, 451] width 1114 height 658
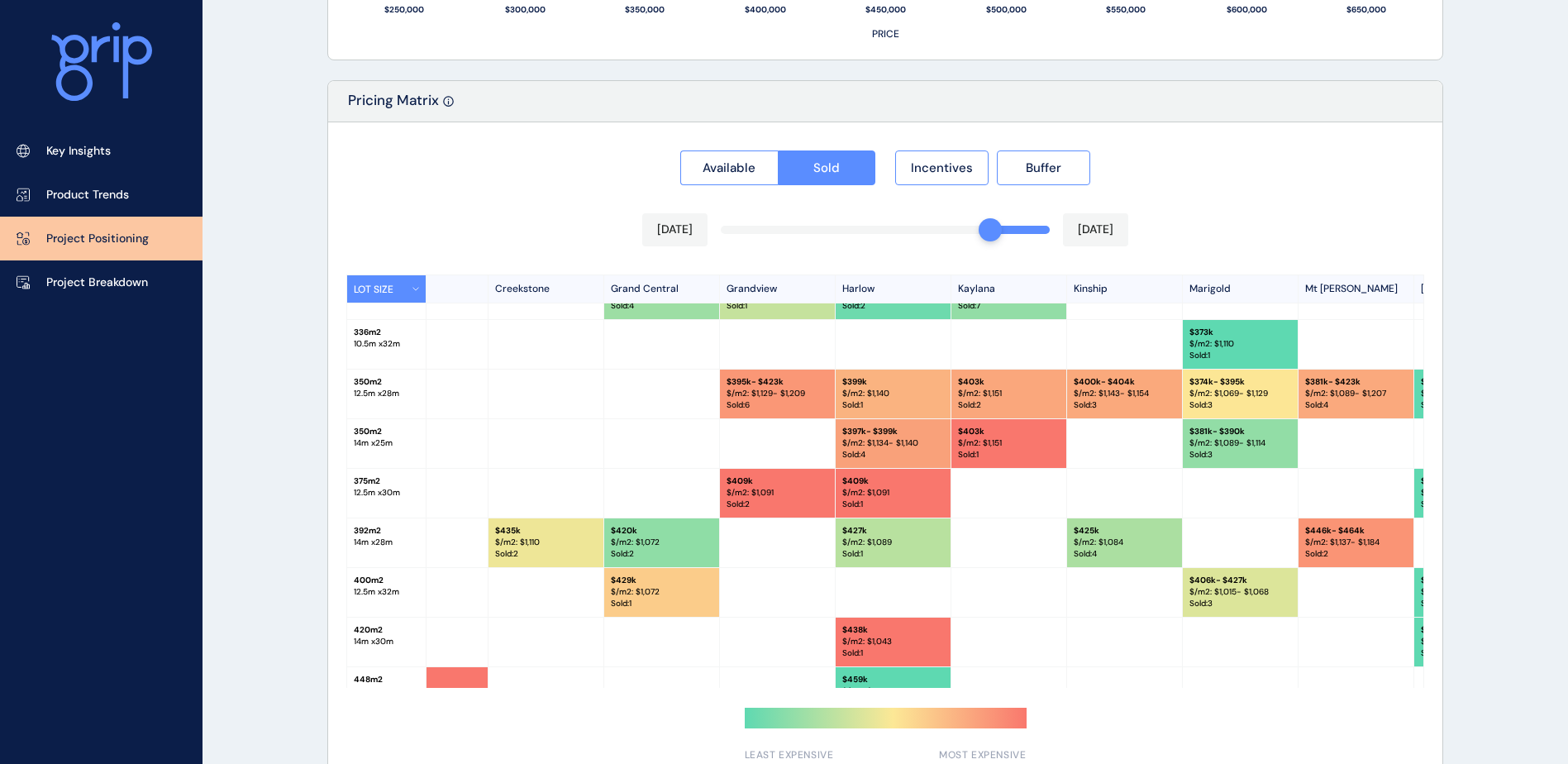
click at [952, 227] on div "Available Sold Incentives Buffer Jun 2025 Aug 2025 LOT SIZE Newhaven Bluestone …" at bounding box center [884, 451] width 1114 height 658
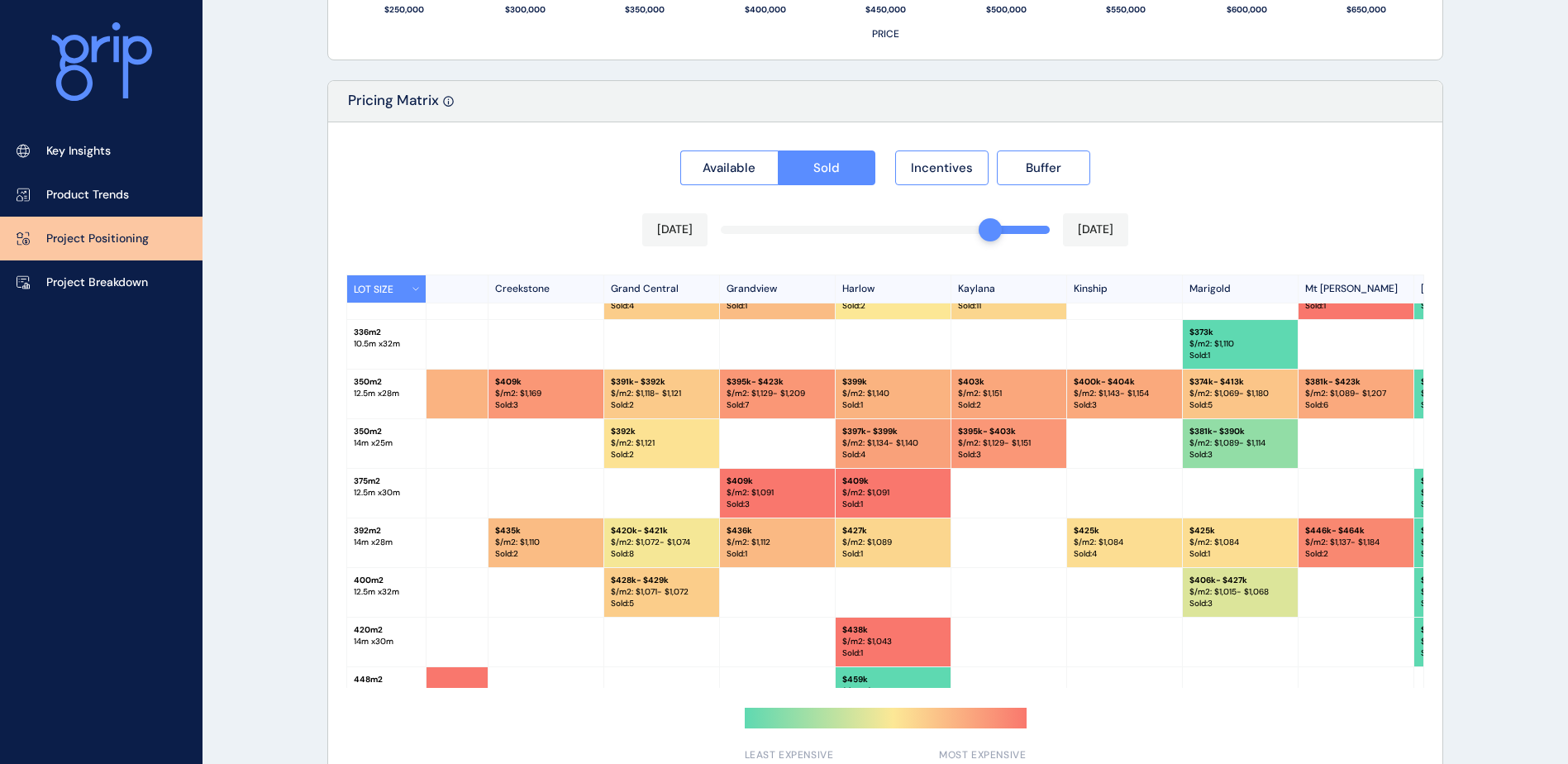
click at [991, 231] on div "Available Sold Incentives Buffer Jun 2025 Aug 2025 LOT SIZE Newhaven Bluestone …" at bounding box center [884, 451] width 1114 height 658
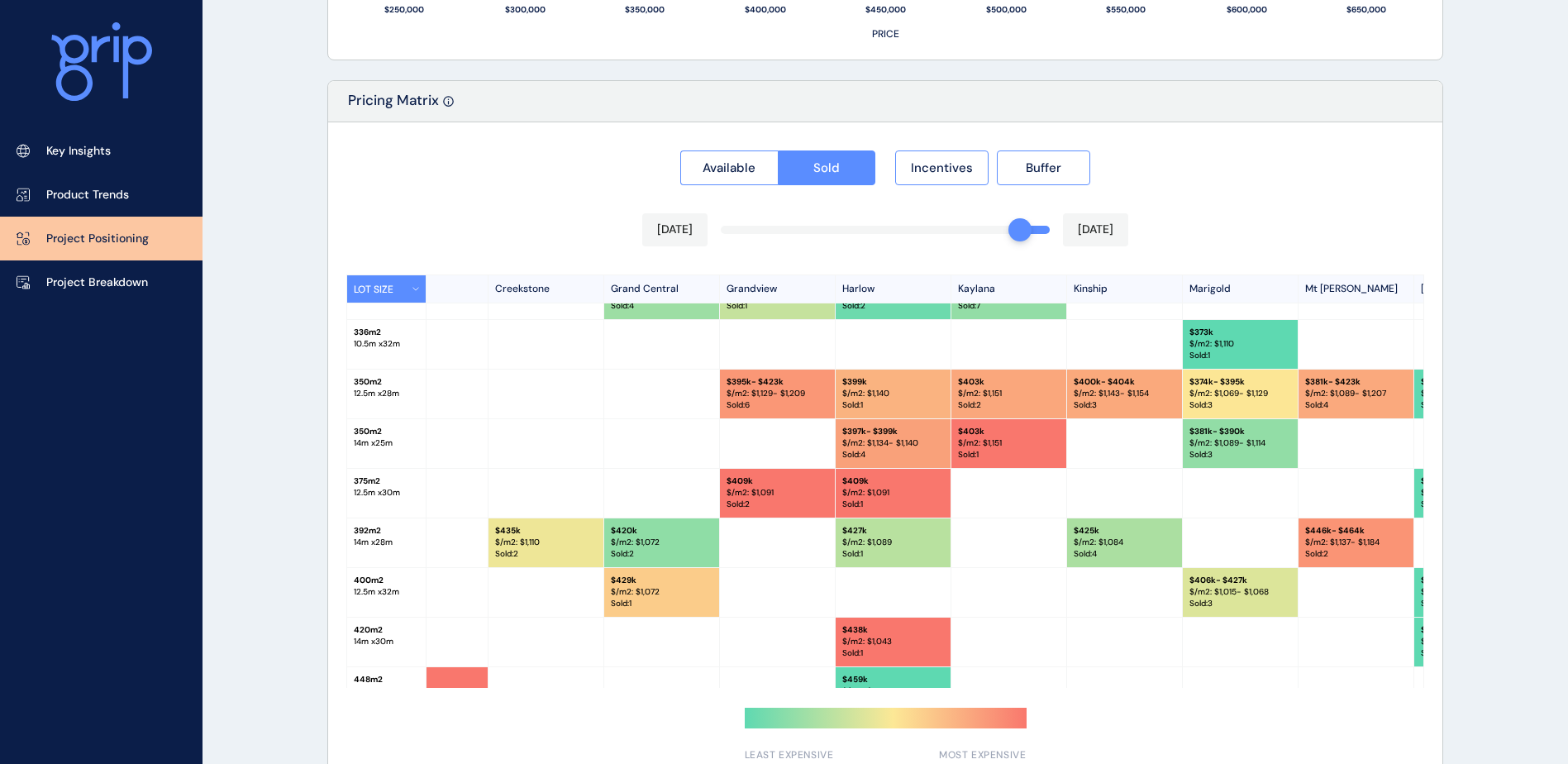
click at [1009, 229] on div "Available Sold Incentives Buffer Jul 2025 Aug 2025 LOT SIZE Newhaven Bluestone …" at bounding box center [884, 451] width 1114 height 658
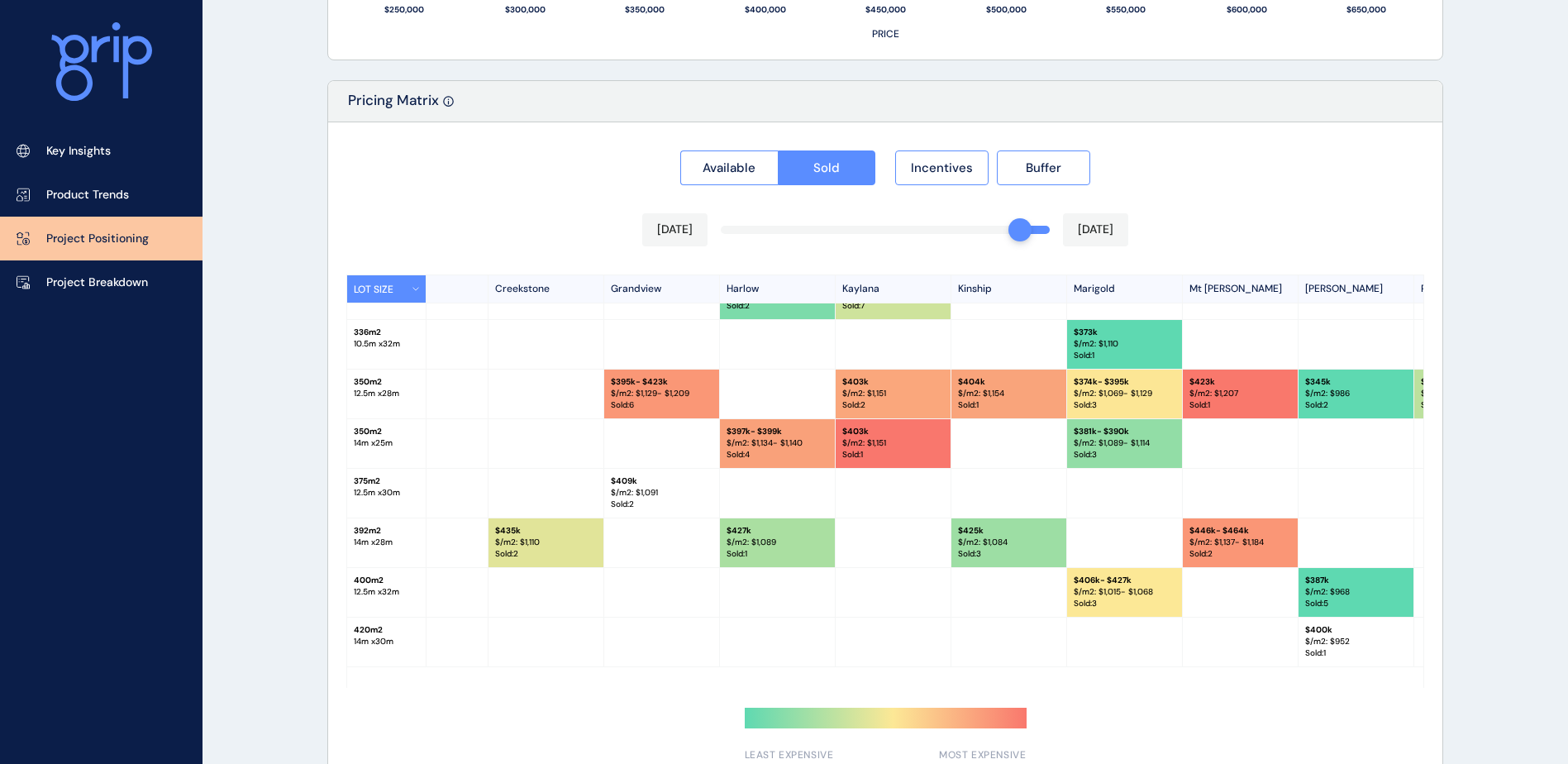
click at [1035, 234] on div "Jul 2025 Aug 2025" at bounding box center [885, 229] width 486 height 33
click at [1035, 233] on div "Available Sold Incentives Buffer Jul 2025 Aug 2025 LOT SIZE Newhaven Bluestone …" at bounding box center [884, 451] width 1114 height 658
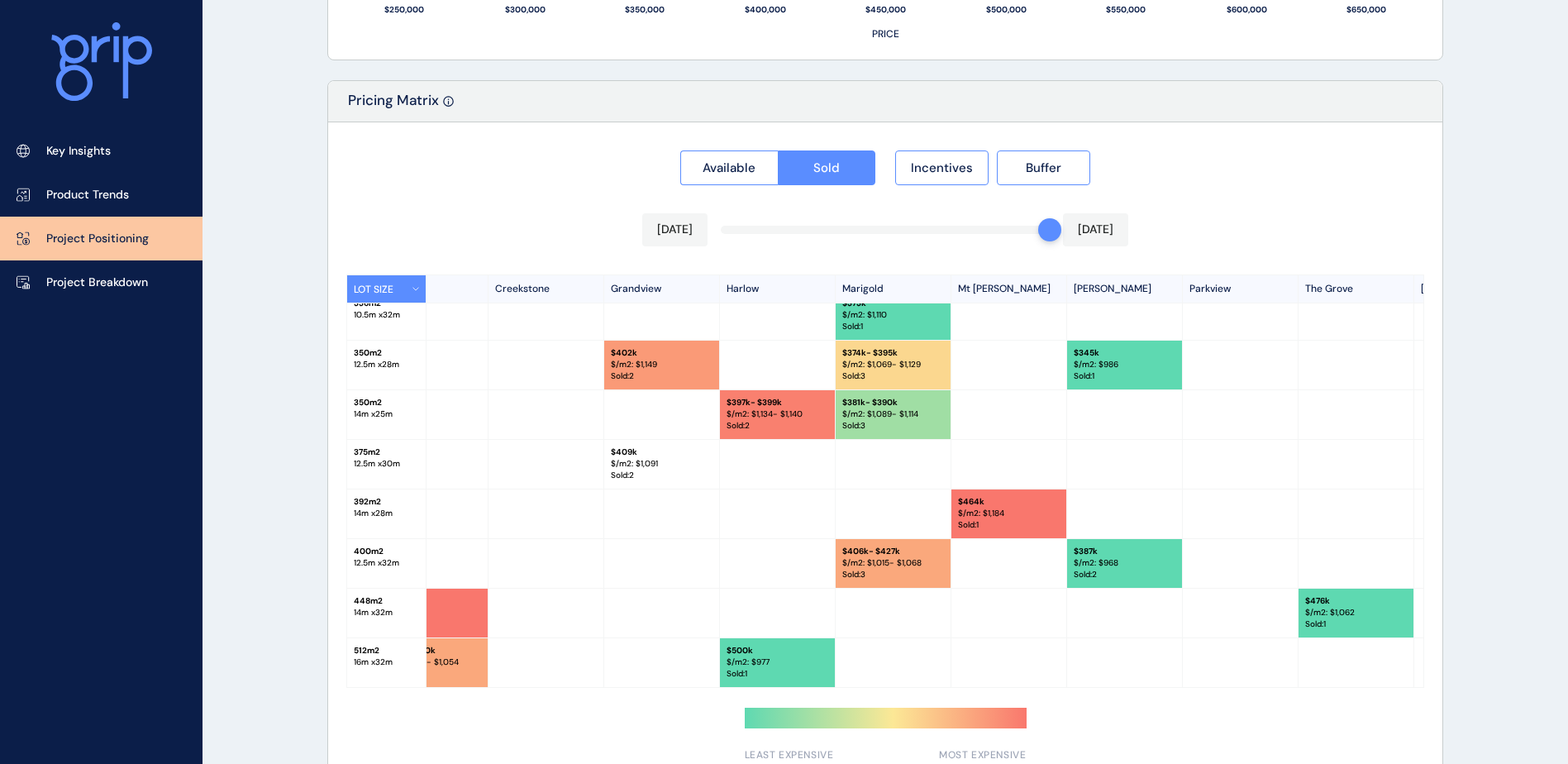
scroll to position [231, 401]
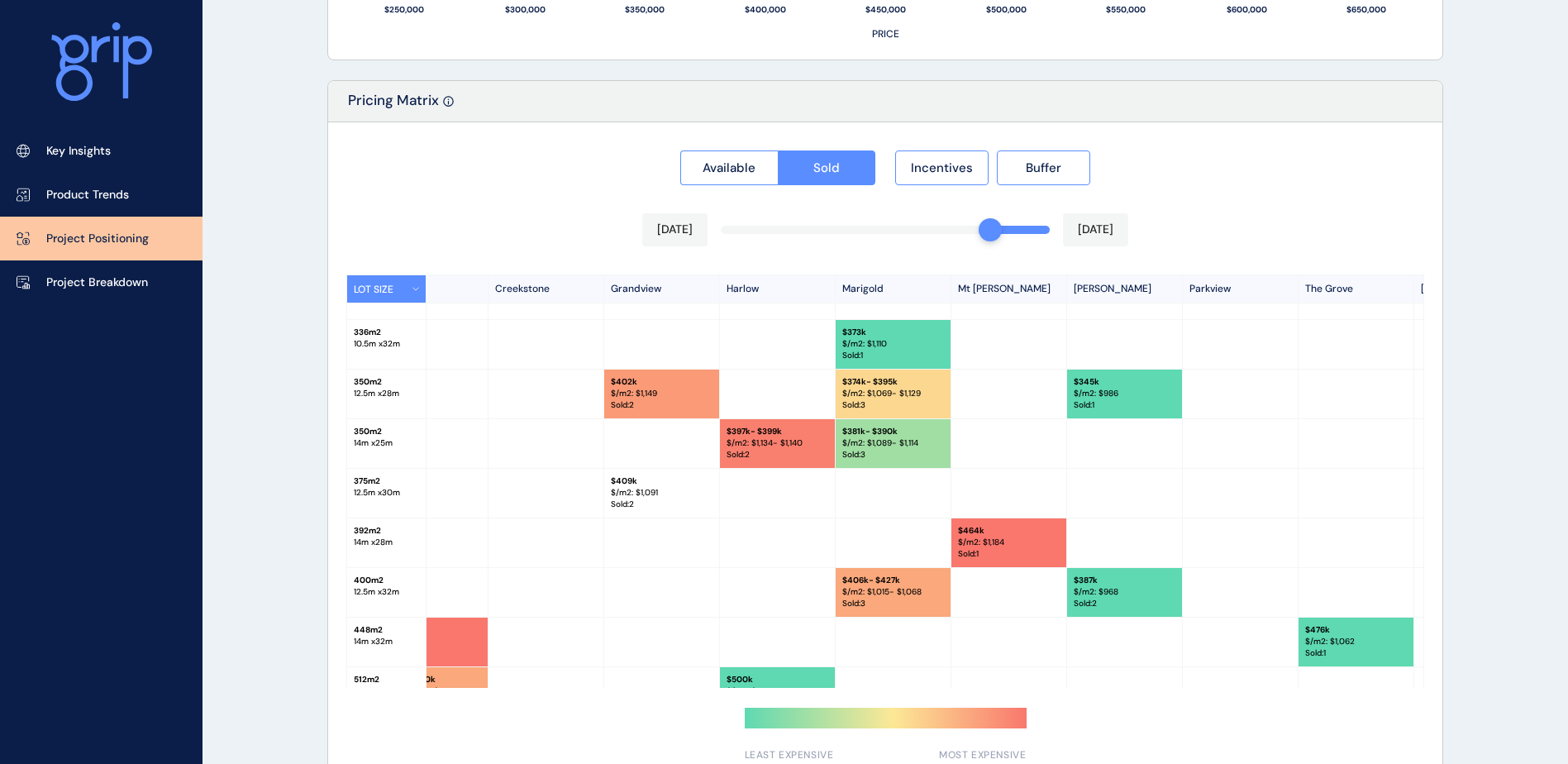
click at [1000, 231] on div "Available Sold Incentives Buffer Jun 2025 Aug 2025 LOT SIZE Newhaven Bluestone …" at bounding box center [884, 451] width 1114 height 658
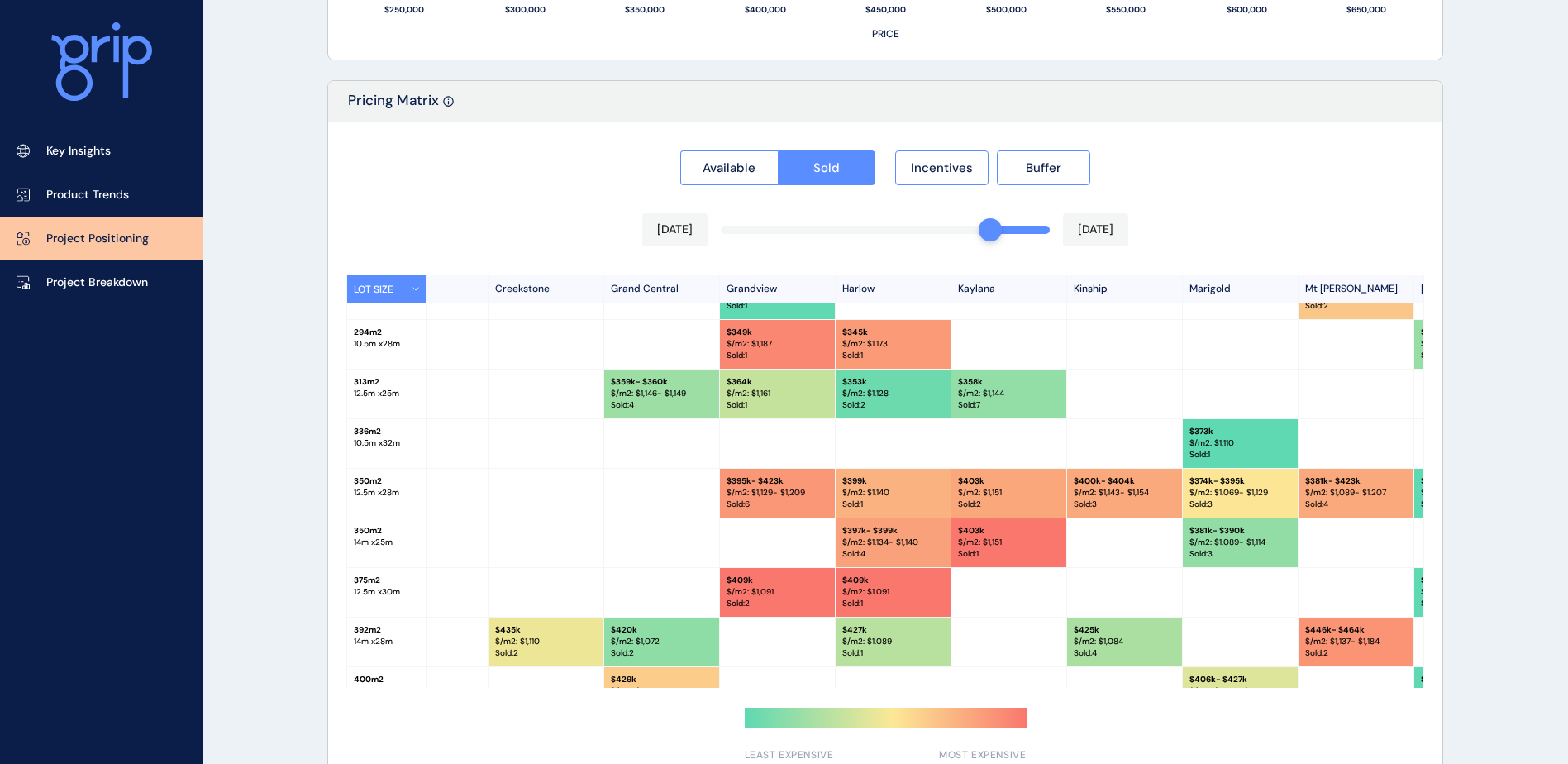
scroll to position [330, 401]
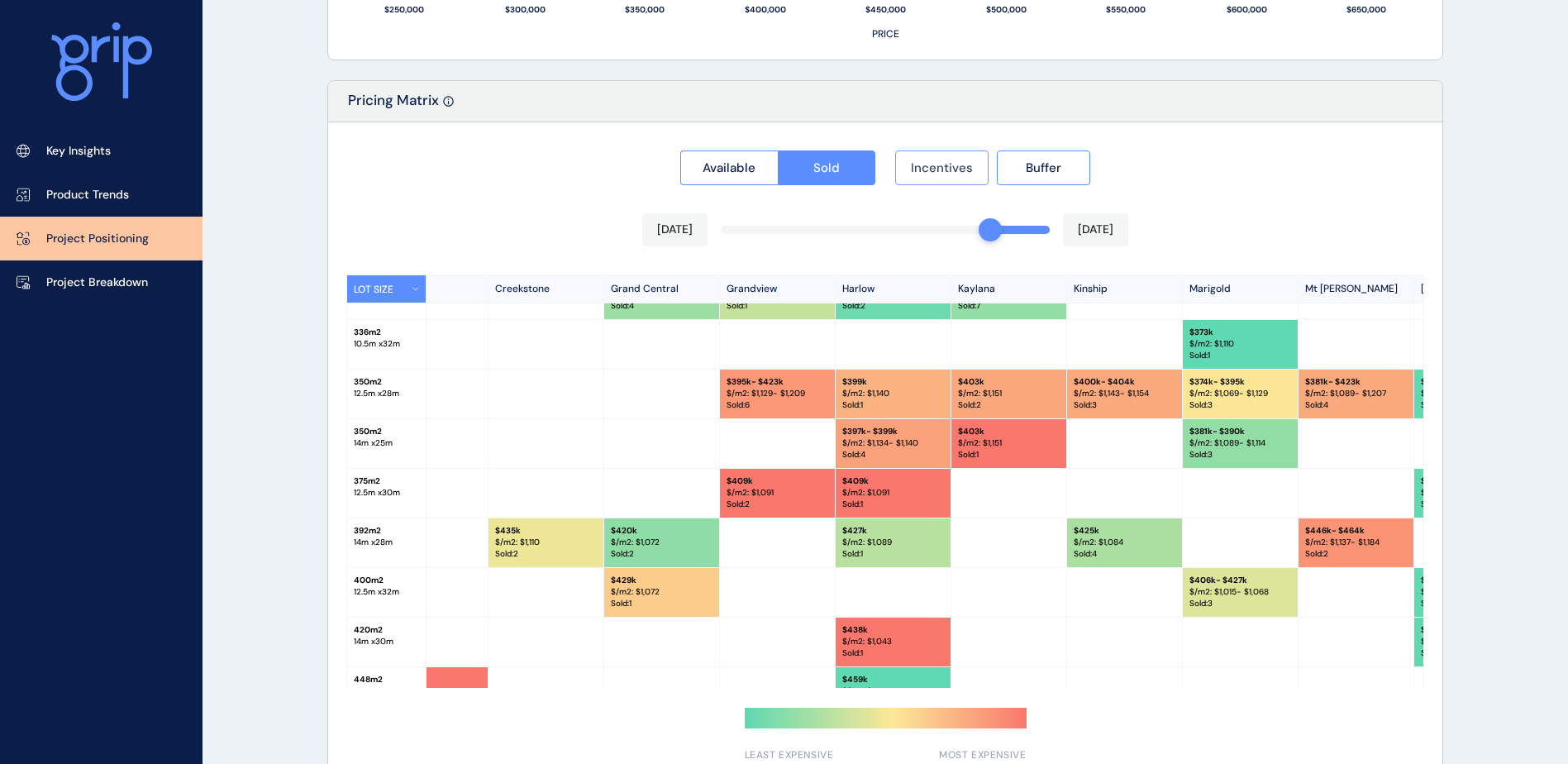
click at [946, 173] on span "Incentives" at bounding box center [942, 168] width 62 height 17
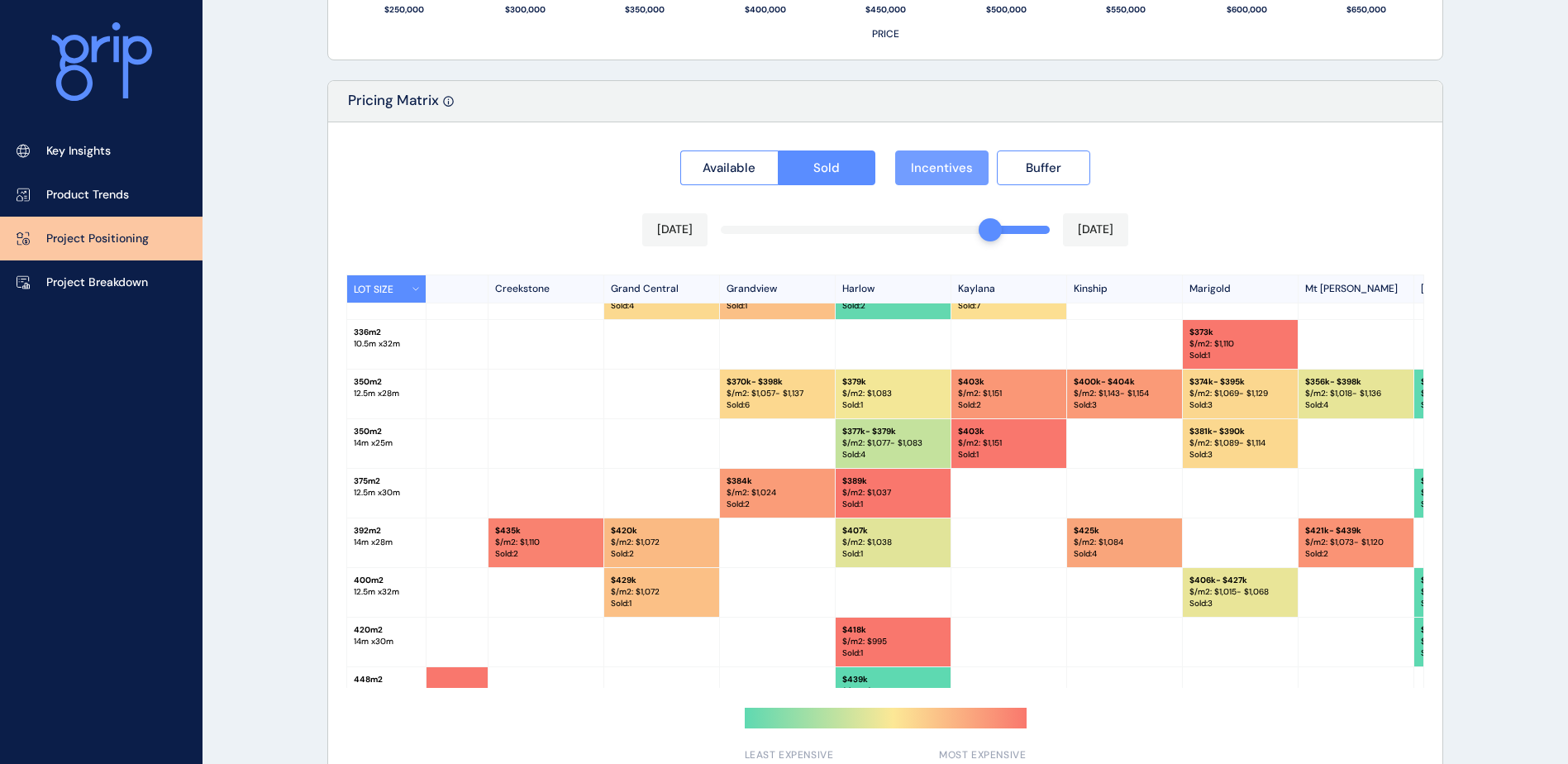
click at [946, 173] on span "Incentives" at bounding box center [942, 168] width 62 height 17
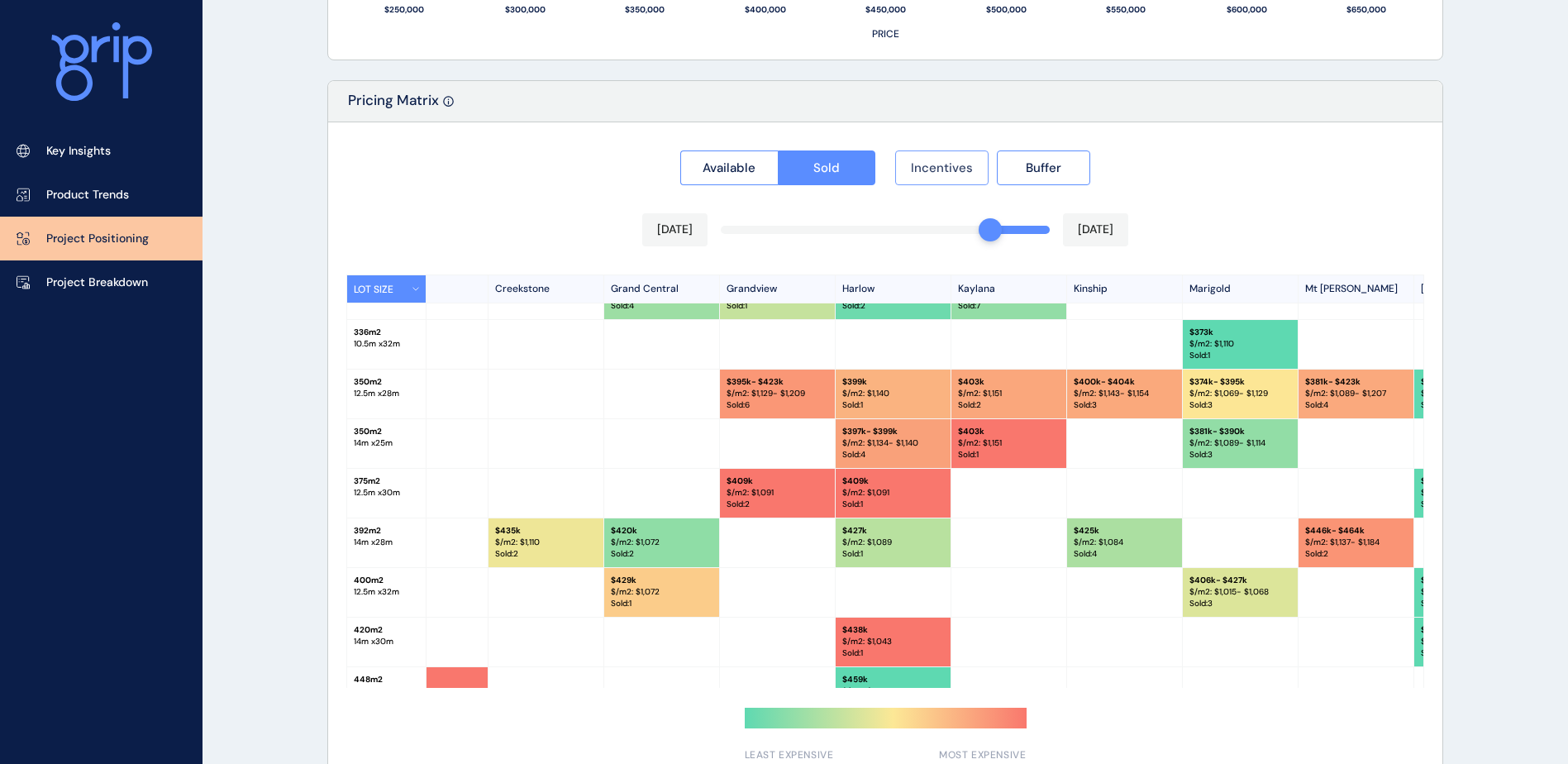
click at [946, 173] on span "Incentives" at bounding box center [942, 168] width 62 height 17
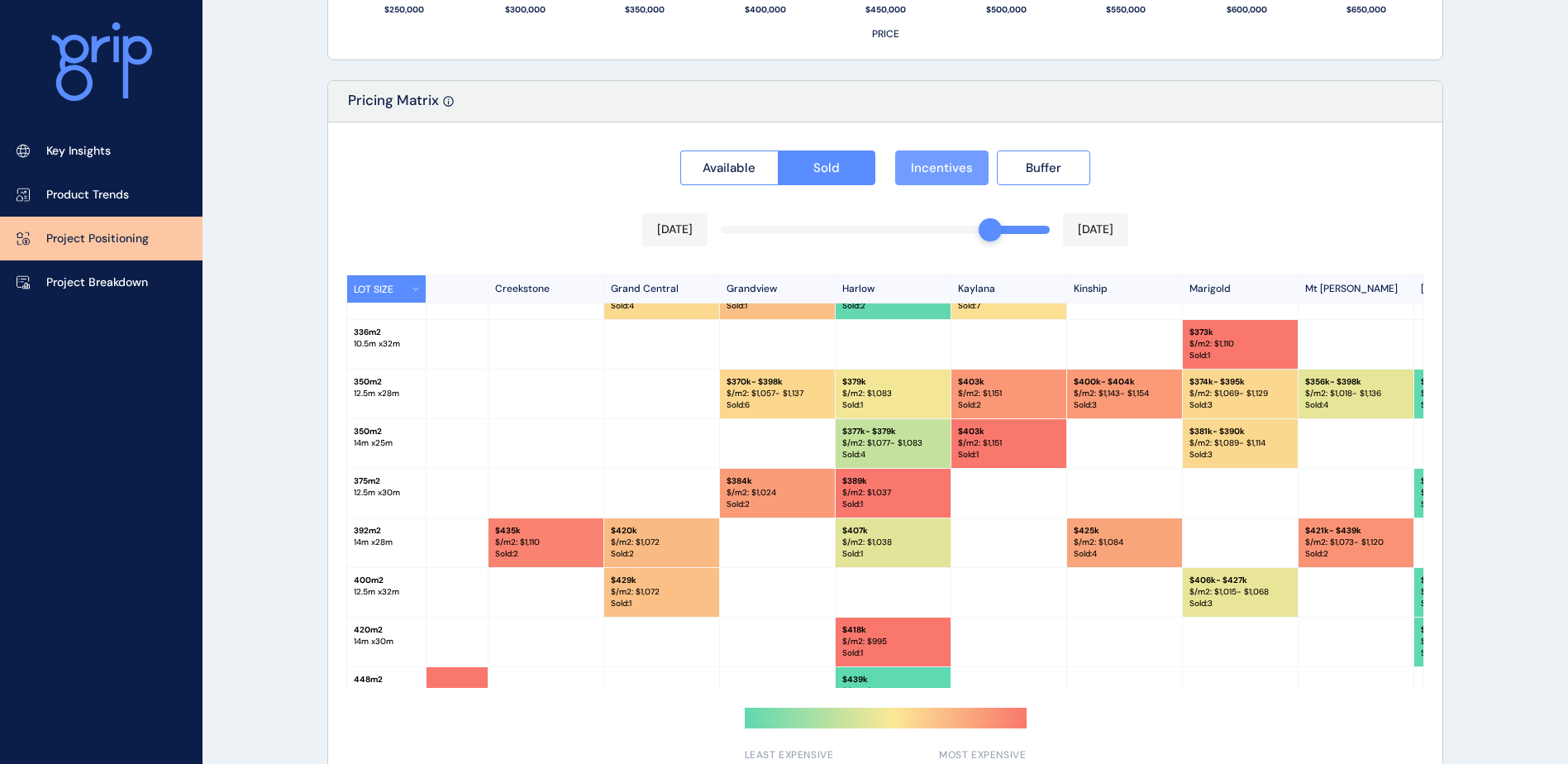
click at [946, 173] on span "Incentives" at bounding box center [942, 168] width 62 height 17
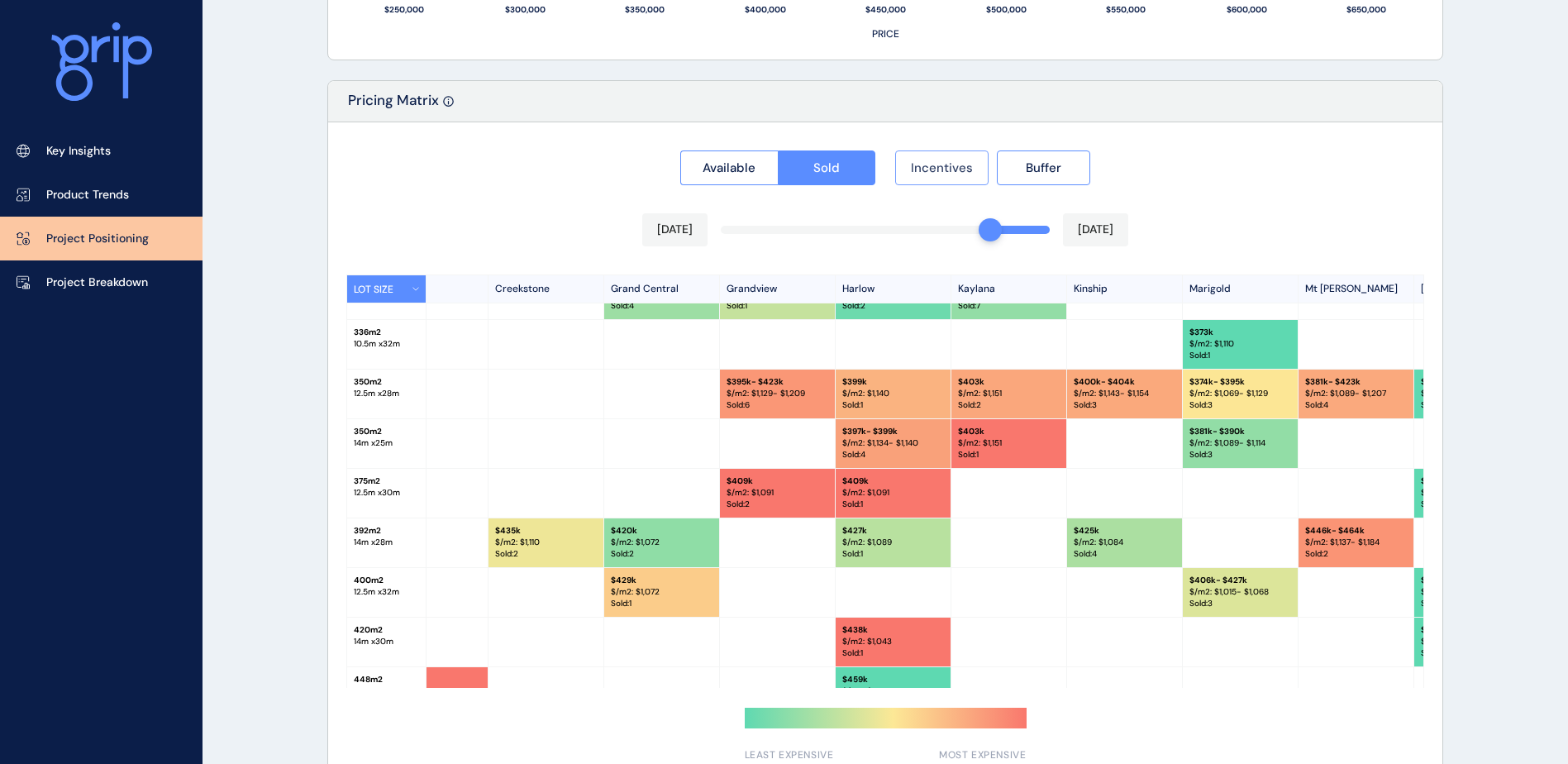
click at [946, 173] on span "Incentives" at bounding box center [942, 168] width 62 height 17
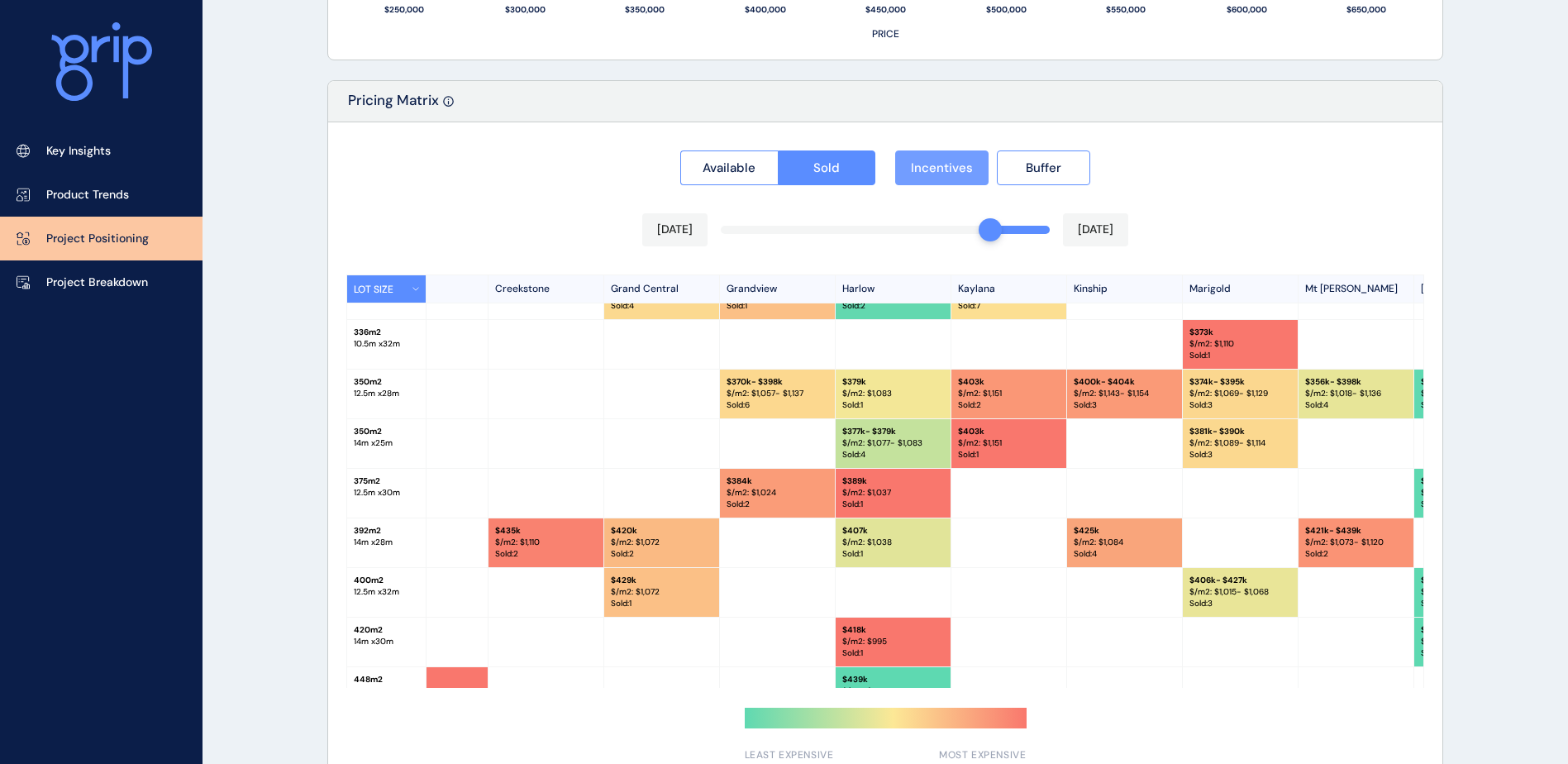
click at [946, 173] on span "Incentives" at bounding box center [942, 168] width 62 height 17
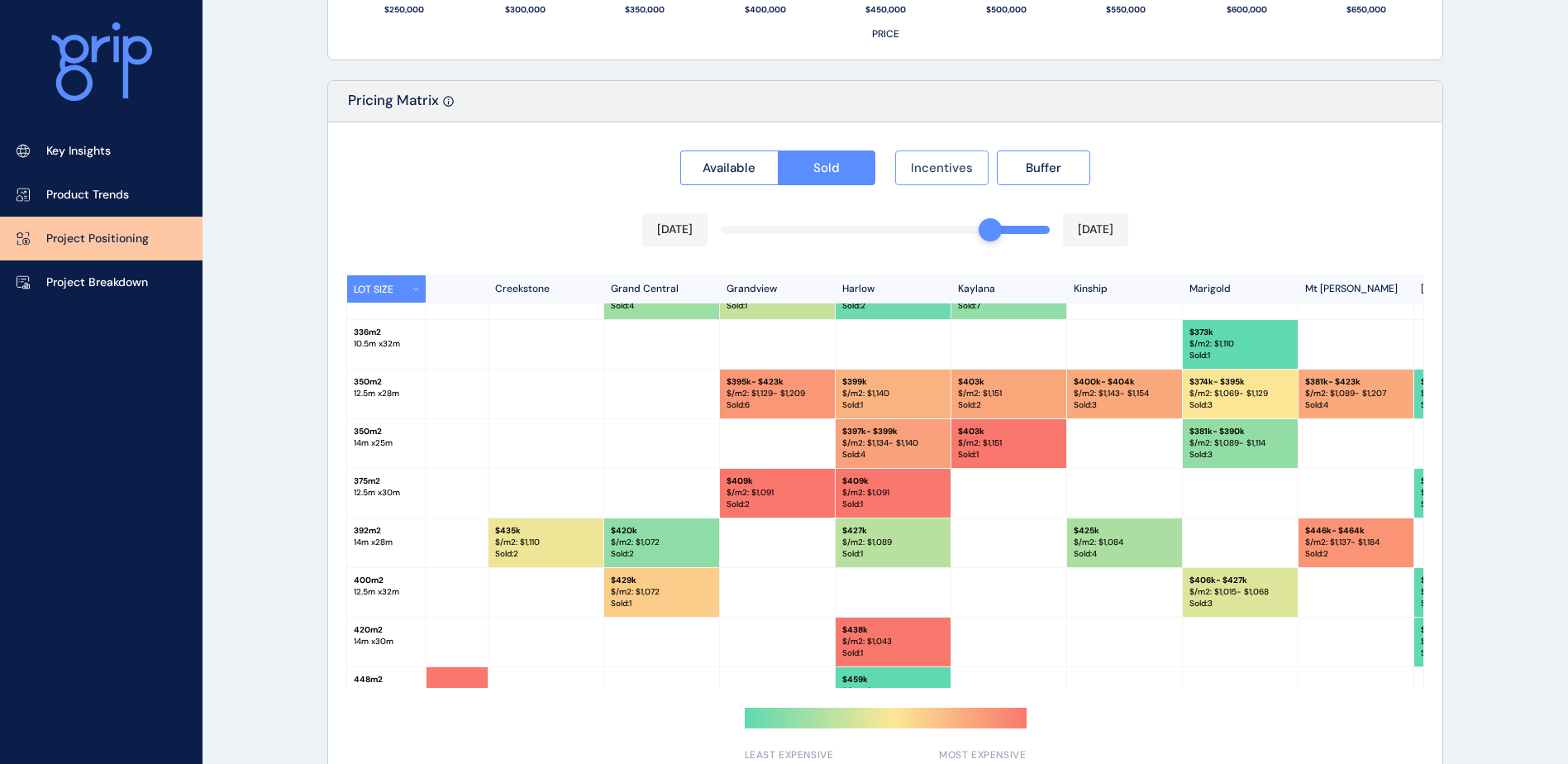
click at [924, 171] on span "Incentives" at bounding box center [942, 168] width 62 height 17
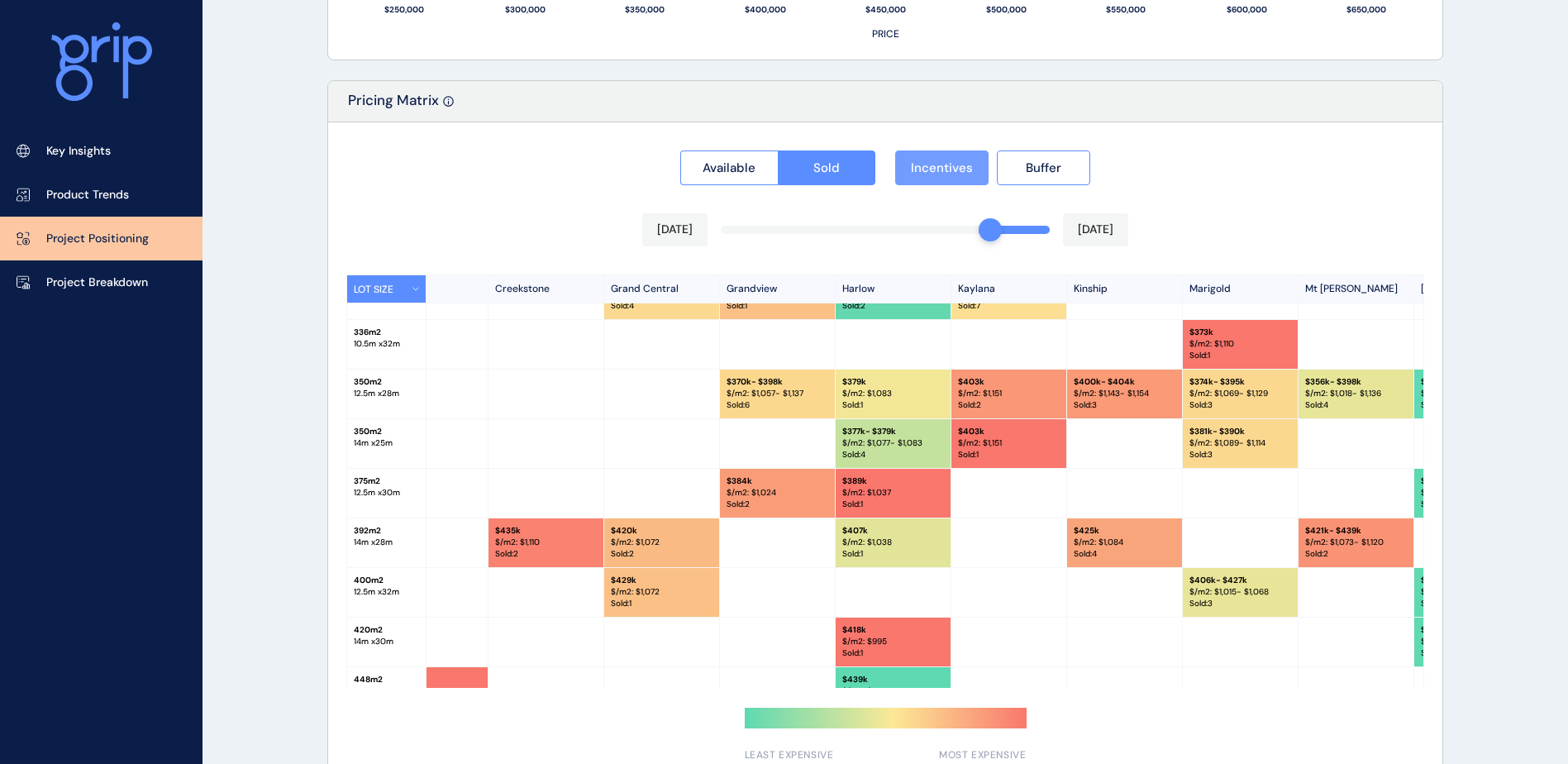
click at [924, 171] on span "Incentives" at bounding box center [942, 168] width 62 height 17
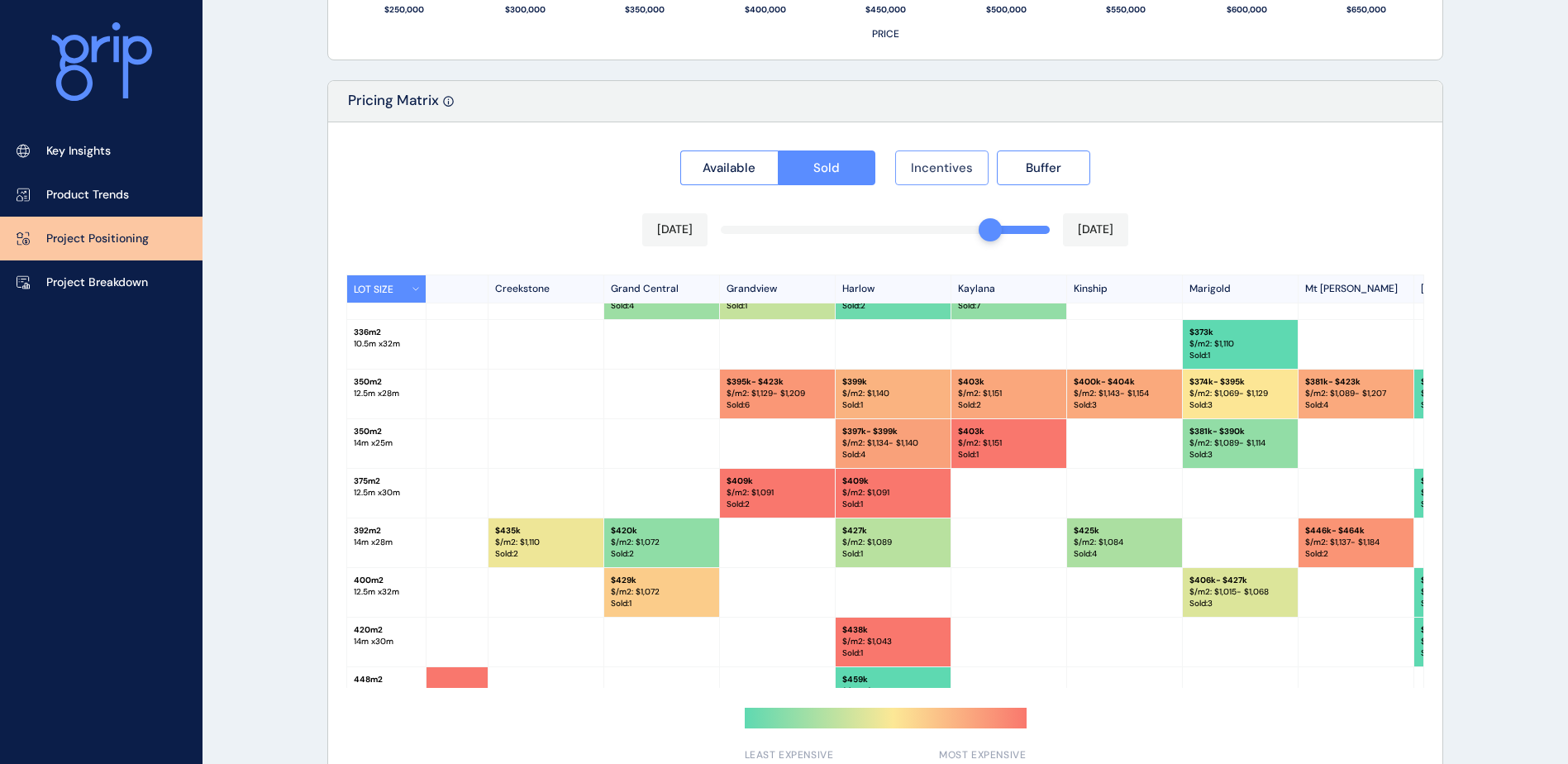
click at [924, 171] on span "Incentives" at bounding box center [942, 168] width 62 height 17
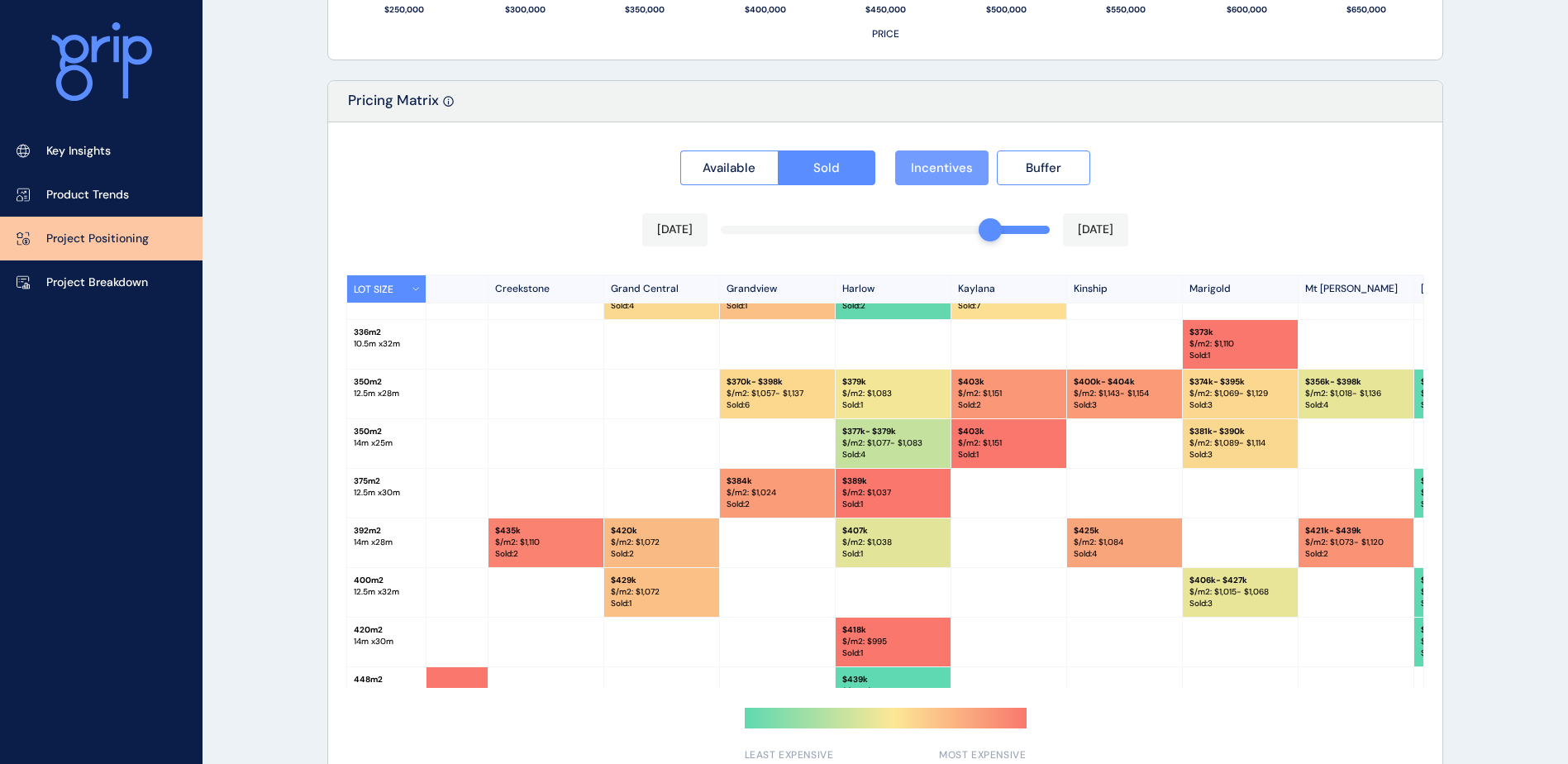
click at [924, 171] on span "Incentives" at bounding box center [942, 168] width 62 height 17
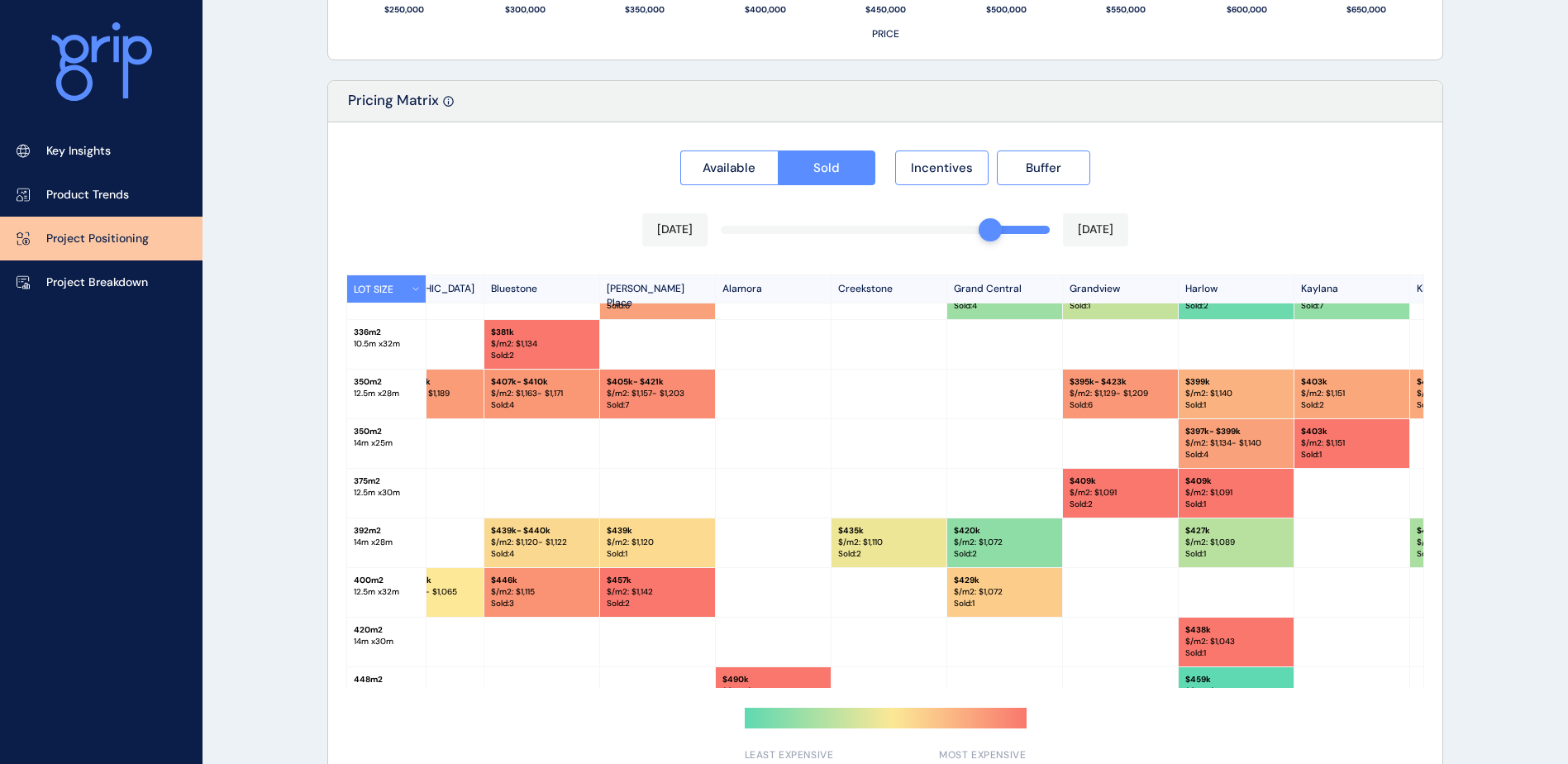
scroll to position [330, 0]
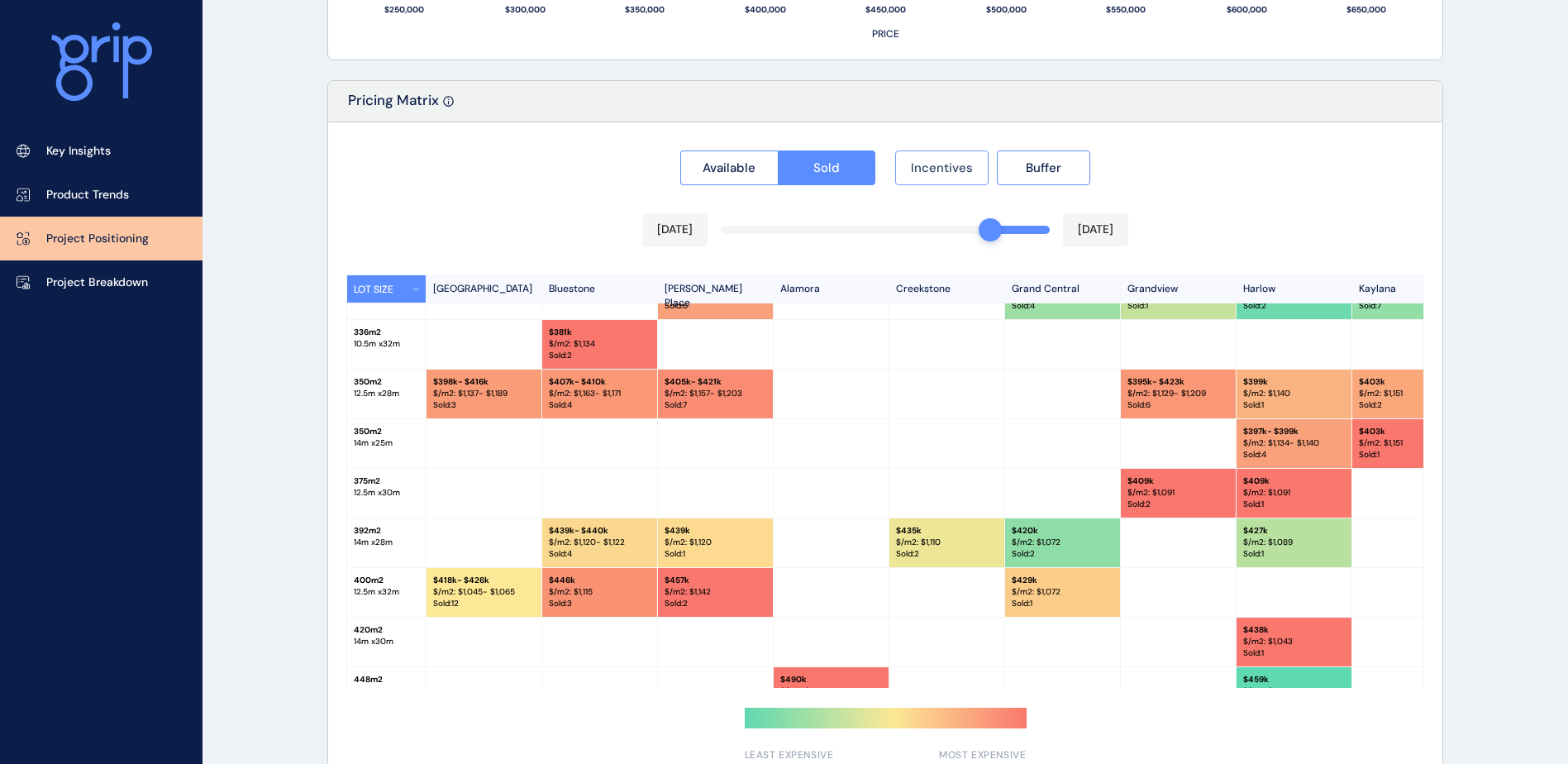
click at [938, 176] on button "Incentives" at bounding box center [942, 167] width 93 height 34
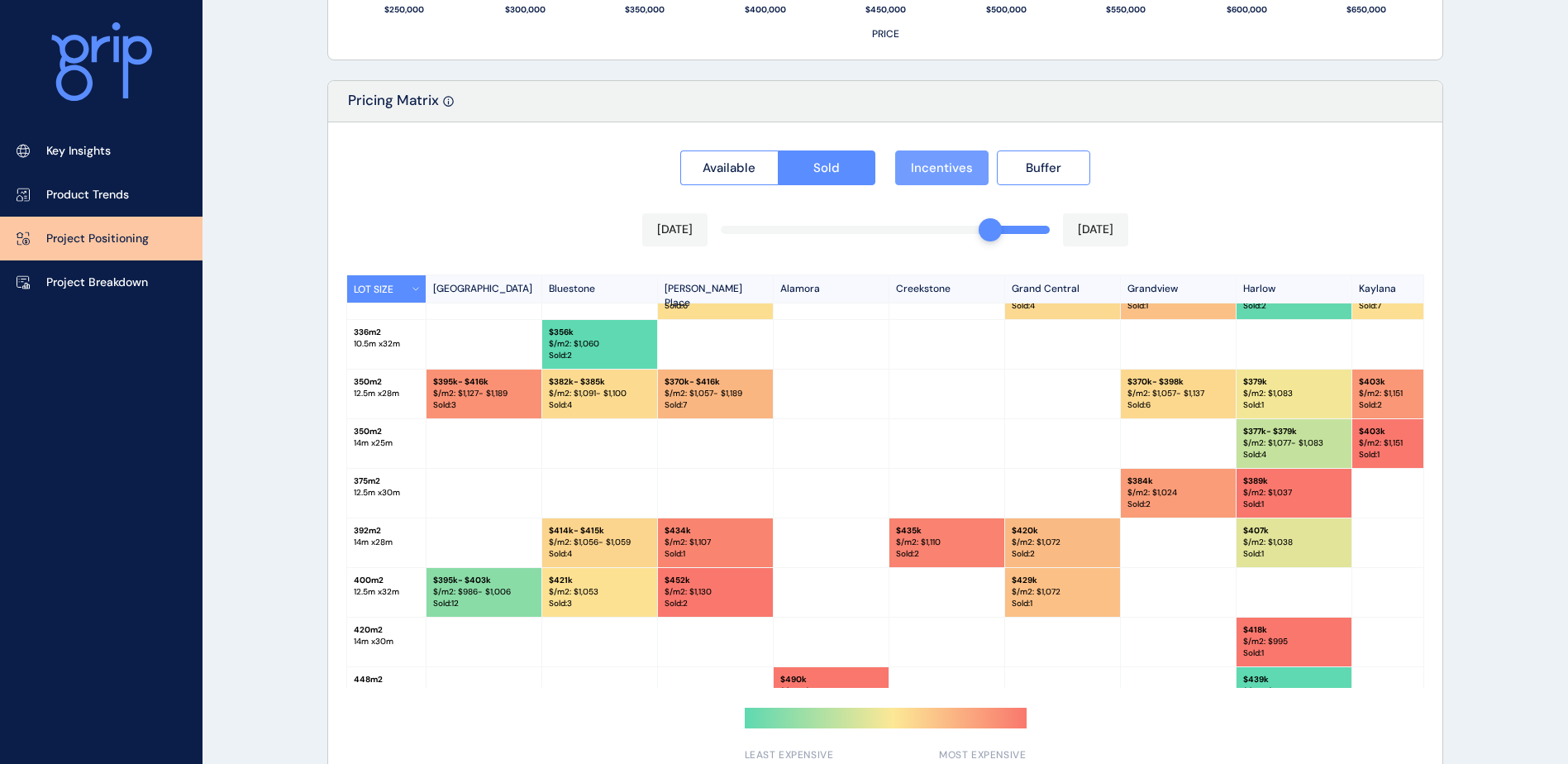
click at [938, 176] on button "Incentives" at bounding box center [942, 167] width 93 height 34
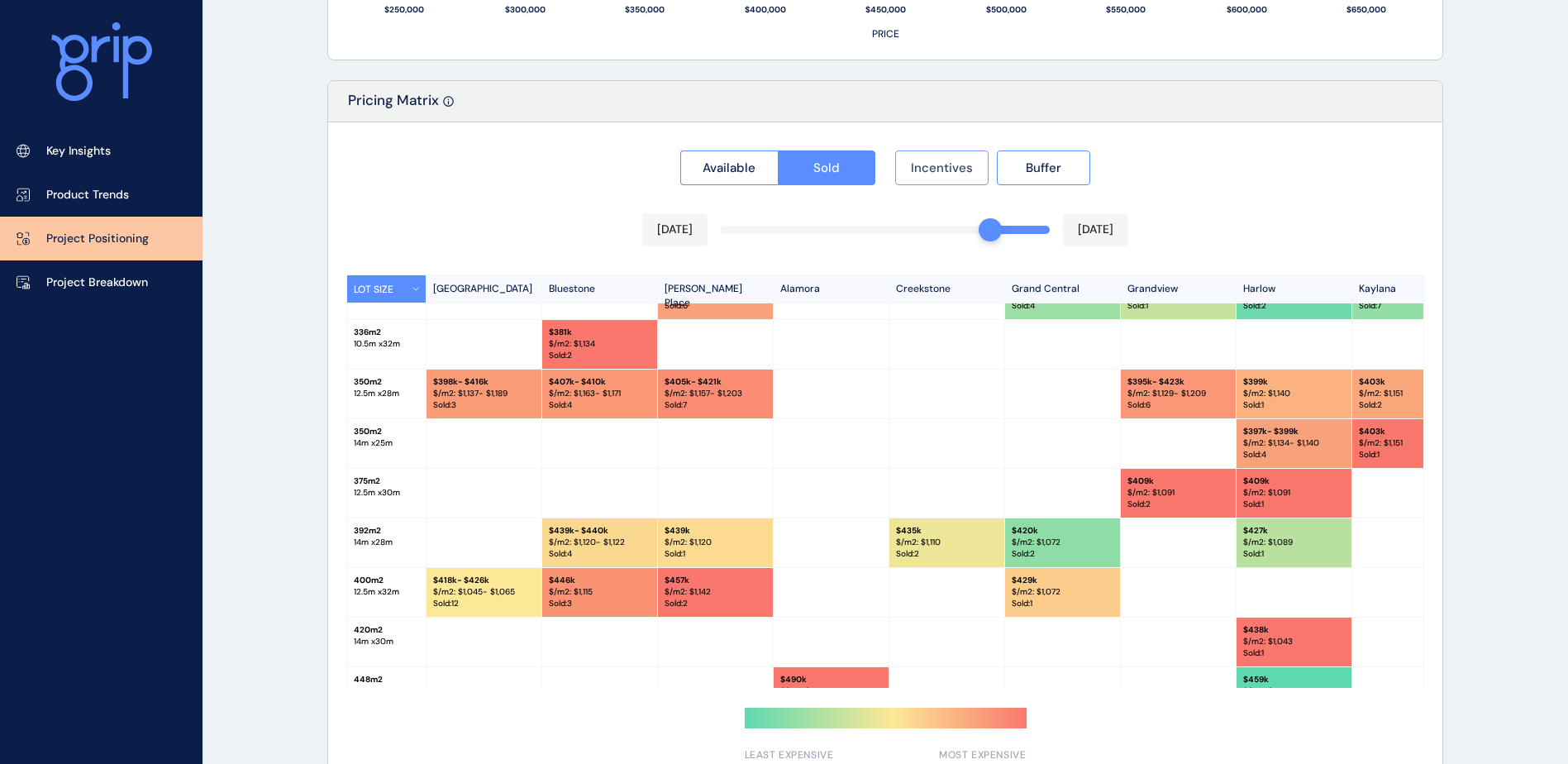
click at [938, 176] on button "Incentives" at bounding box center [942, 167] width 93 height 34
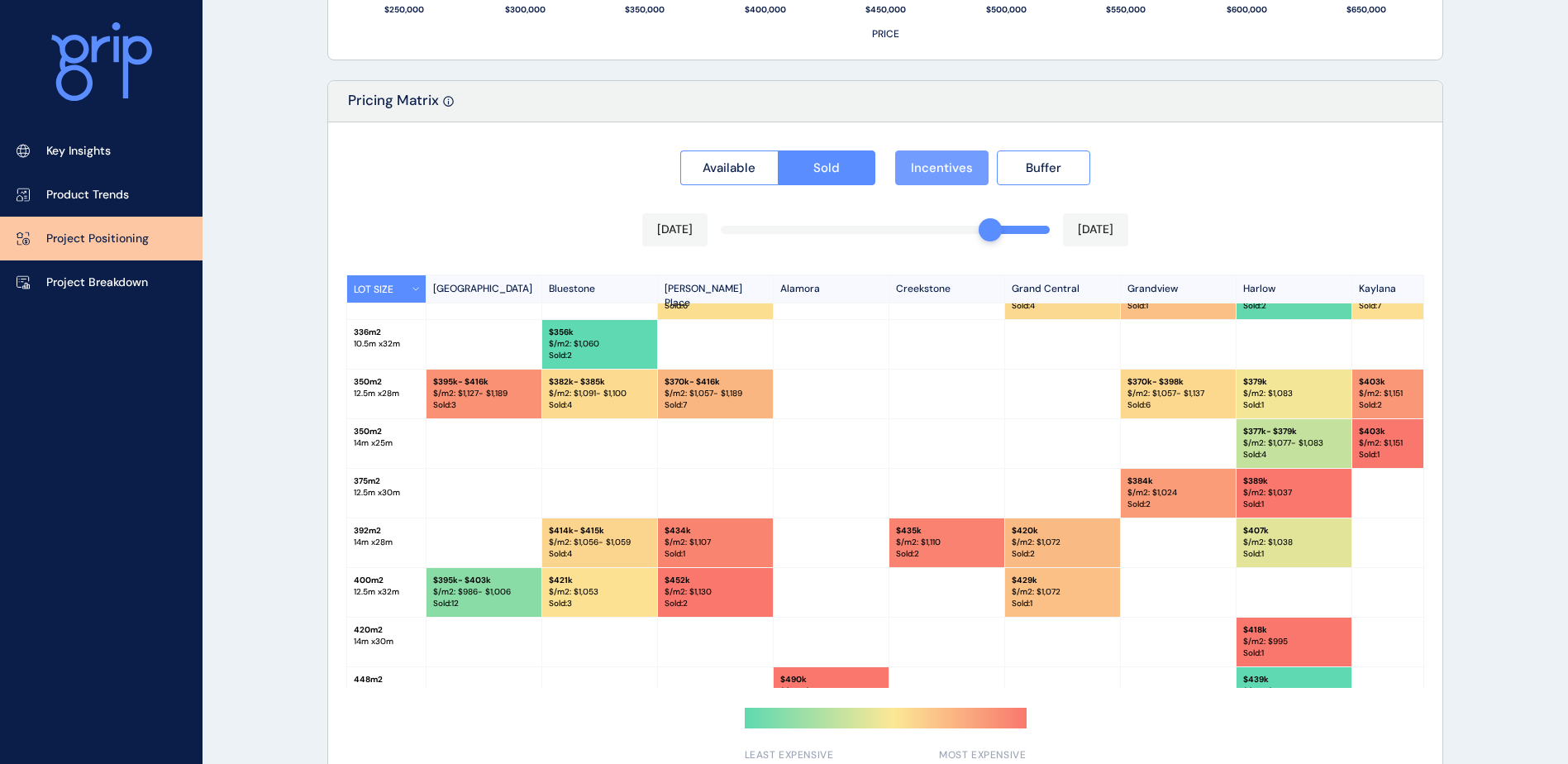
click at [938, 176] on button "Incentives" at bounding box center [942, 167] width 93 height 34
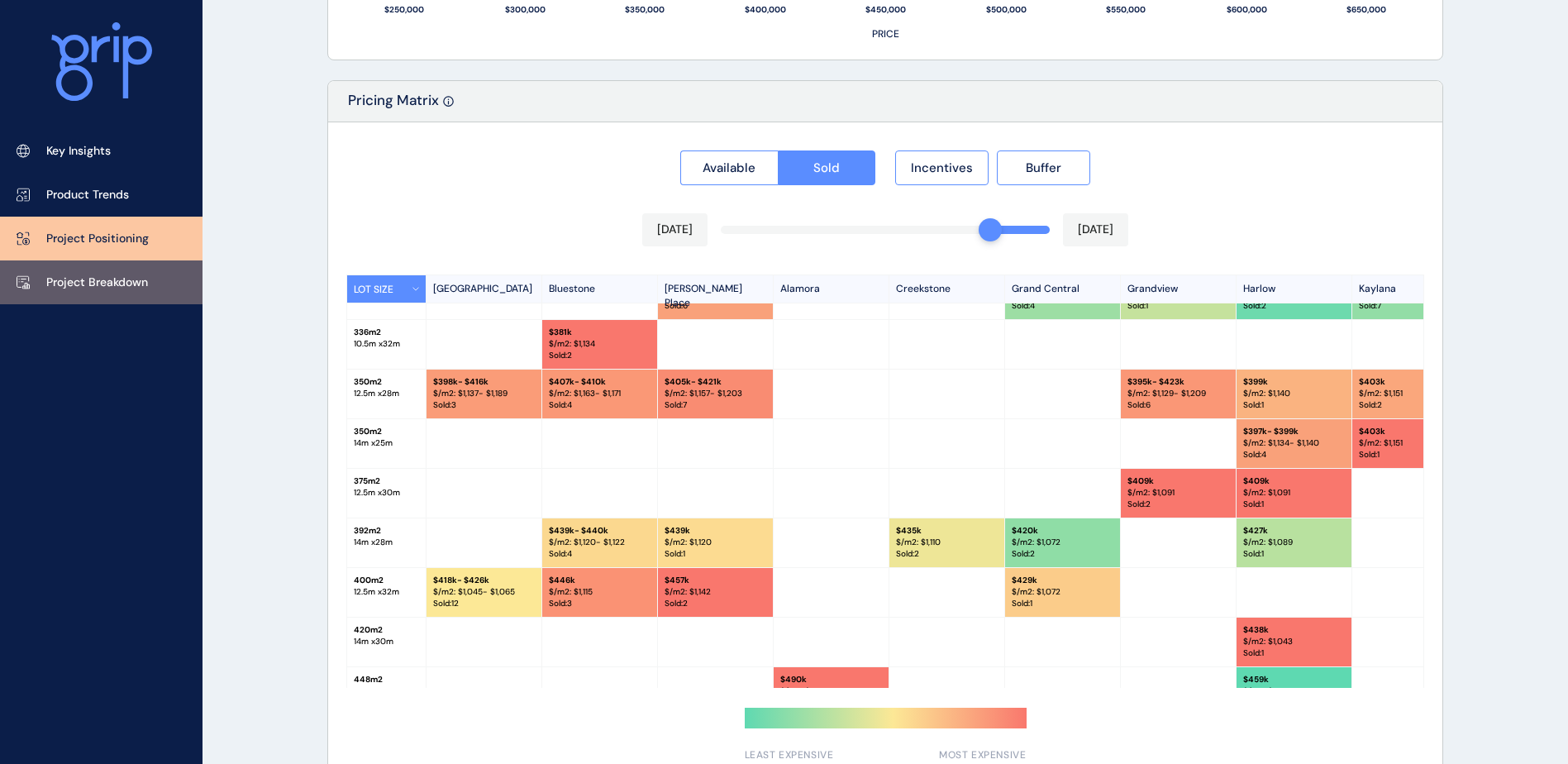
click at [118, 280] on p "Project Breakdown" at bounding box center [97, 282] width 102 height 17
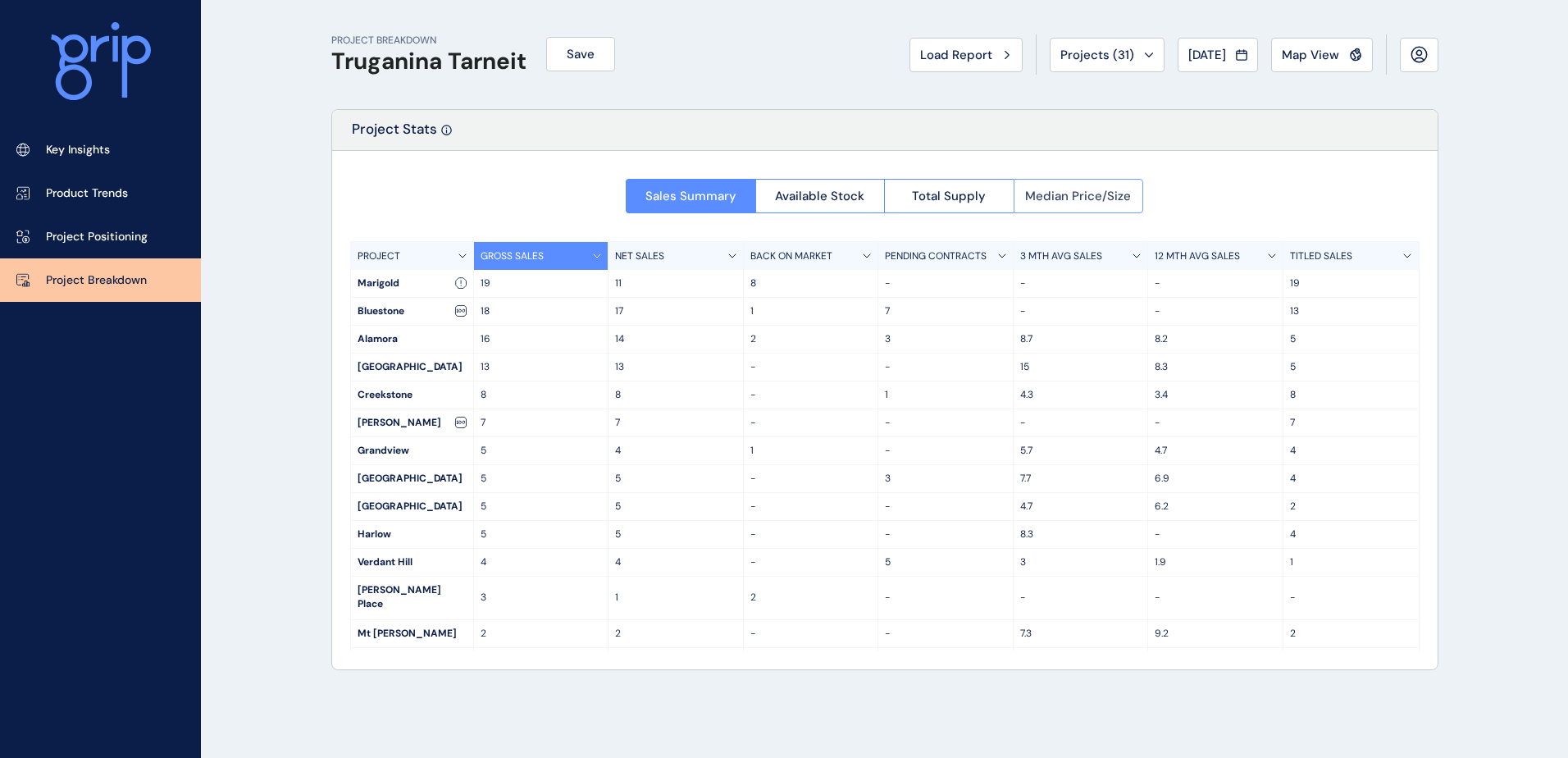
click at [1100, 194] on span "Median Price/Size" at bounding box center [1078, 196] width 106 height 17
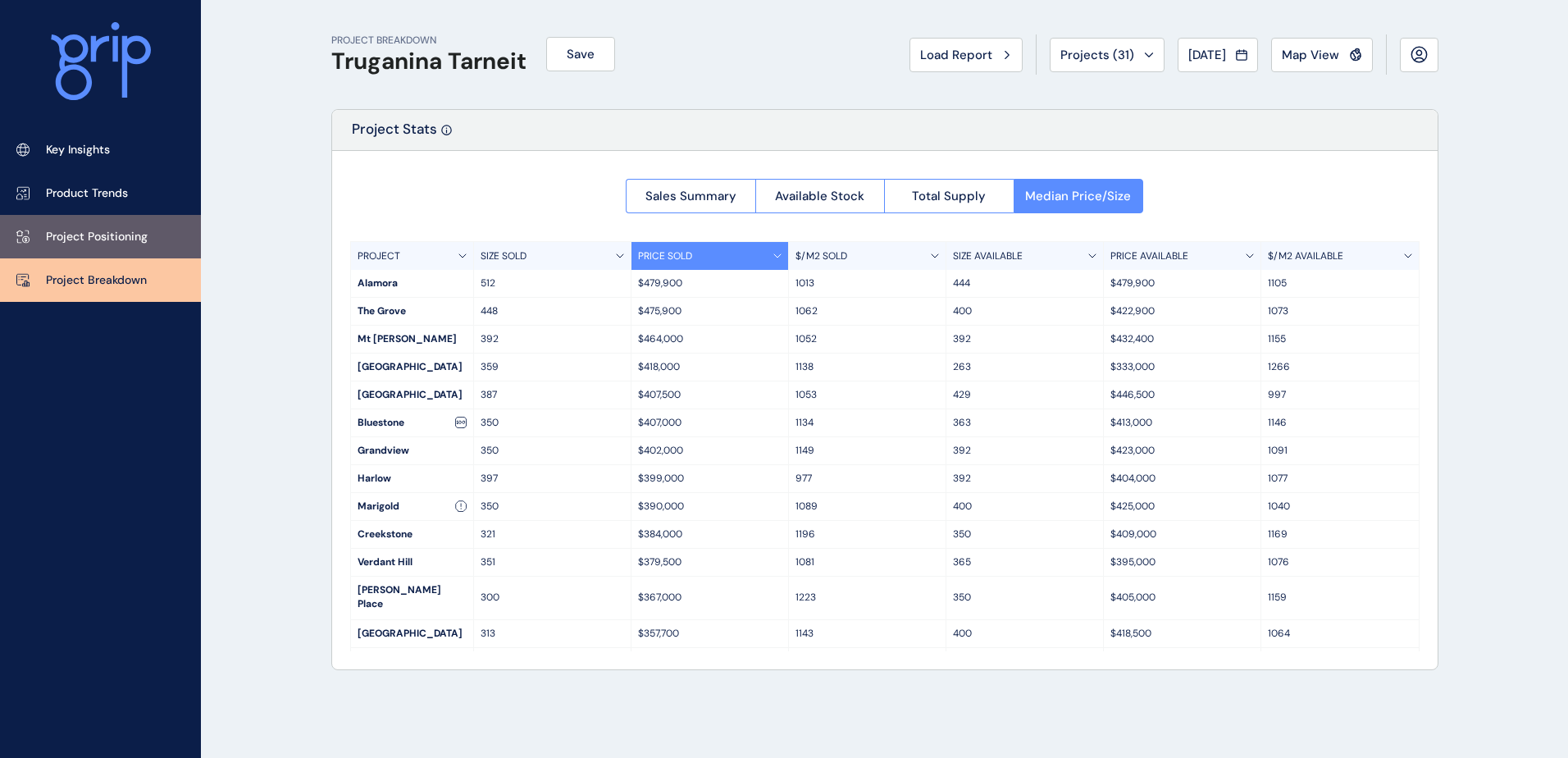
click at [91, 239] on p "Project Positioning" at bounding box center [97, 237] width 102 height 17
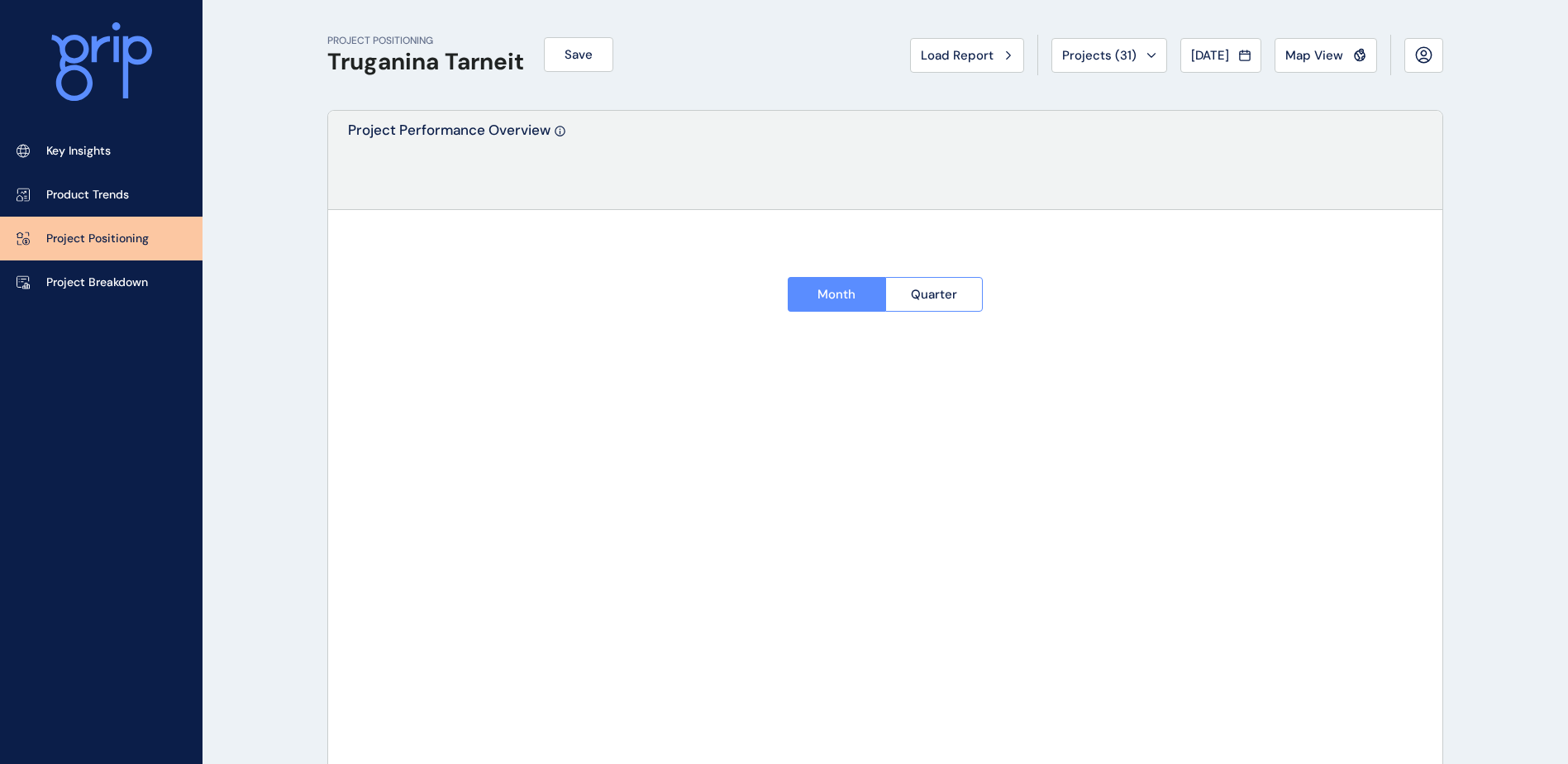
type input "********"
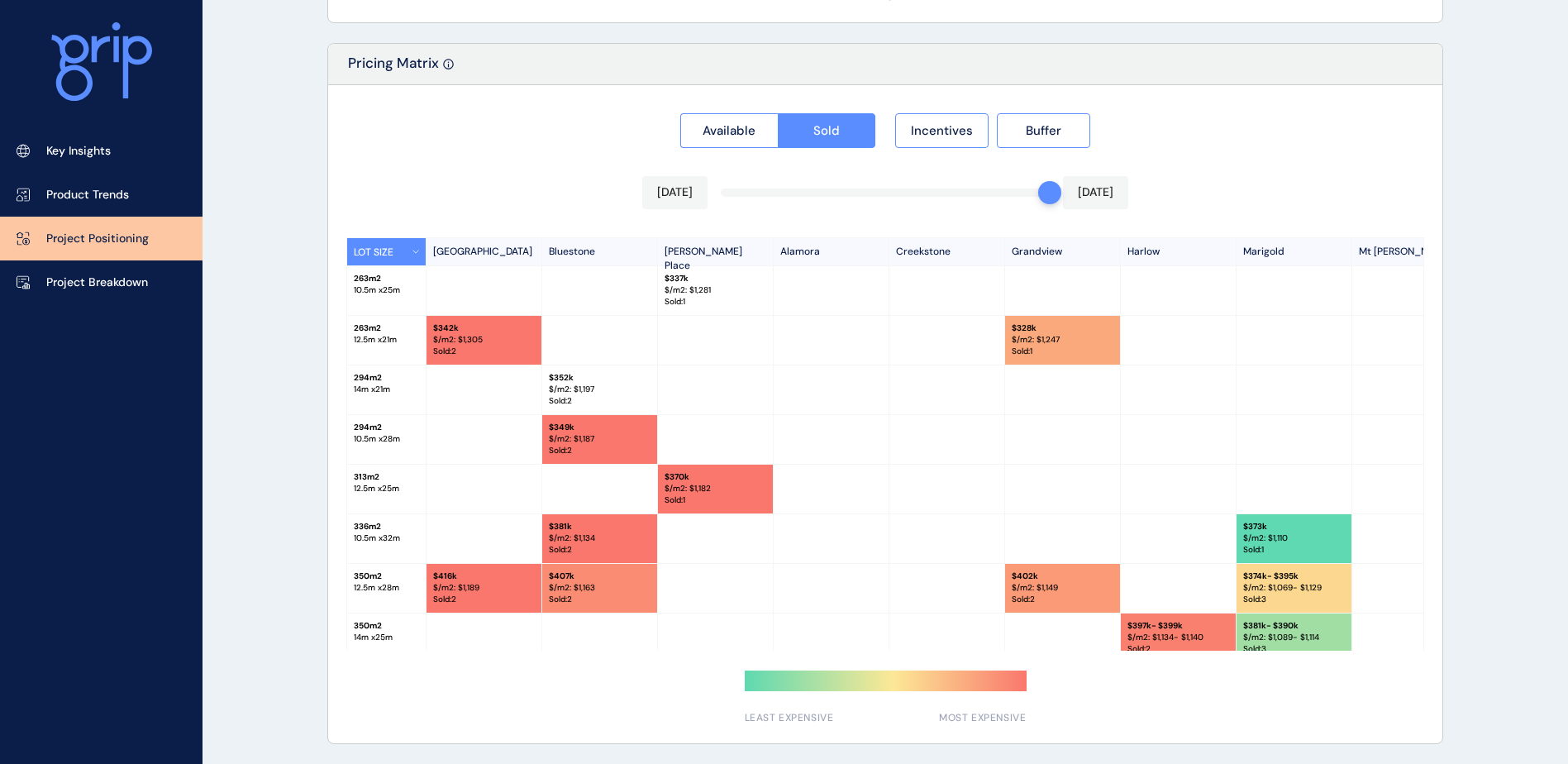
scroll to position [82, 0]
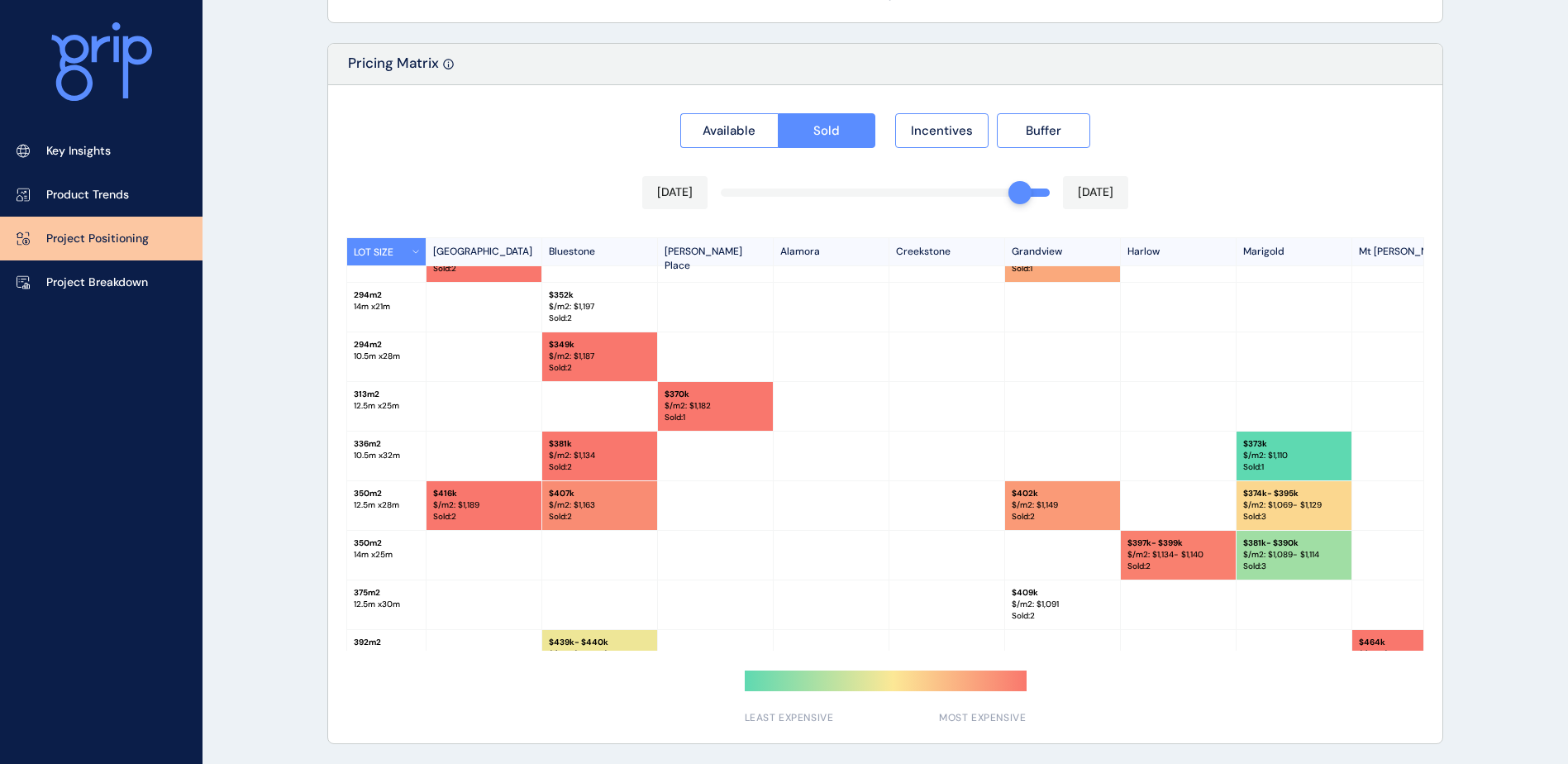
click at [1016, 193] on div "Available Sold Incentives Buffer Jul 2025 Aug 2025 LOT SIZE Newhaven Bluestone …" at bounding box center [884, 414] width 1114 height 658
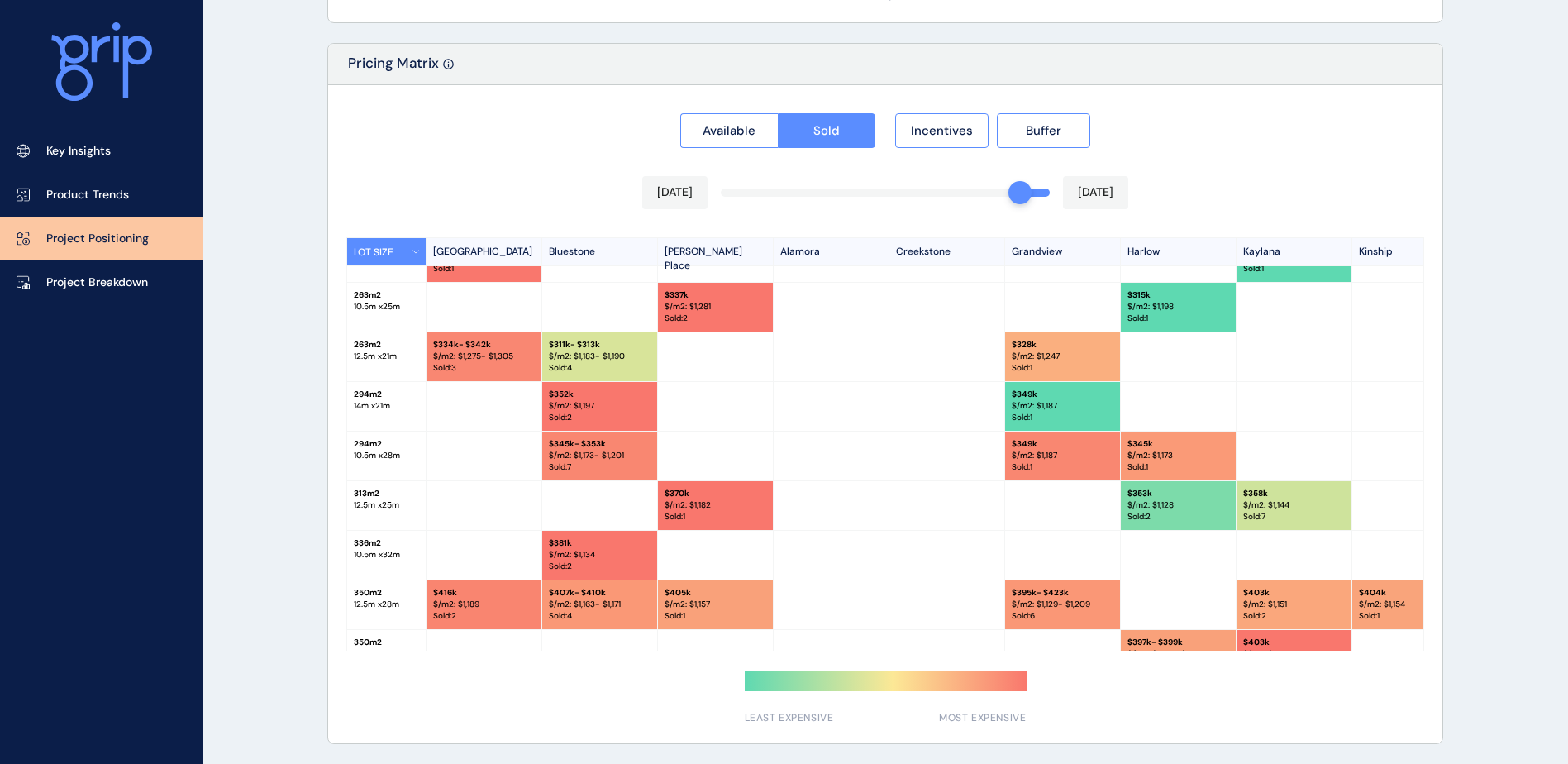
scroll to position [182, 0]
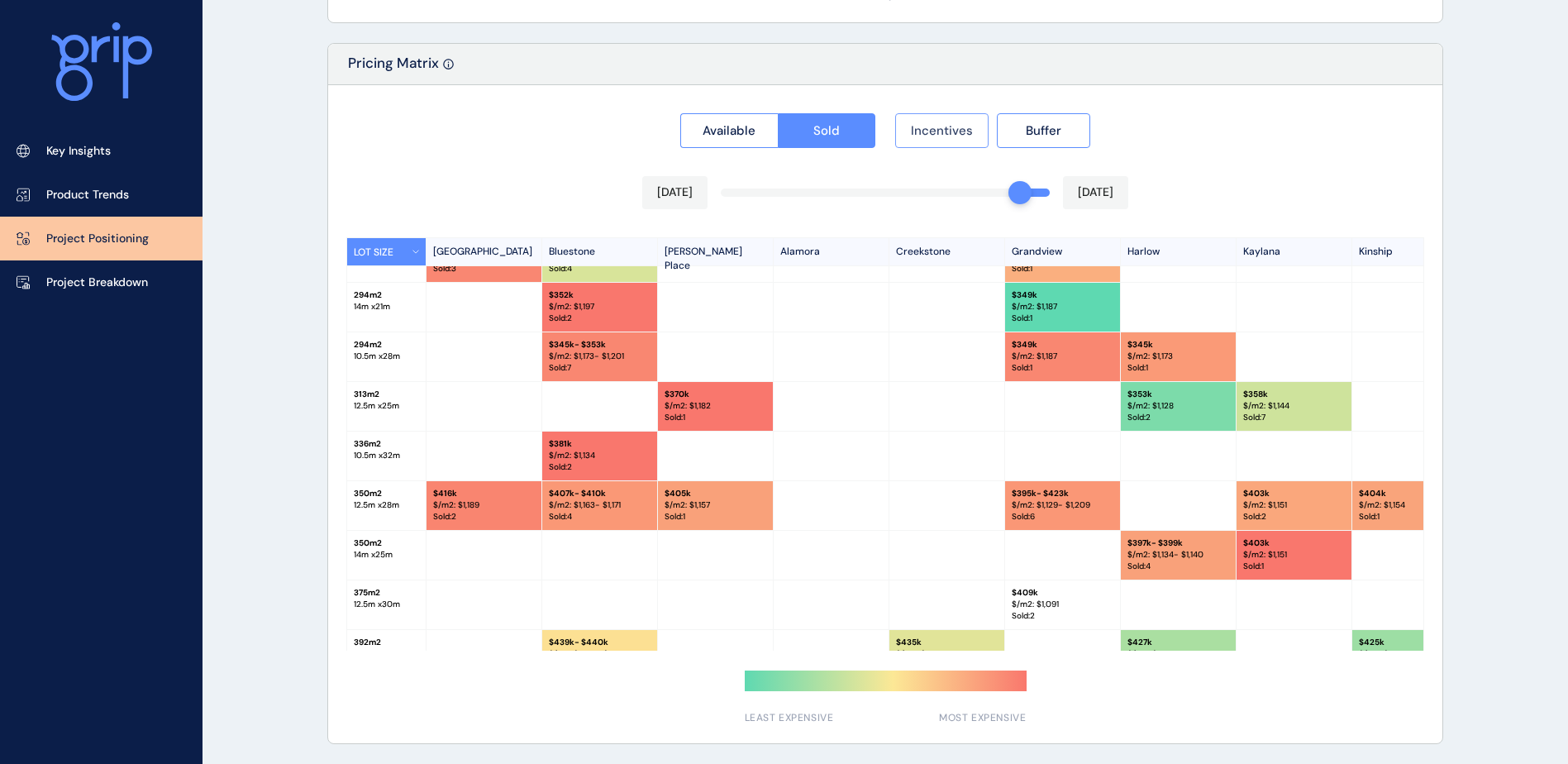
click at [936, 126] on span "Incentives" at bounding box center [942, 131] width 62 height 17
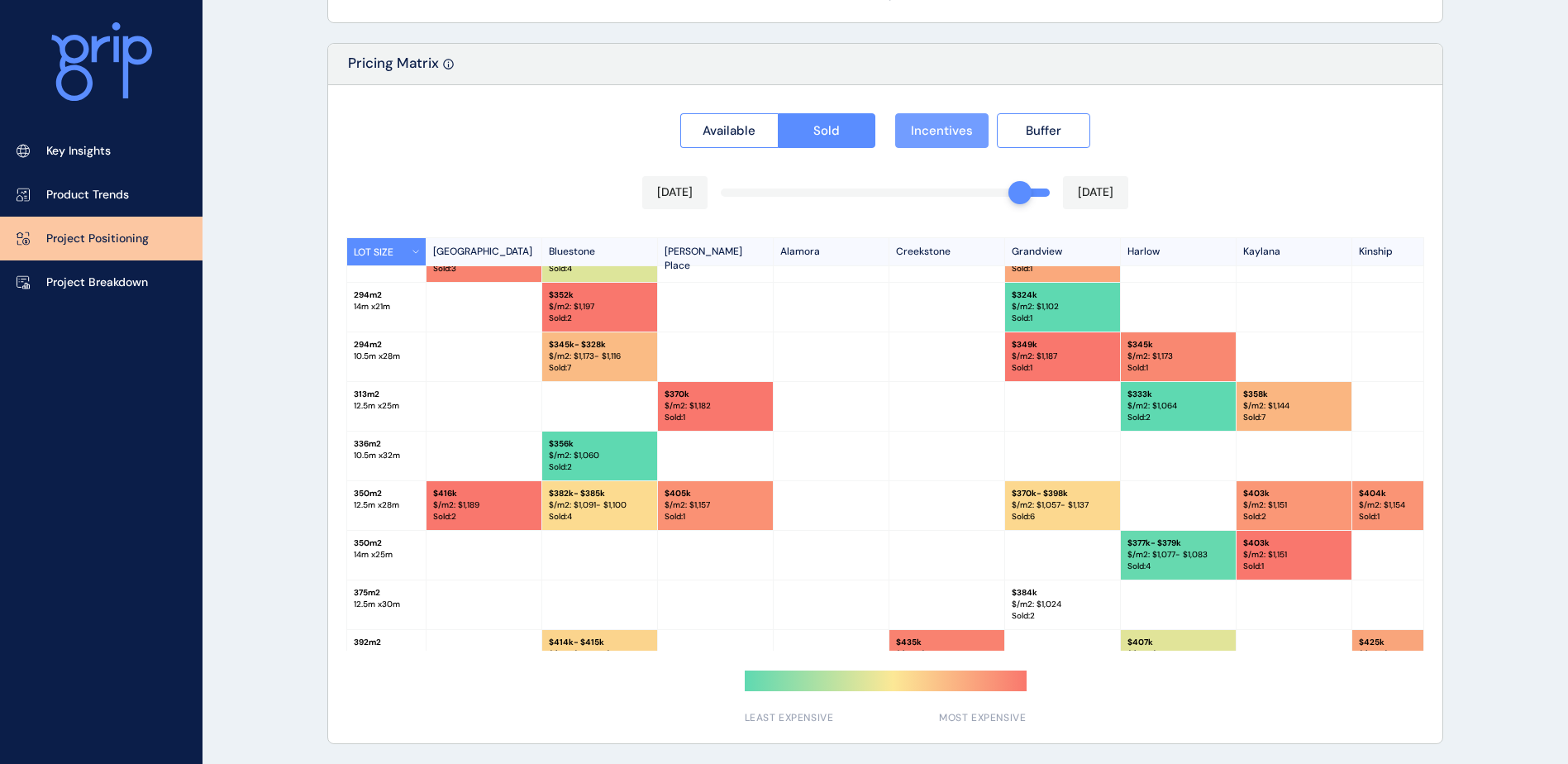
click at [936, 126] on span "Incentives" at bounding box center [942, 131] width 62 height 17
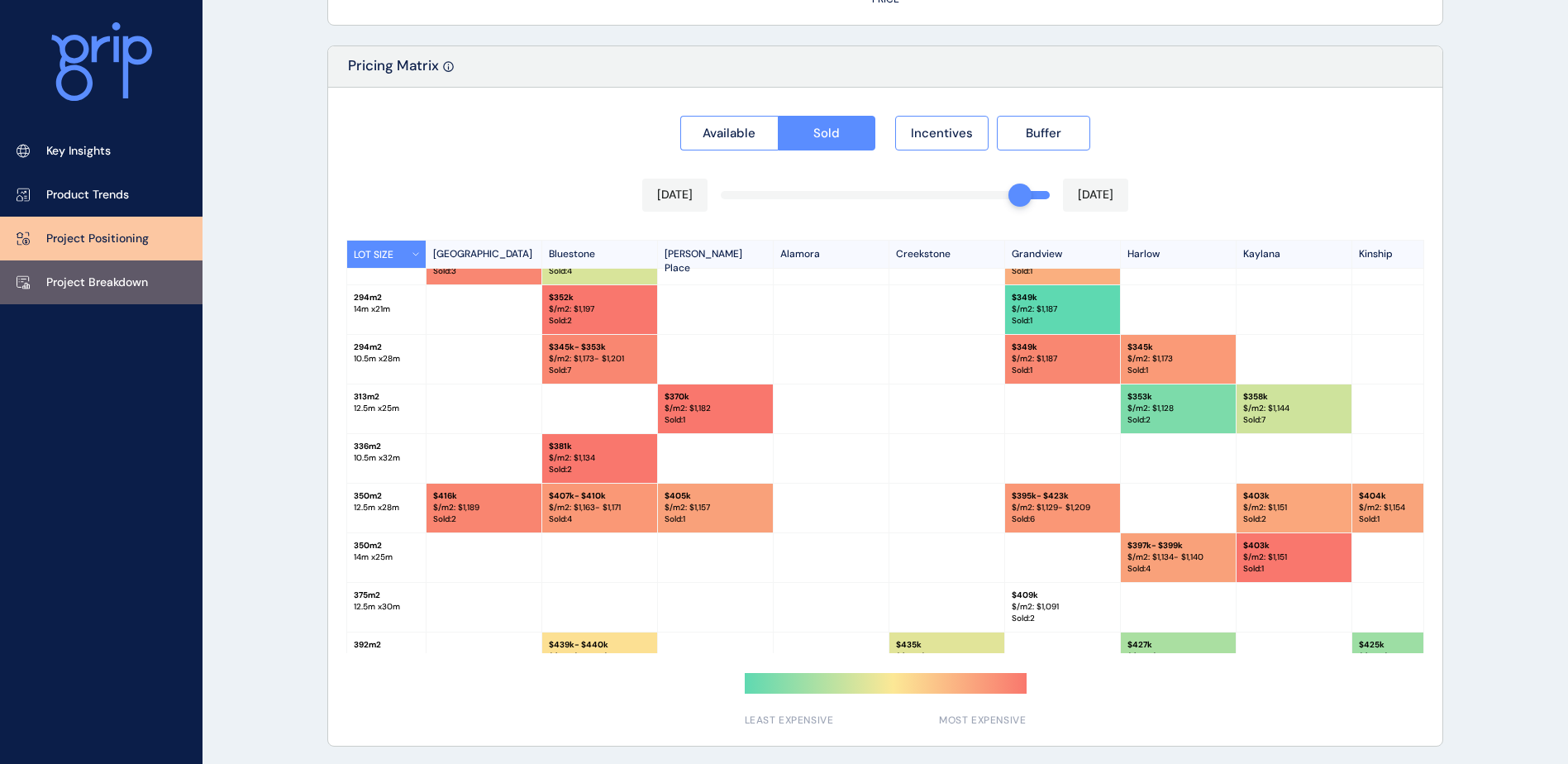
click at [116, 287] on p "Project Breakdown" at bounding box center [97, 282] width 102 height 17
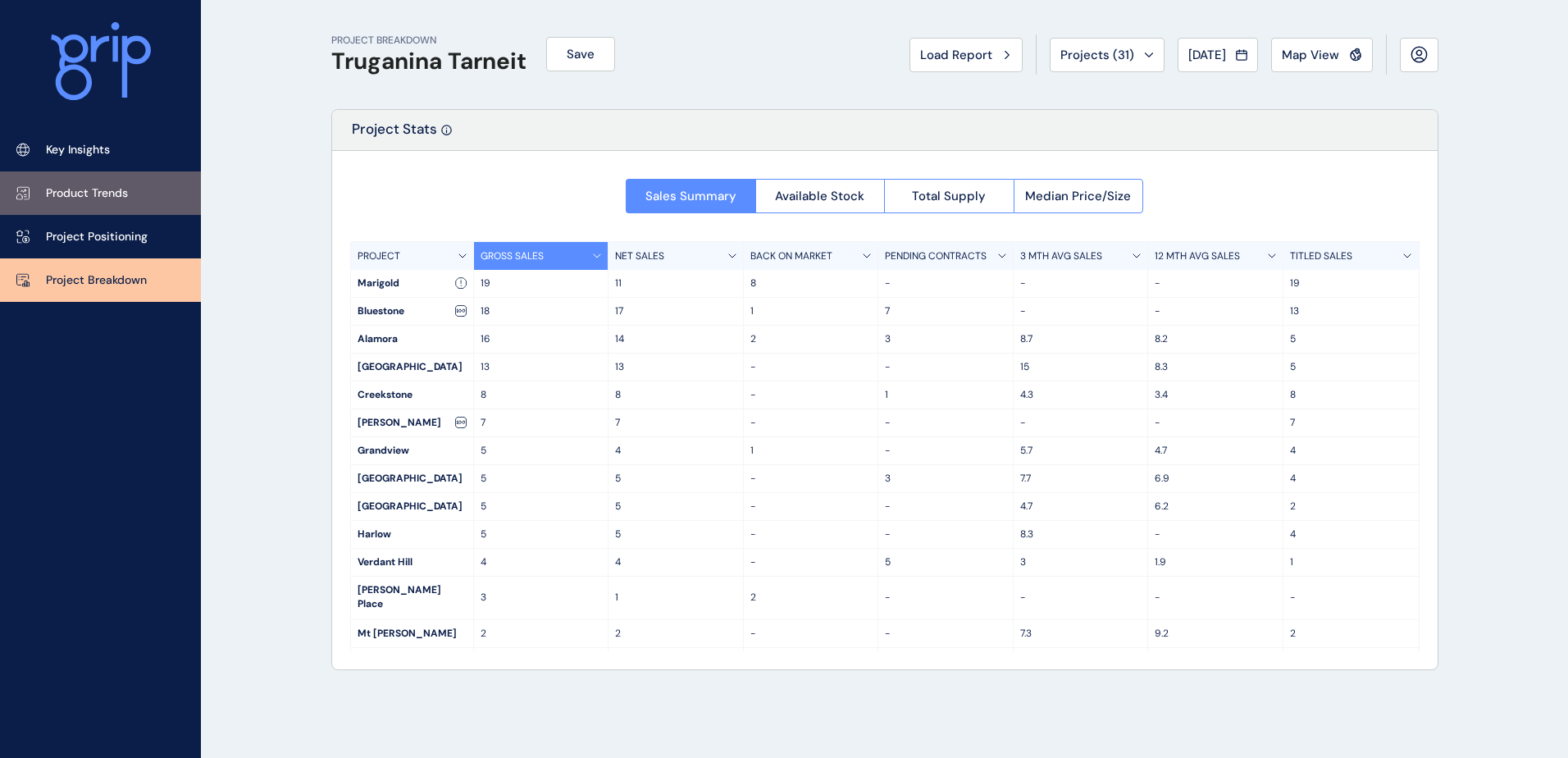
click at [132, 211] on link "Product Trends" at bounding box center [100, 193] width 201 height 43
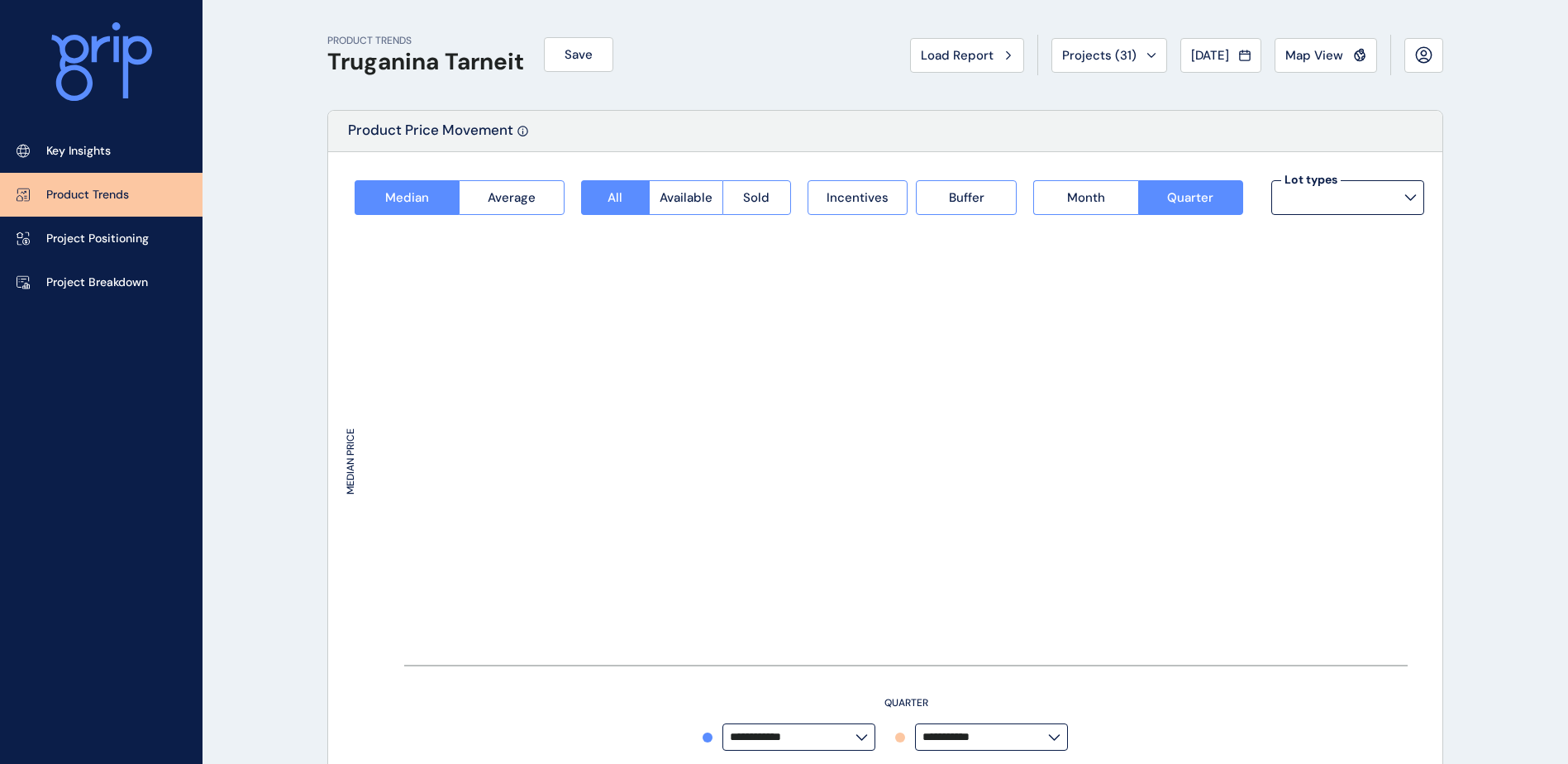
type input "**********"
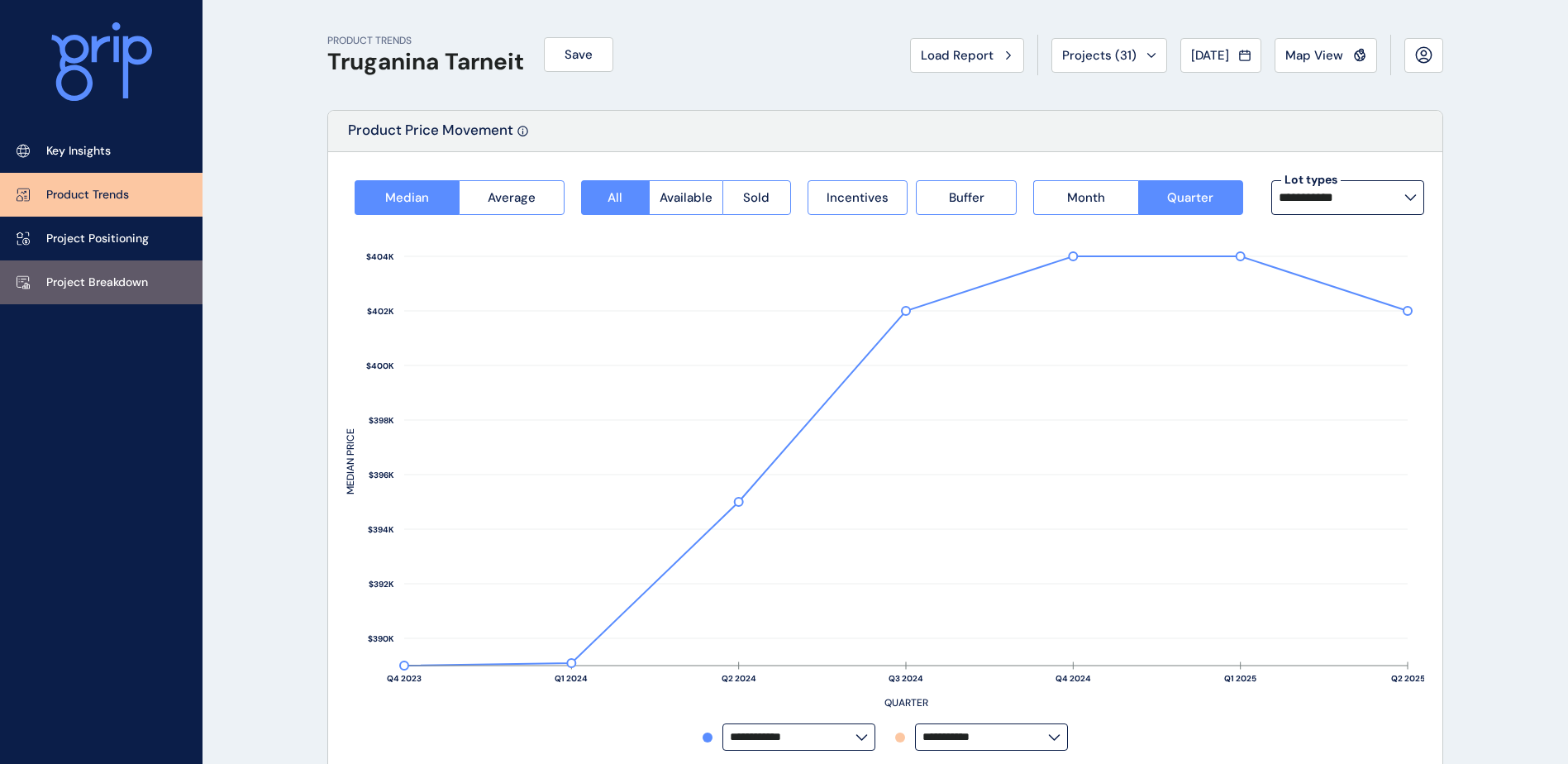
click at [119, 274] on p "Project Breakdown" at bounding box center [97, 282] width 102 height 17
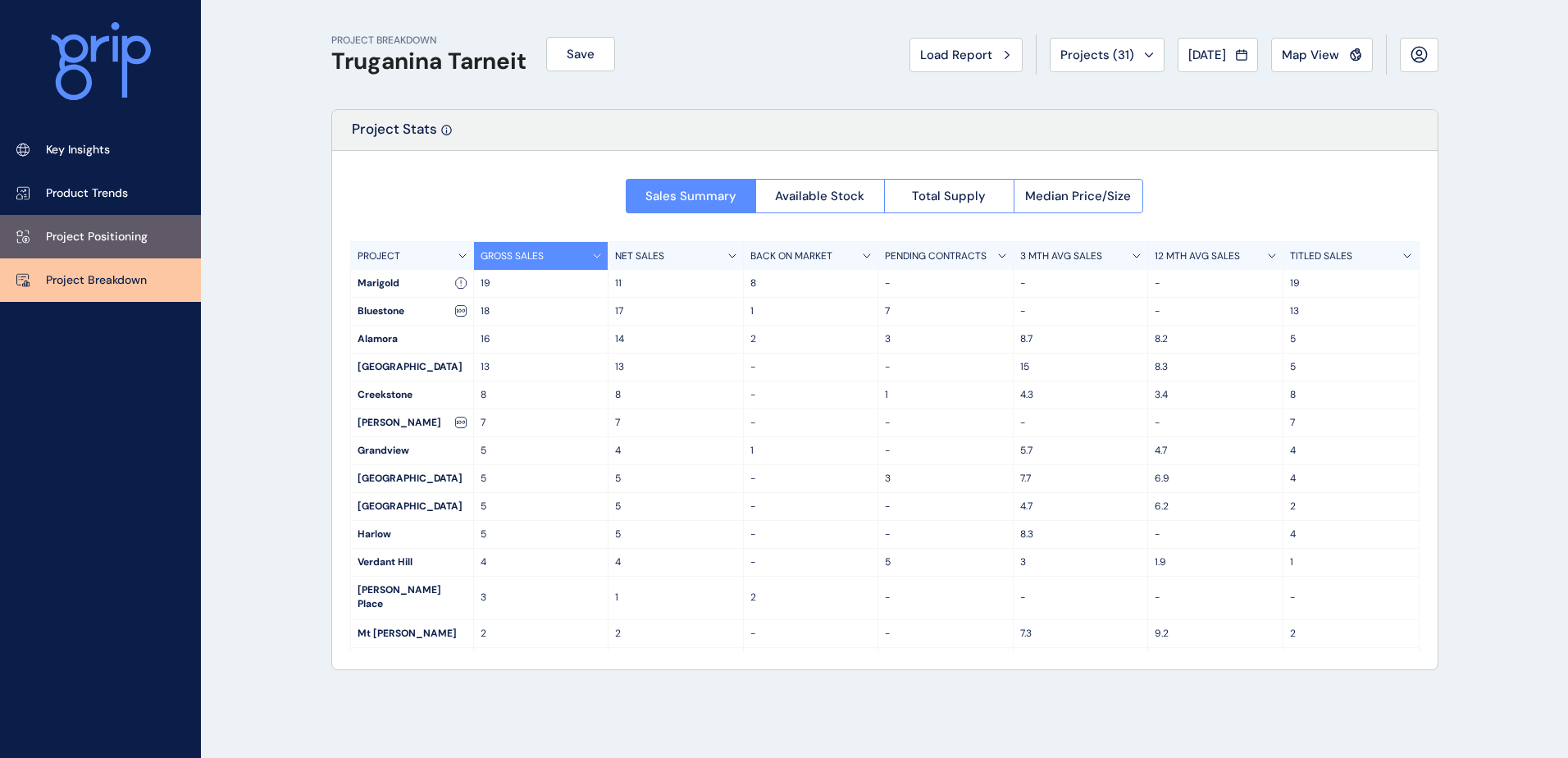
click at [114, 225] on link "Project Positioning" at bounding box center [100, 237] width 201 height 43
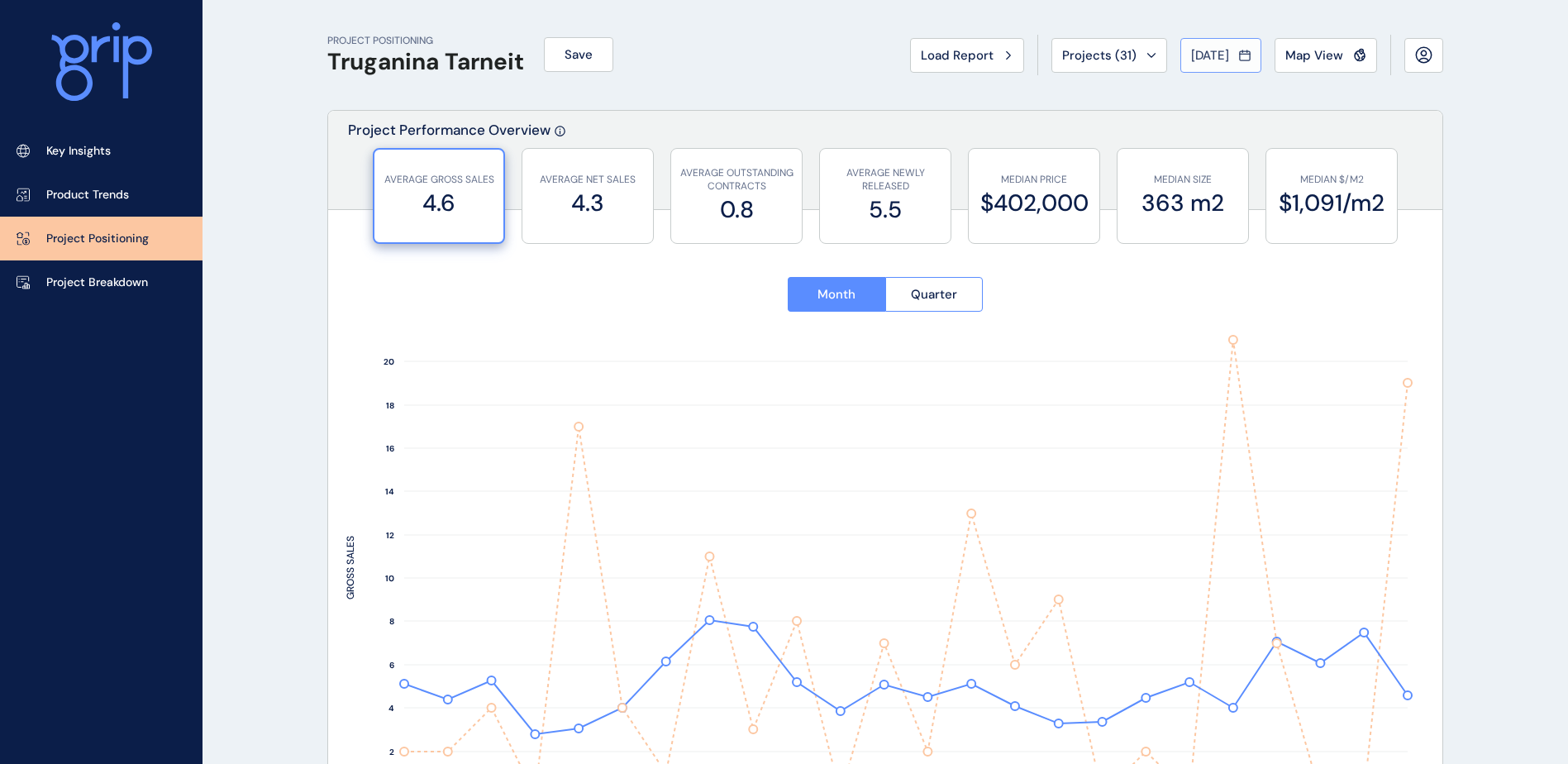
click at [1242, 60] on icon at bounding box center [1245, 55] width 10 height 9
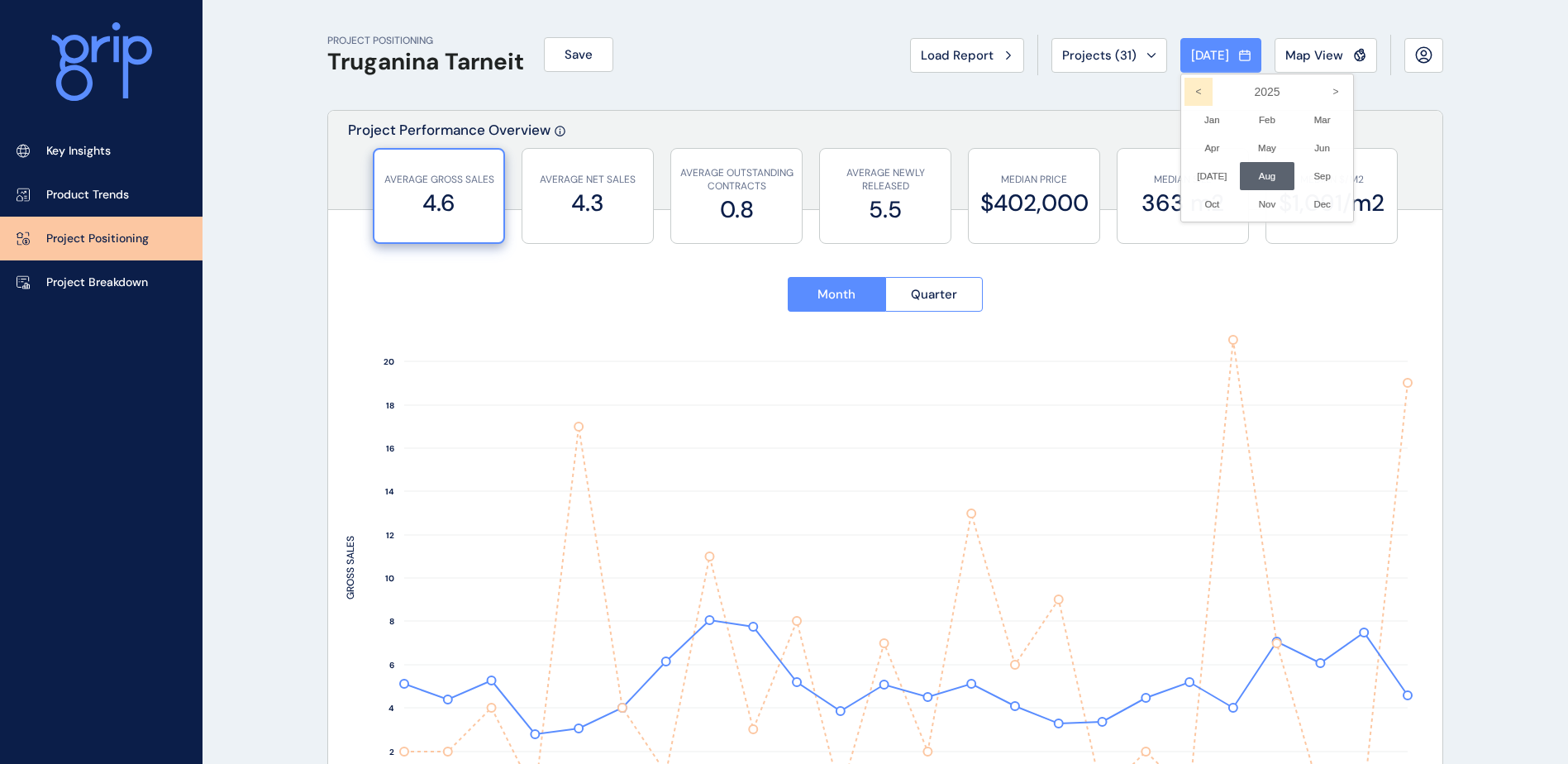
click at [1185, 90] on icon "<" at bounding box center [1198, 91] width 28 height 28
drag, startPoint x: 1185, startPoint y: 90, endPoint x: 1243, endPoint y: 180, distance: 107.1
click at [1243, 180] on li "Aug No report is available for this period. New months are usually published 5 …" at bounding box center [1268, 176] width 55 height 28
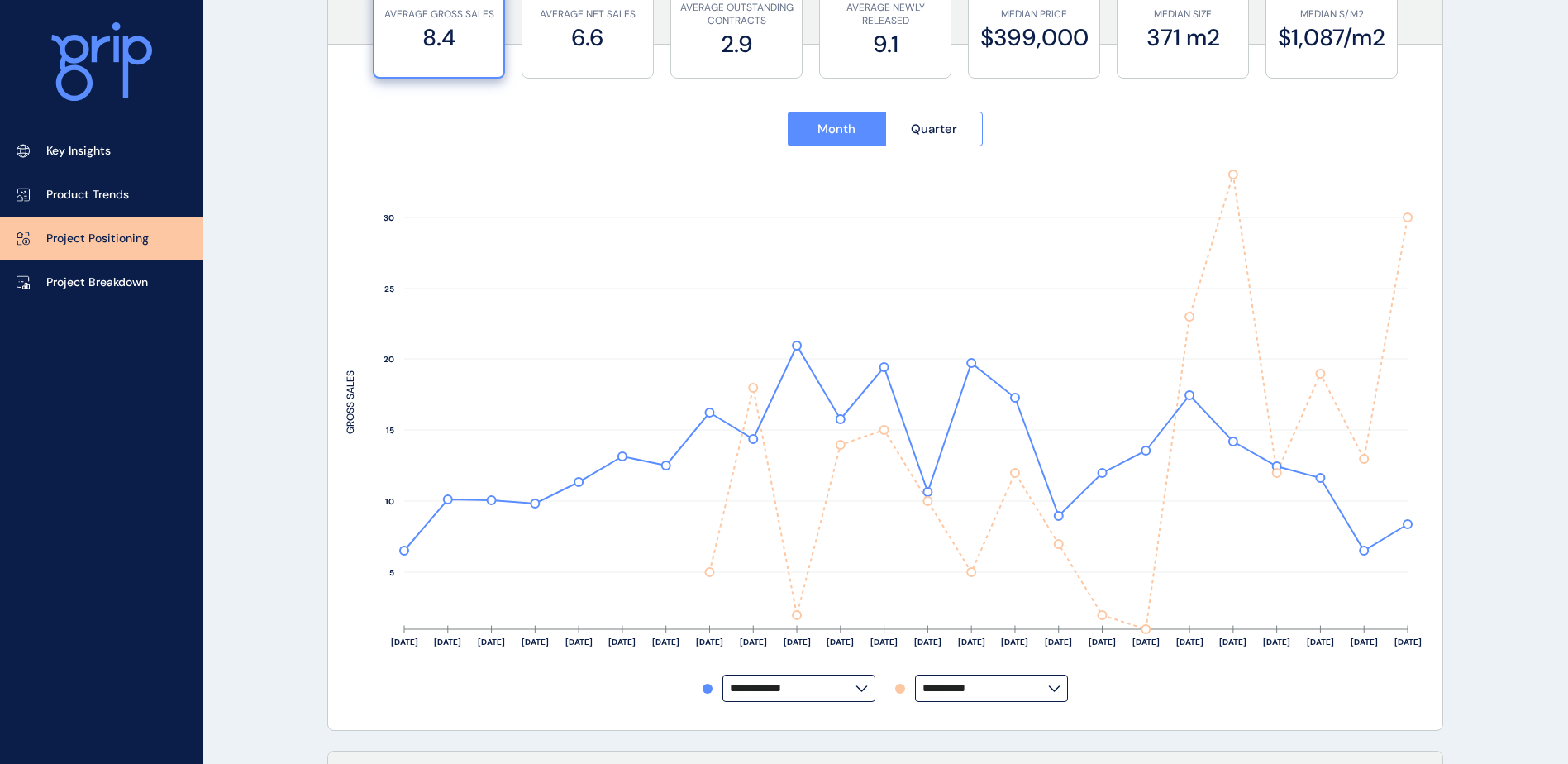
scroll to position [82, 0]
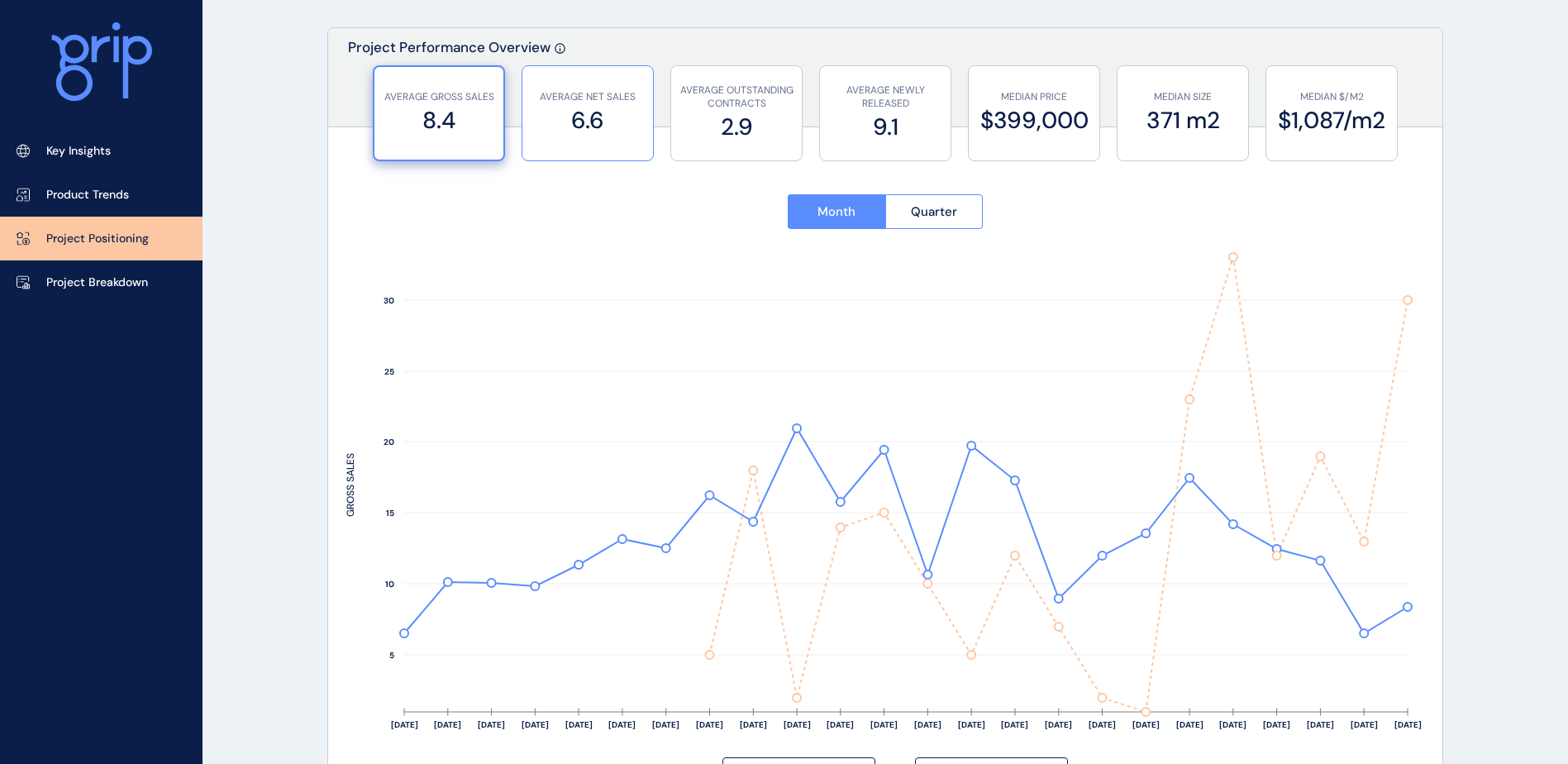
click at [601, 130] on label "6.6" at bounding box center [588, 120] width 114 height 32
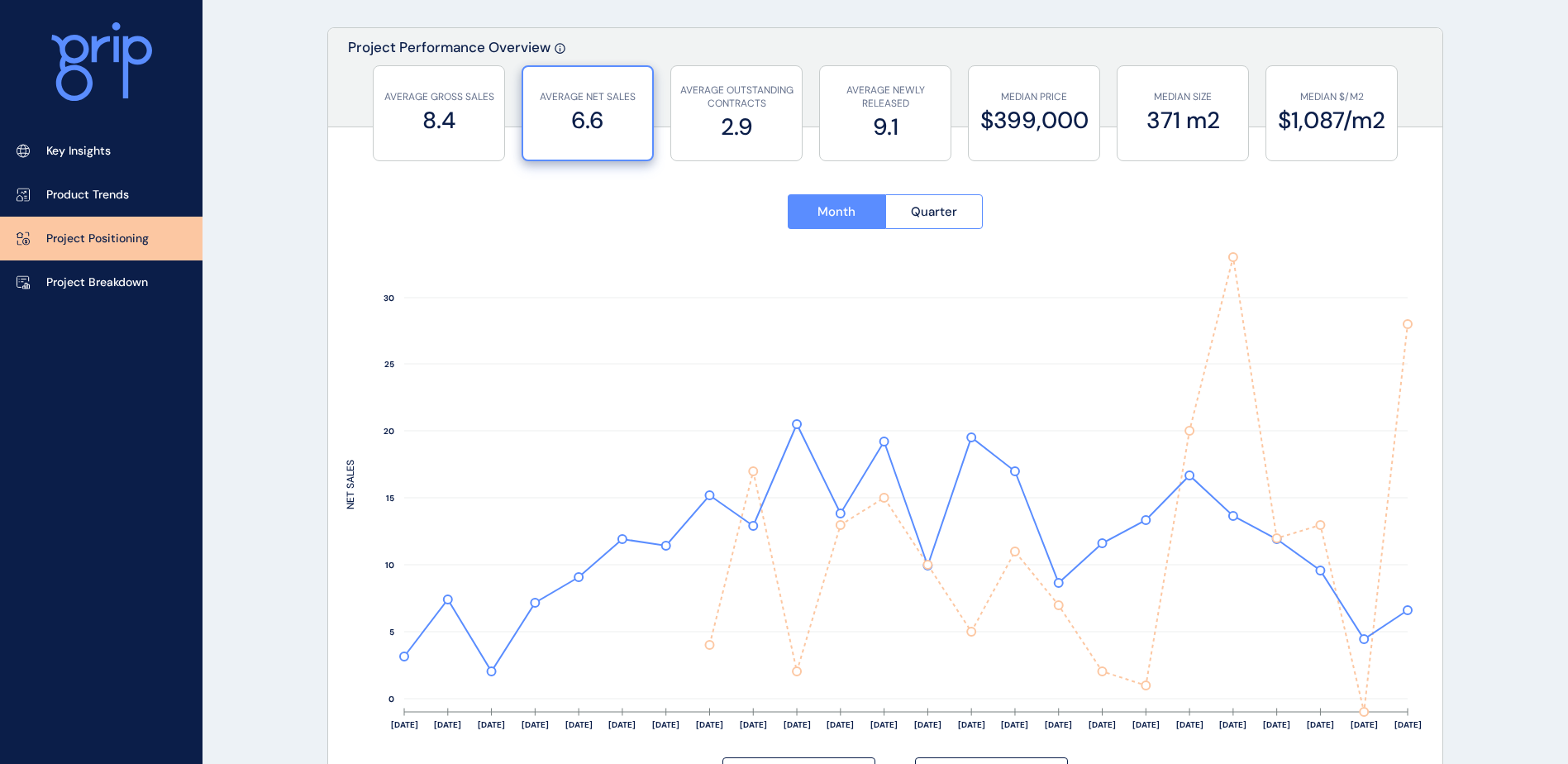
scroll to position [0, 0]
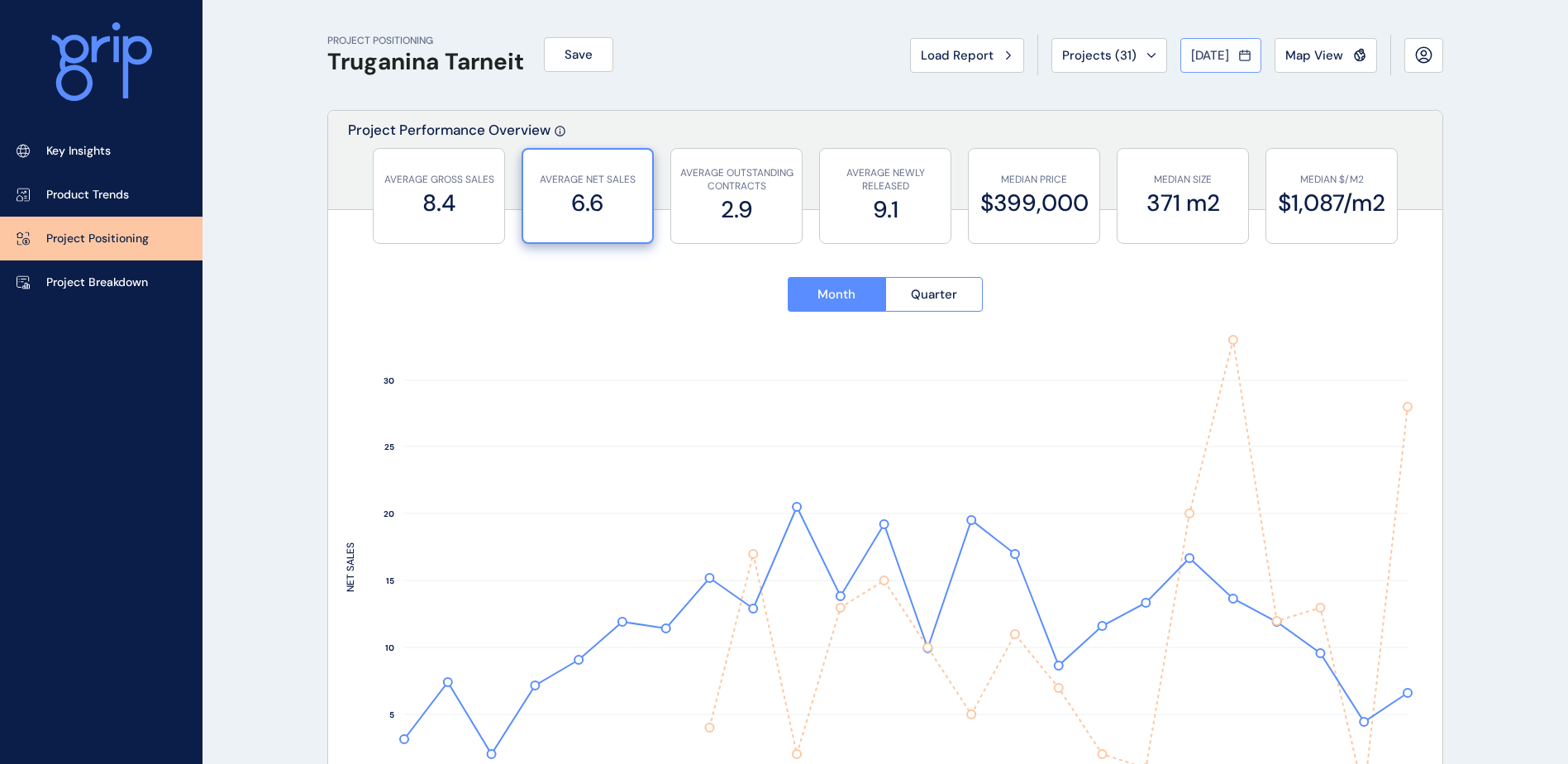
click at [1239, 64] on button "Aug 2022" at bounding box center [1221, 55] width 81 height 34
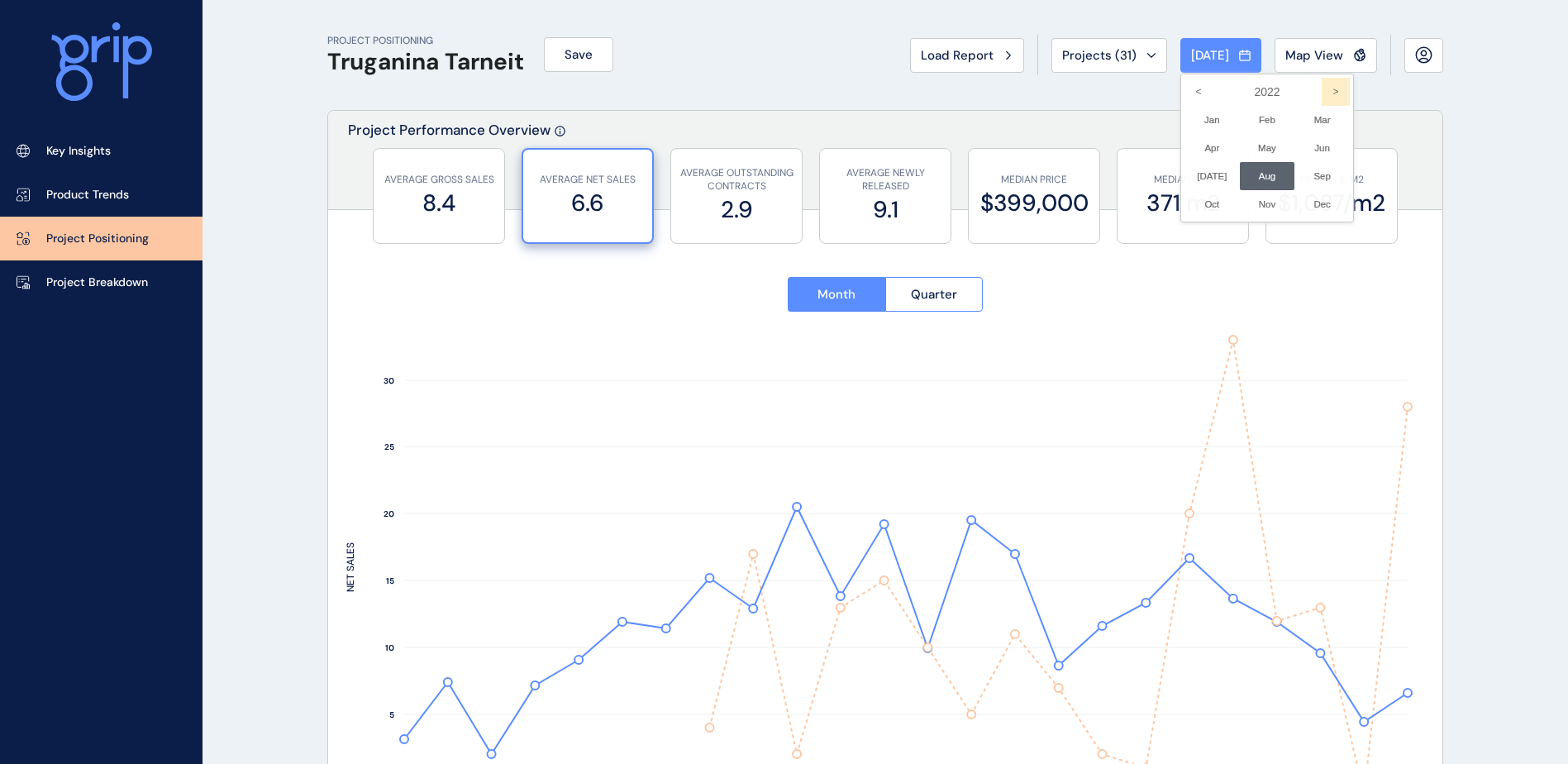
click at [1322, 90] on icon ">" at bounding box center [1335, 91] width 28 height 28
click at [1242, 57] on div at bounding box center [784, 382] width 1568 height 764
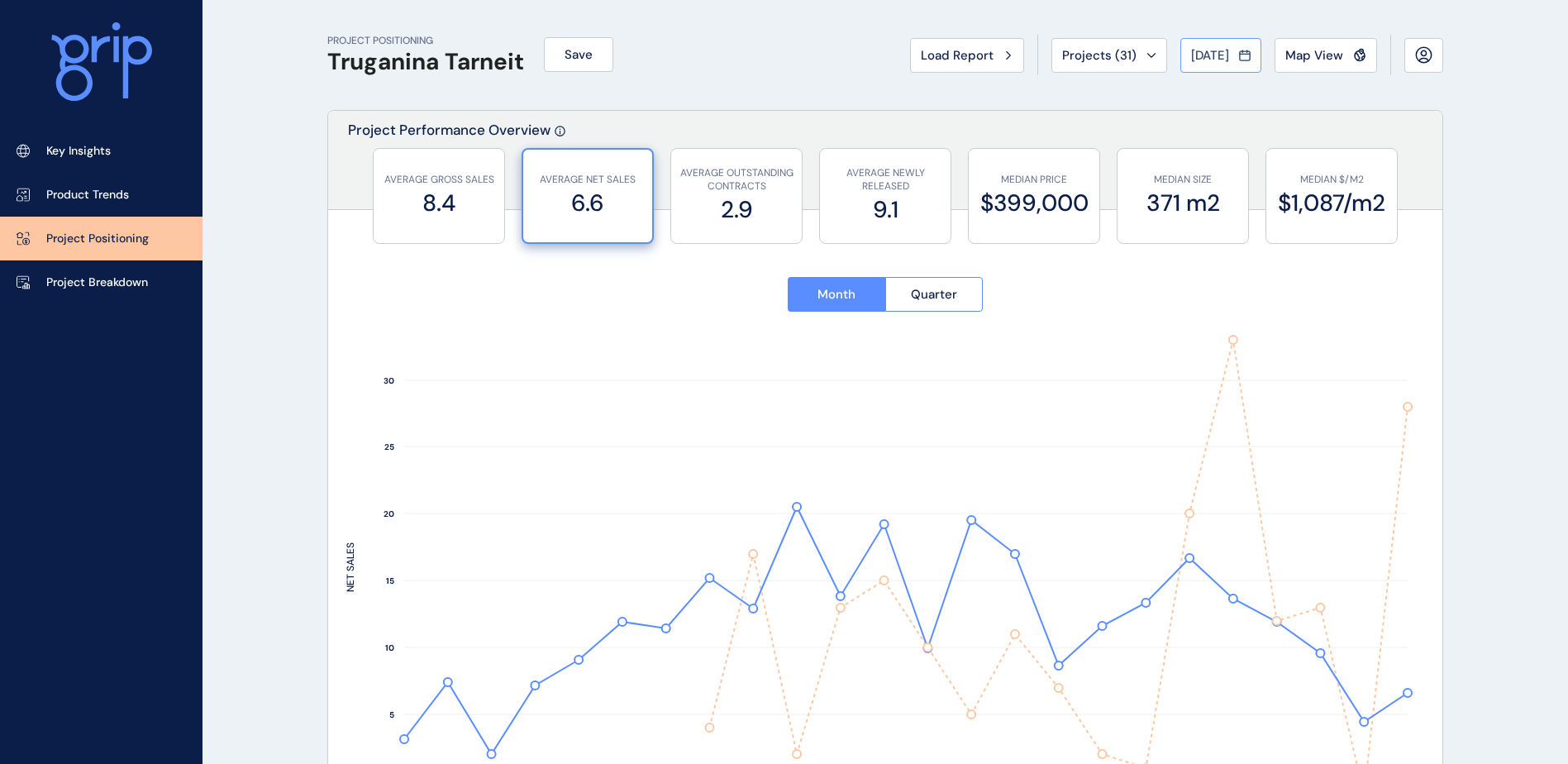
click at [1249, 57] on icon at bounding box center [1245, 55] width 12 height 17
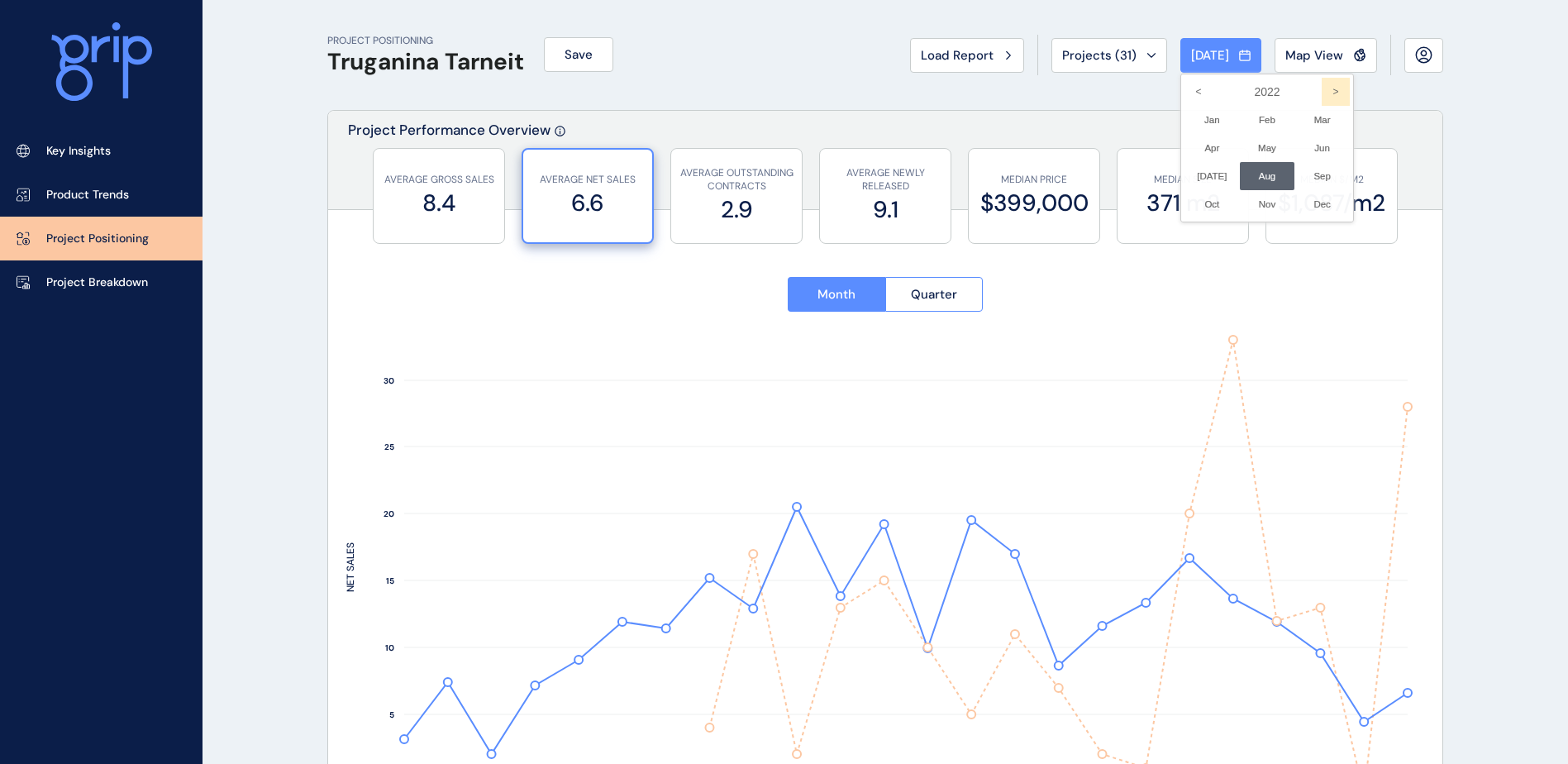
click at [1322, 87] on icon ">" at bounding box center [1335, 91] width 28 height 28
click at [1296, 192] on li "Dec No report is available for this period. New months are usually published 5 …" at bounding box center [1323, 203] width 55 height 28
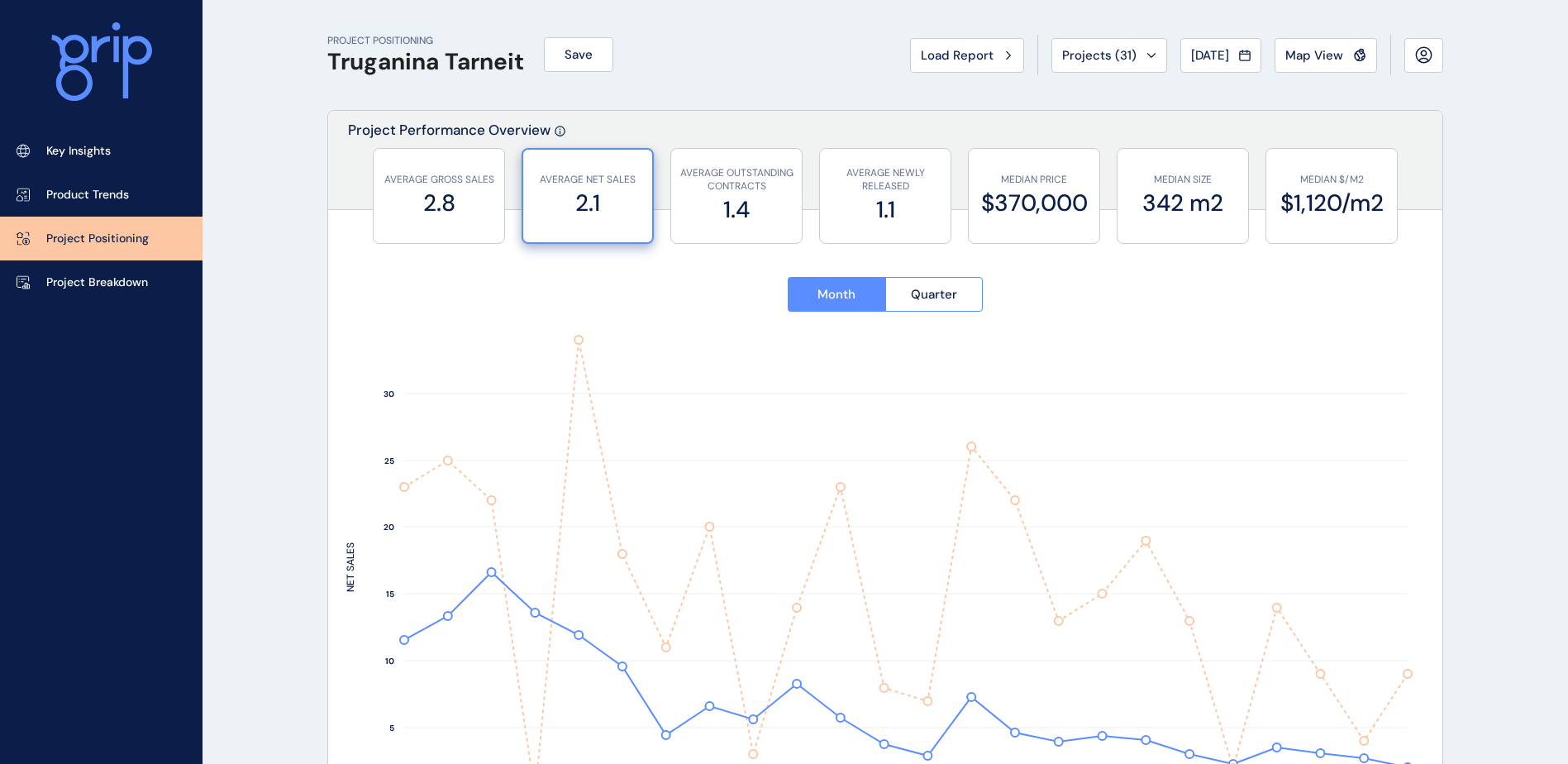
click at [1205, 52] on span "Dec 2023" at bounding box center [1210, 55] width 38 height 17
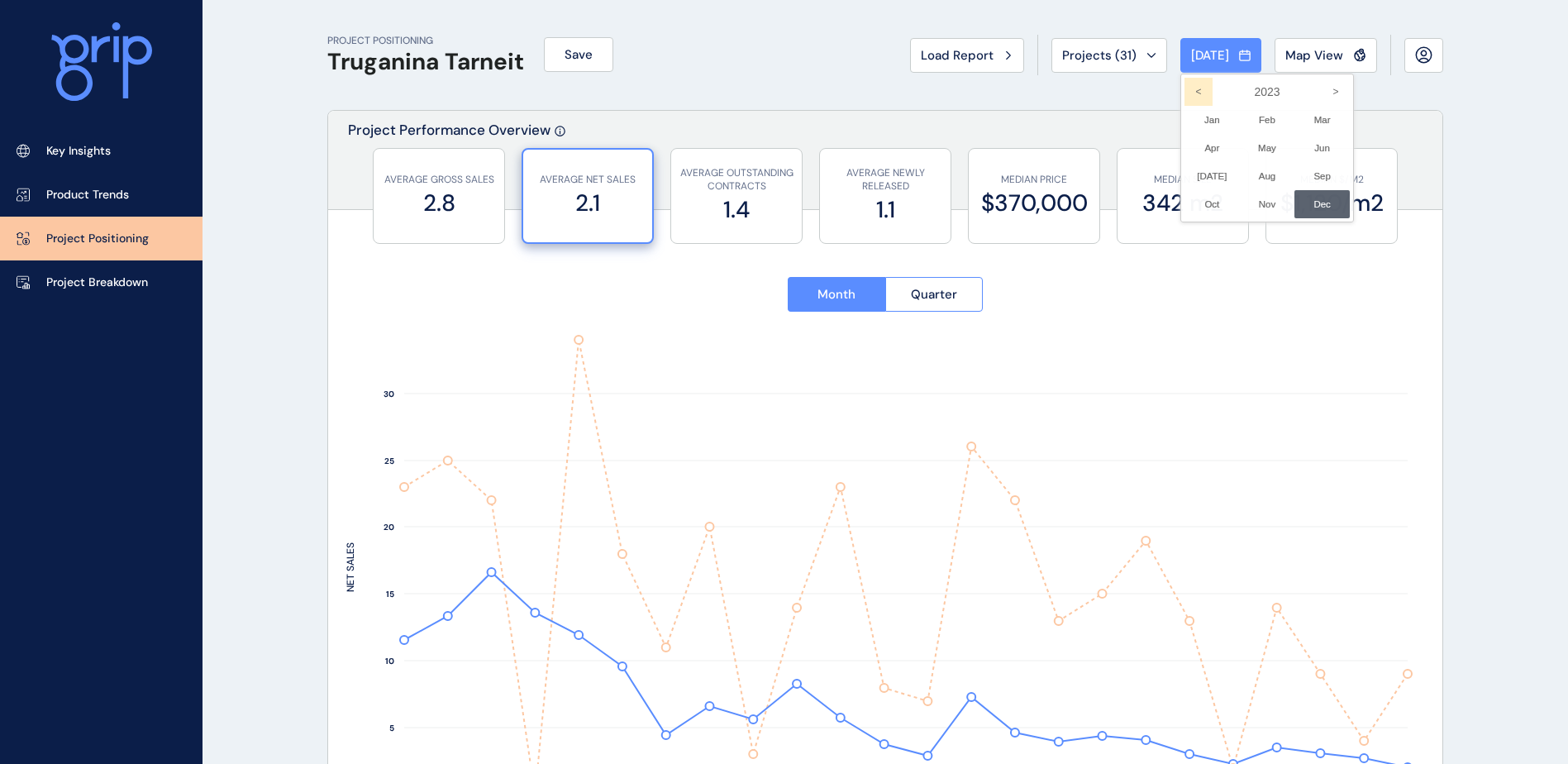
click at [1185, 96] on icon "<" at bounding box center [1198, 91] width 28 height 28
click at [1310, 203] on li "Dec No report is available for this period. New months are usually published 5 …" at bounding box center [1323, 203] width 55 height 28
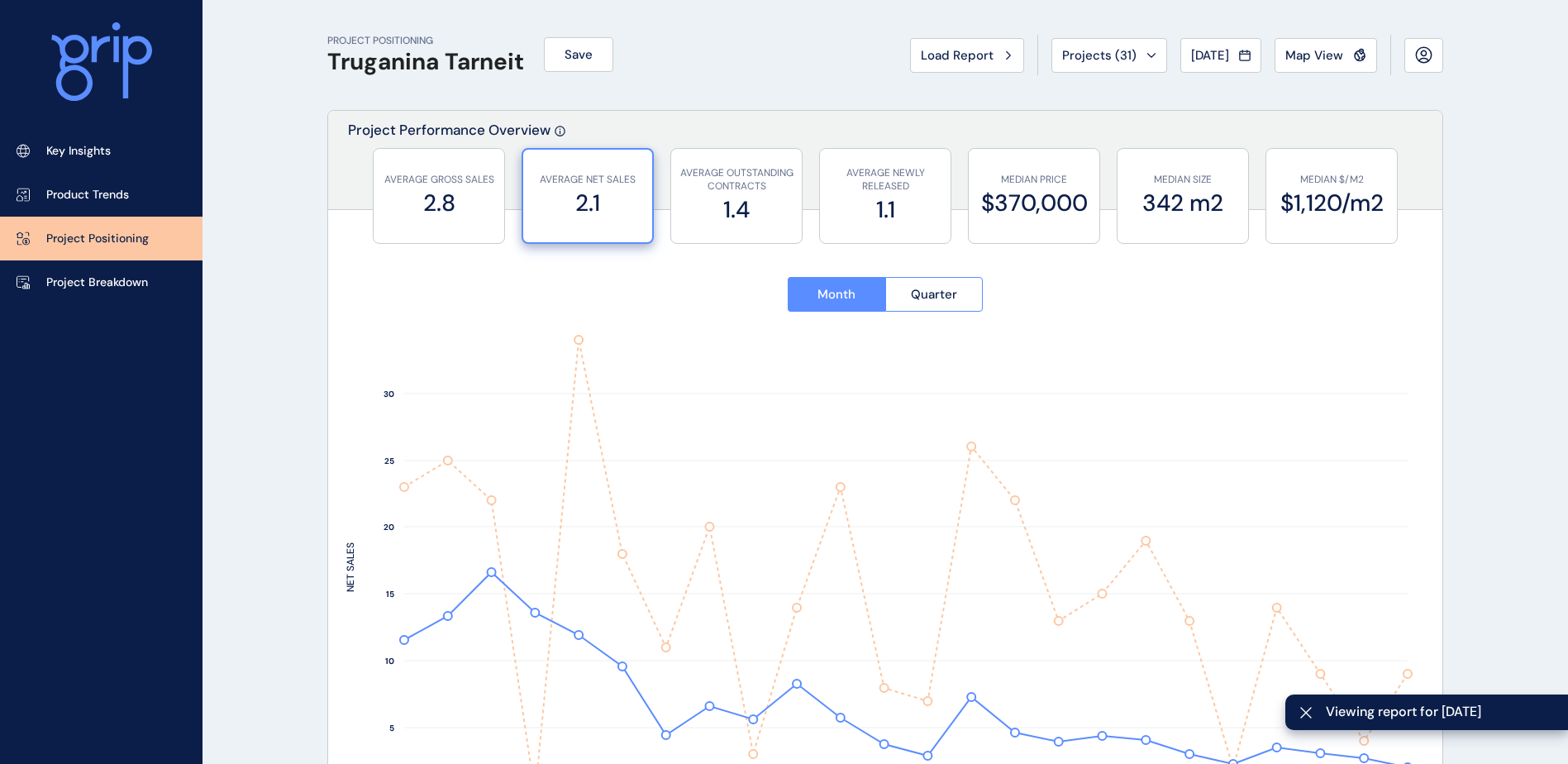
type input "*********"
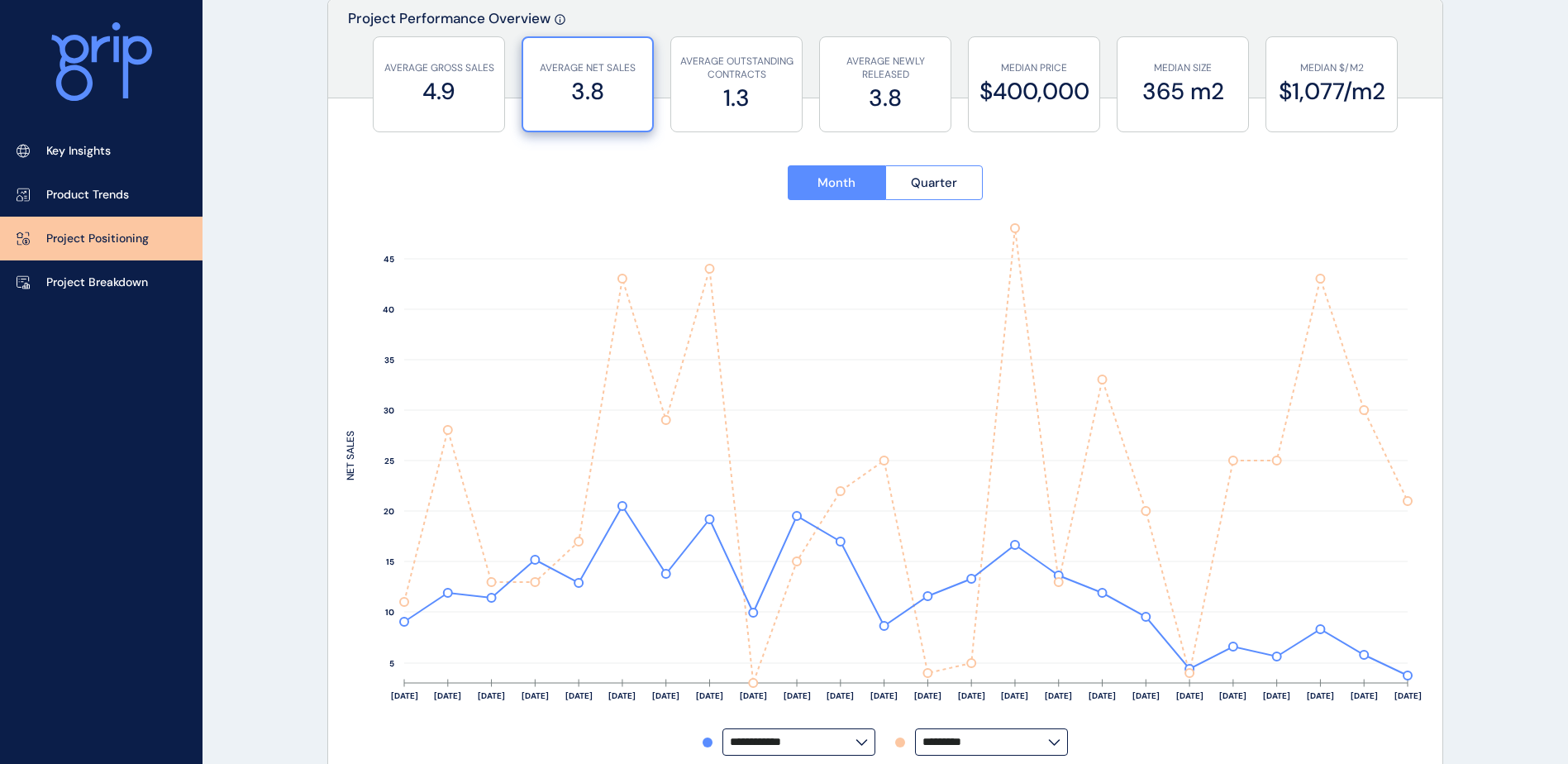
scroll to position [82, 0]
